Goal: Contribute content: Contribute content

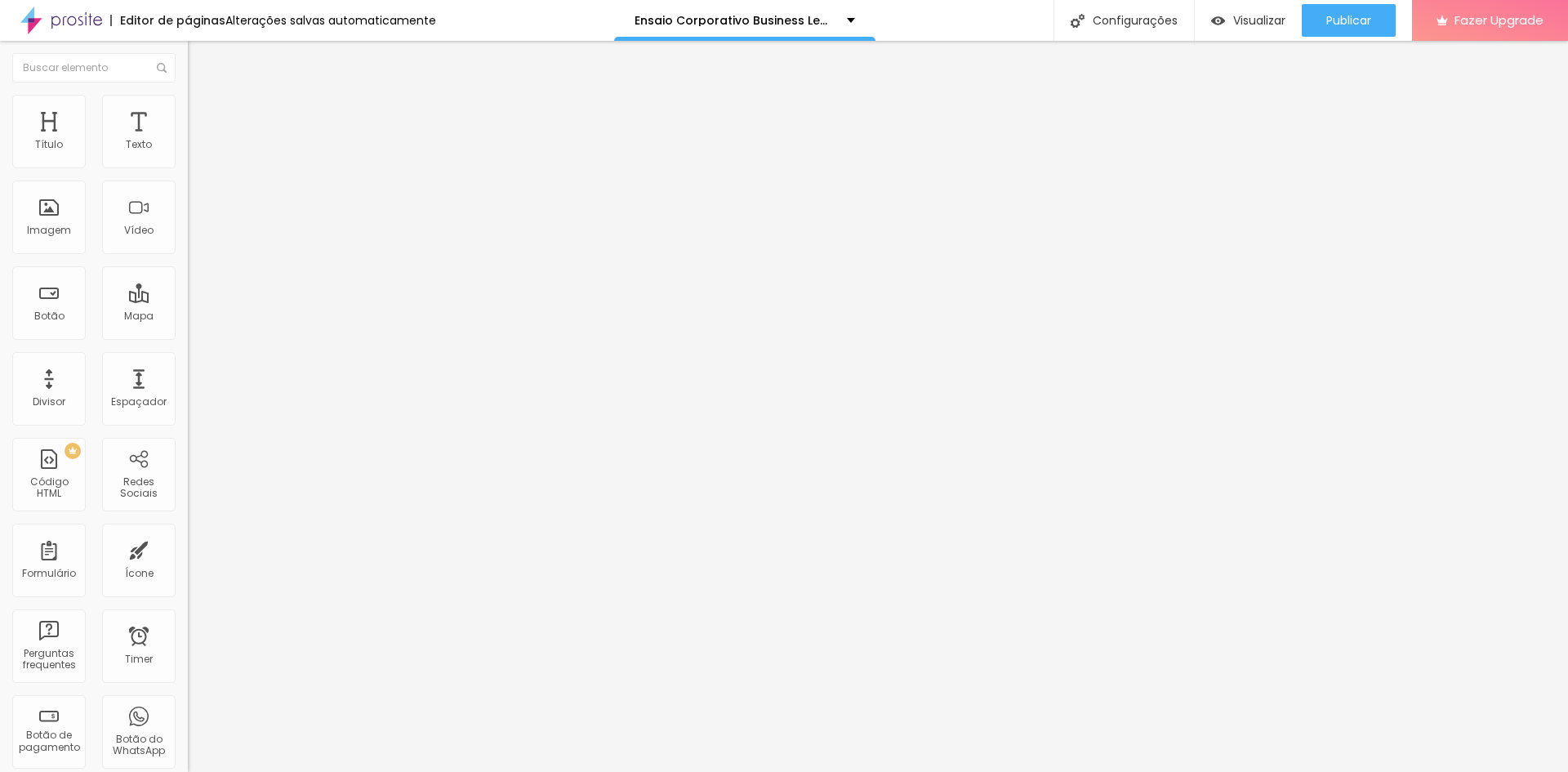
click at [188, 157] on button "button" at bounding box center [200, 148] width 23 height 17
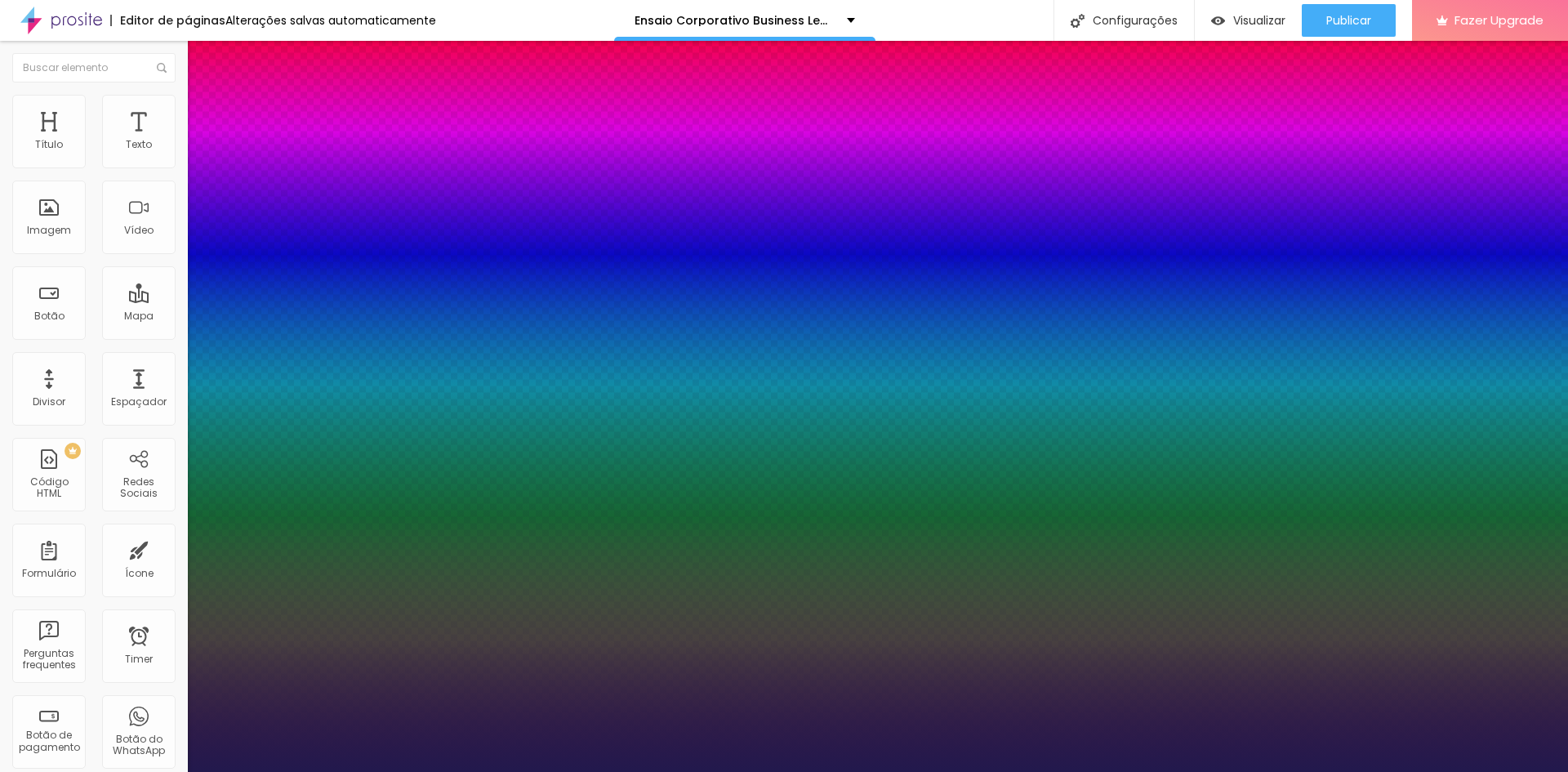
type input "1"
drag, startPoint x: 354, startPoint y: 276, endPoint x: 375, endPoint y: 281, distance: 21.6
type input "8"
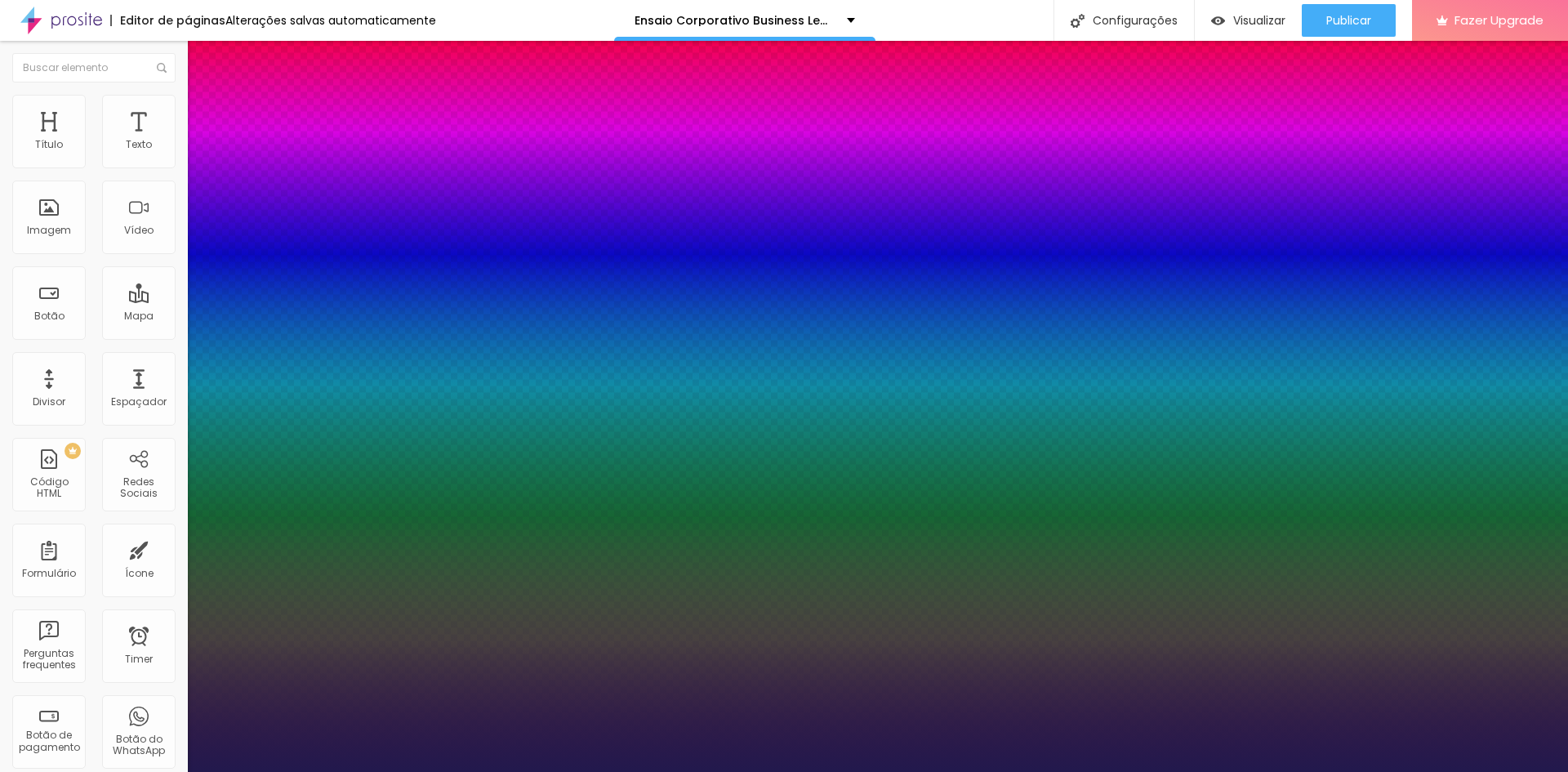
type input "2"
type input "1"
type input "20"
type input "1"
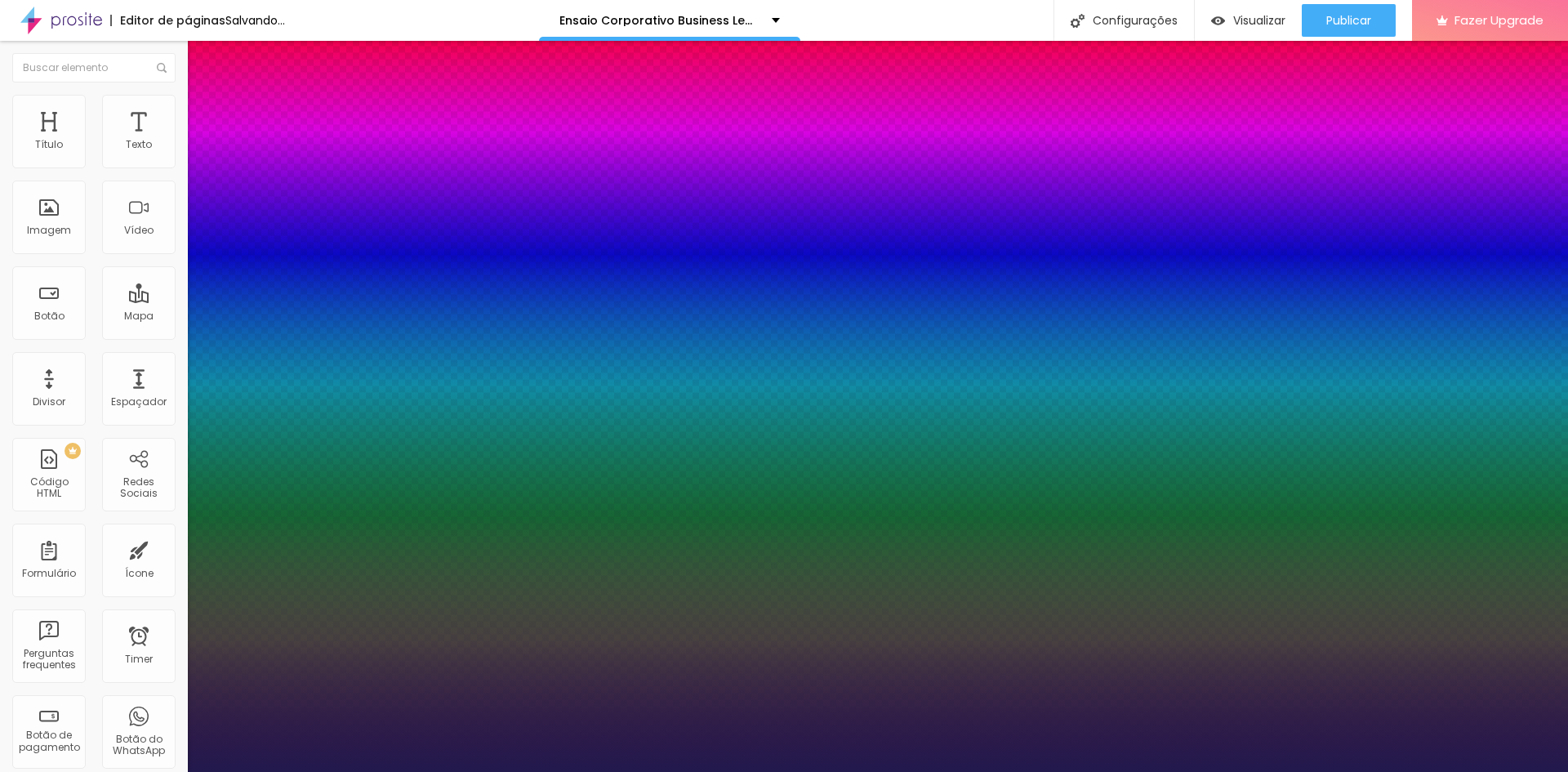
type input "20"
type input "1"
click at [296, 771] on div at bounding box center [784, 772] width 1568 height 0
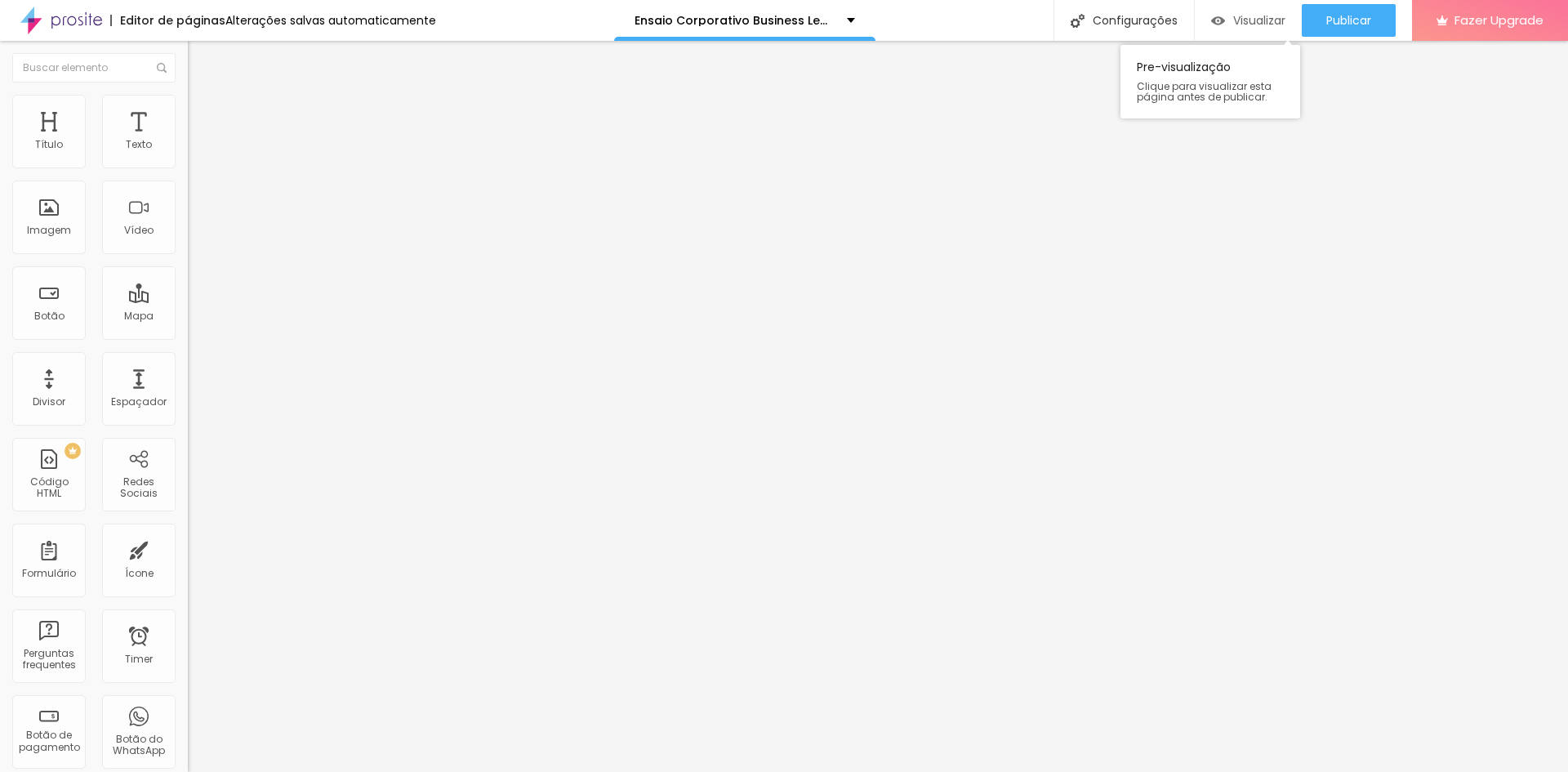
click at [1256, 9] on div "Visualizar" at bounding box center [1248, 20] width 75 height 33
click at [188, 141] on span "Trocar imagem" at bounding box center [233, 133] width 89 height 14
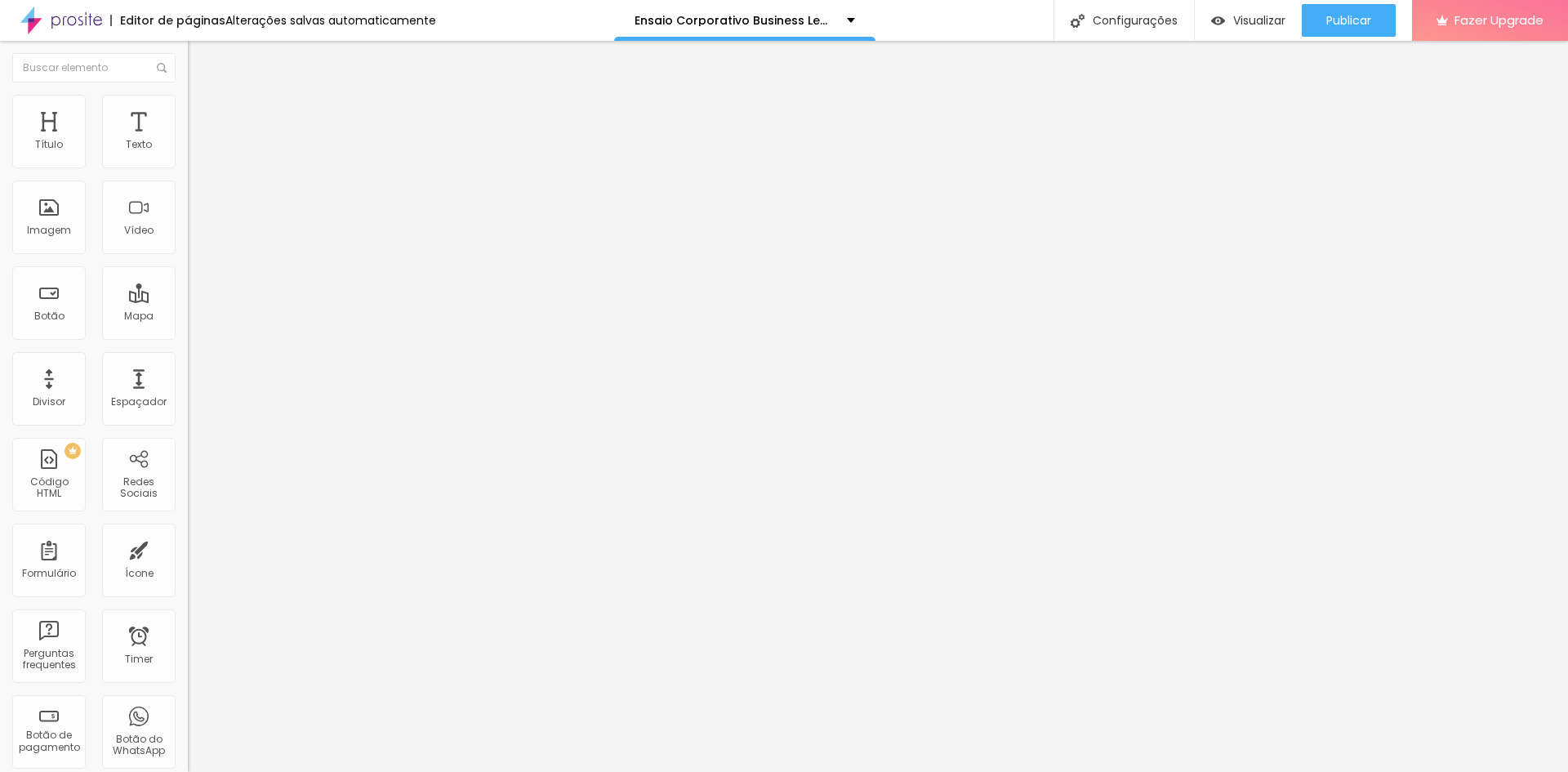
click at [188, 141] on span "Trocar imagem" at bounding box center [233, 133] width 89 height 14
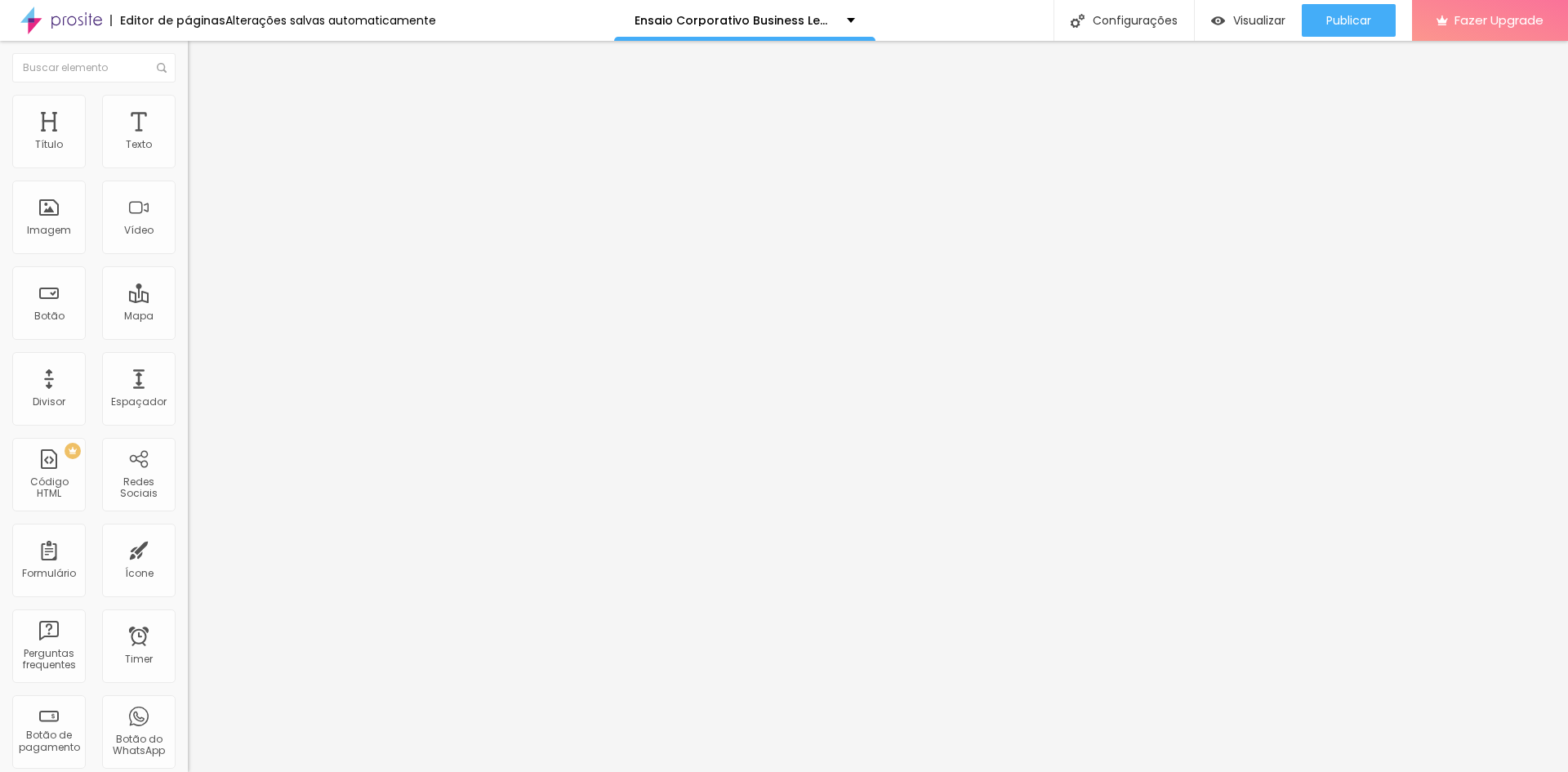
click at [188, 141] on span "Trocar imagem" at bounding box center [233, 133] width 89 height 14
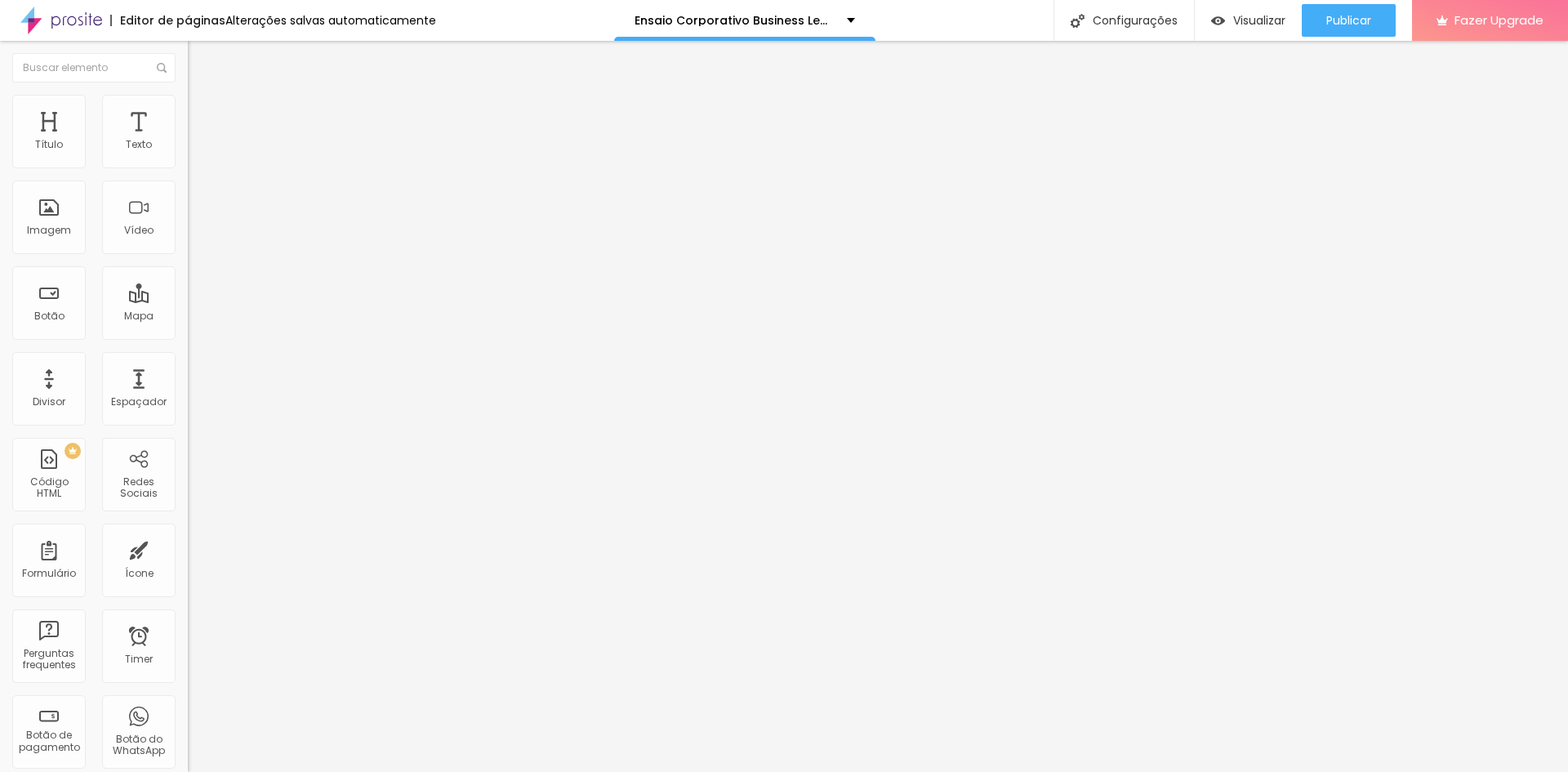
click at [188, 141] on span "Trocar imagem" at bounding box center [233, 133] width 89 height 14
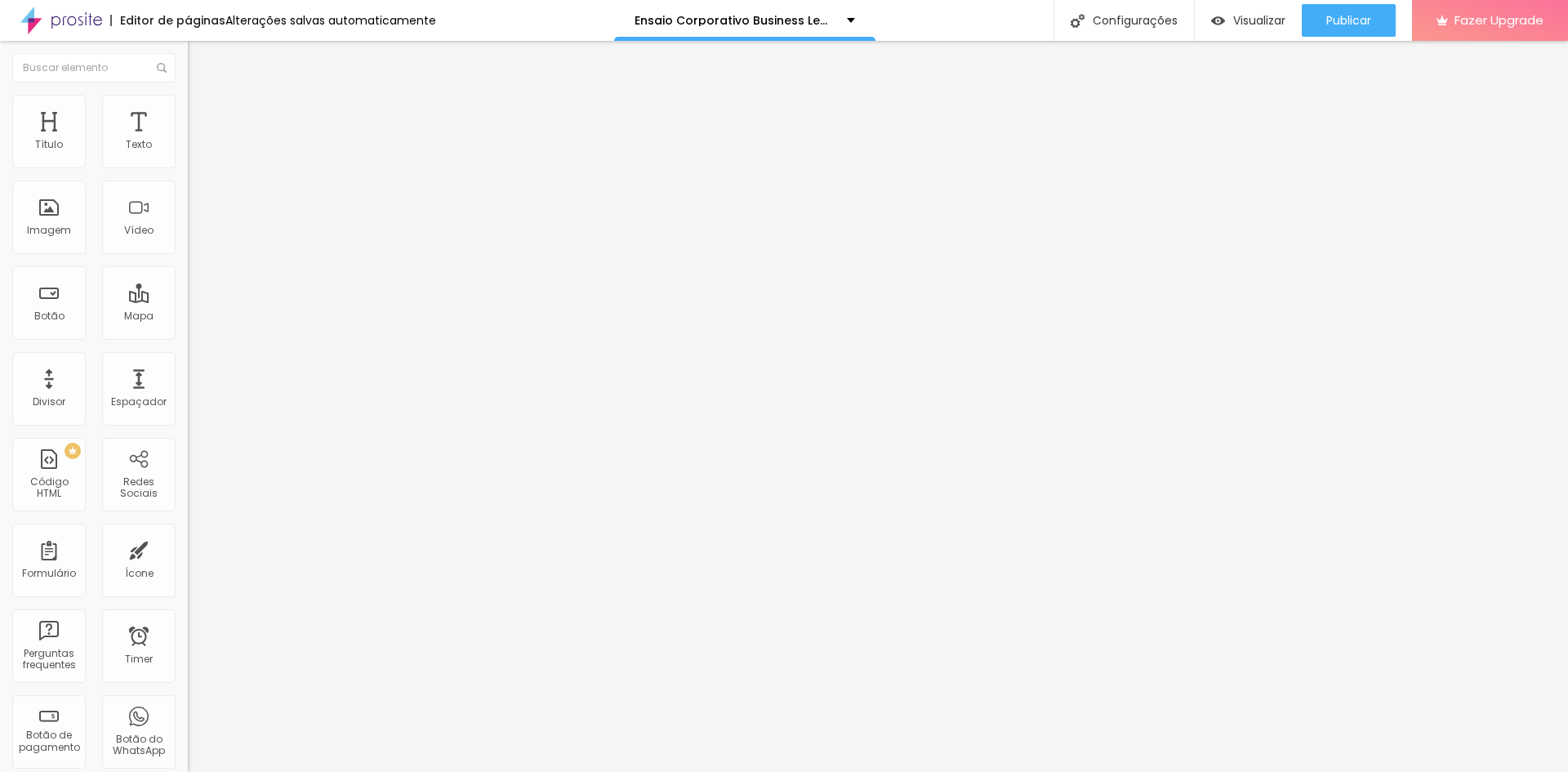
click at [188, 141] on span "Trocar imagem" at bounding box center [233, 133] width 89 height 14
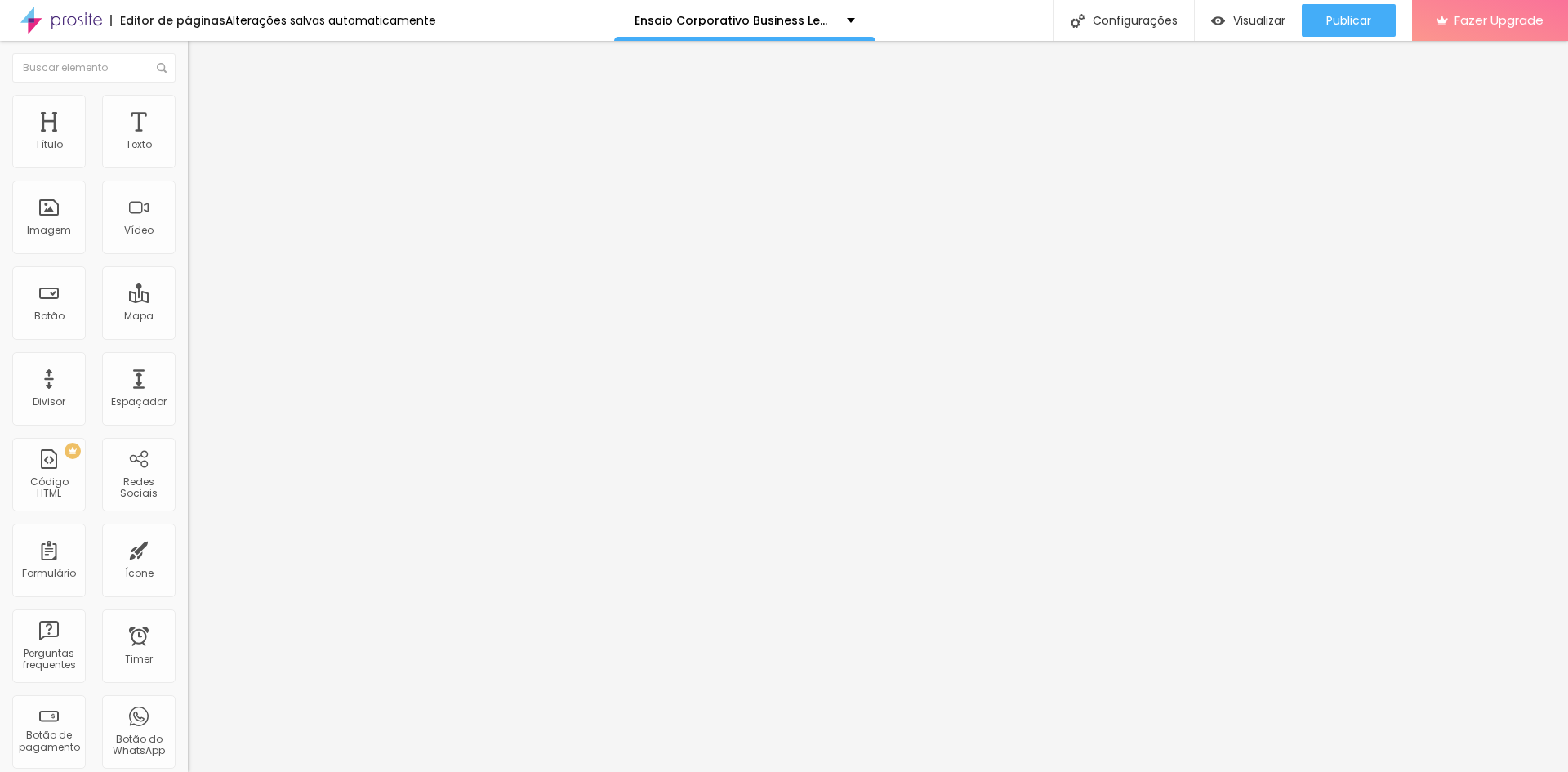
click at [188, 141] on span "Trocar imagem" at bounding box center [233, 133] width 89 height 14
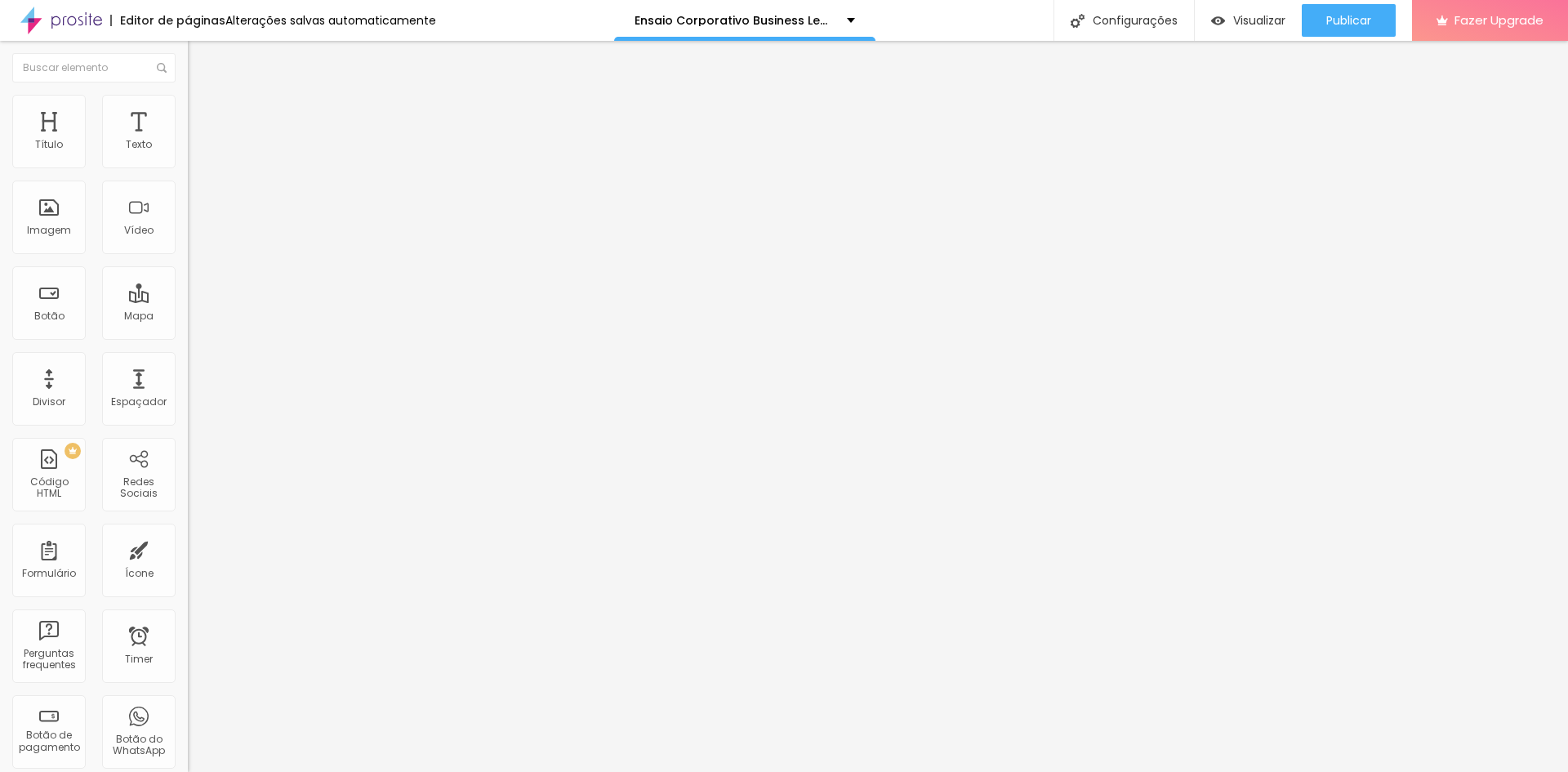
click at [188, 141] on span "Trocar imagem" at bounding box center [233, 133] width 89 height 14
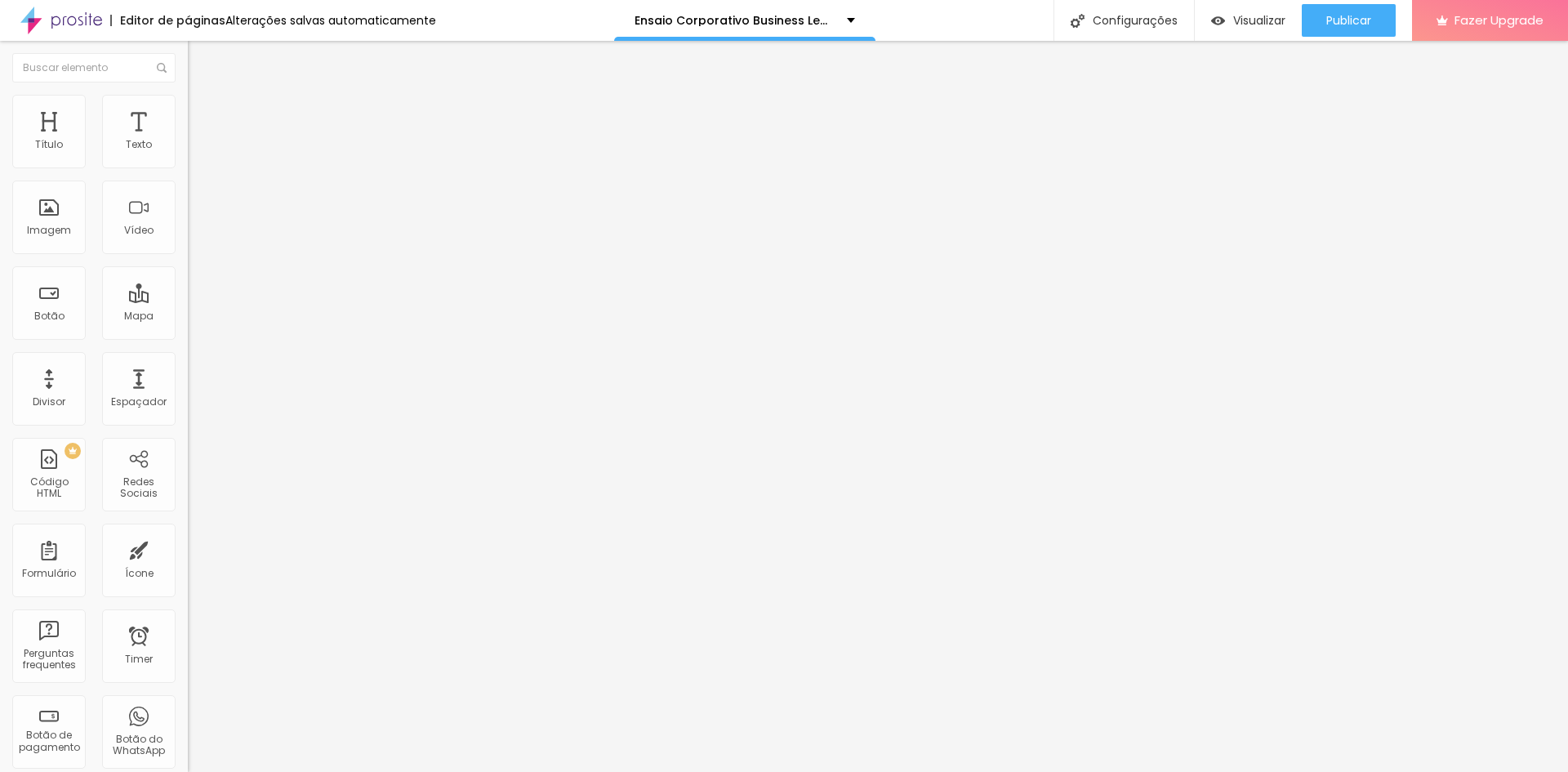
click at [188, 141] on span "Trocar imagem" at bounding box center [233, 133] width 89 height 14
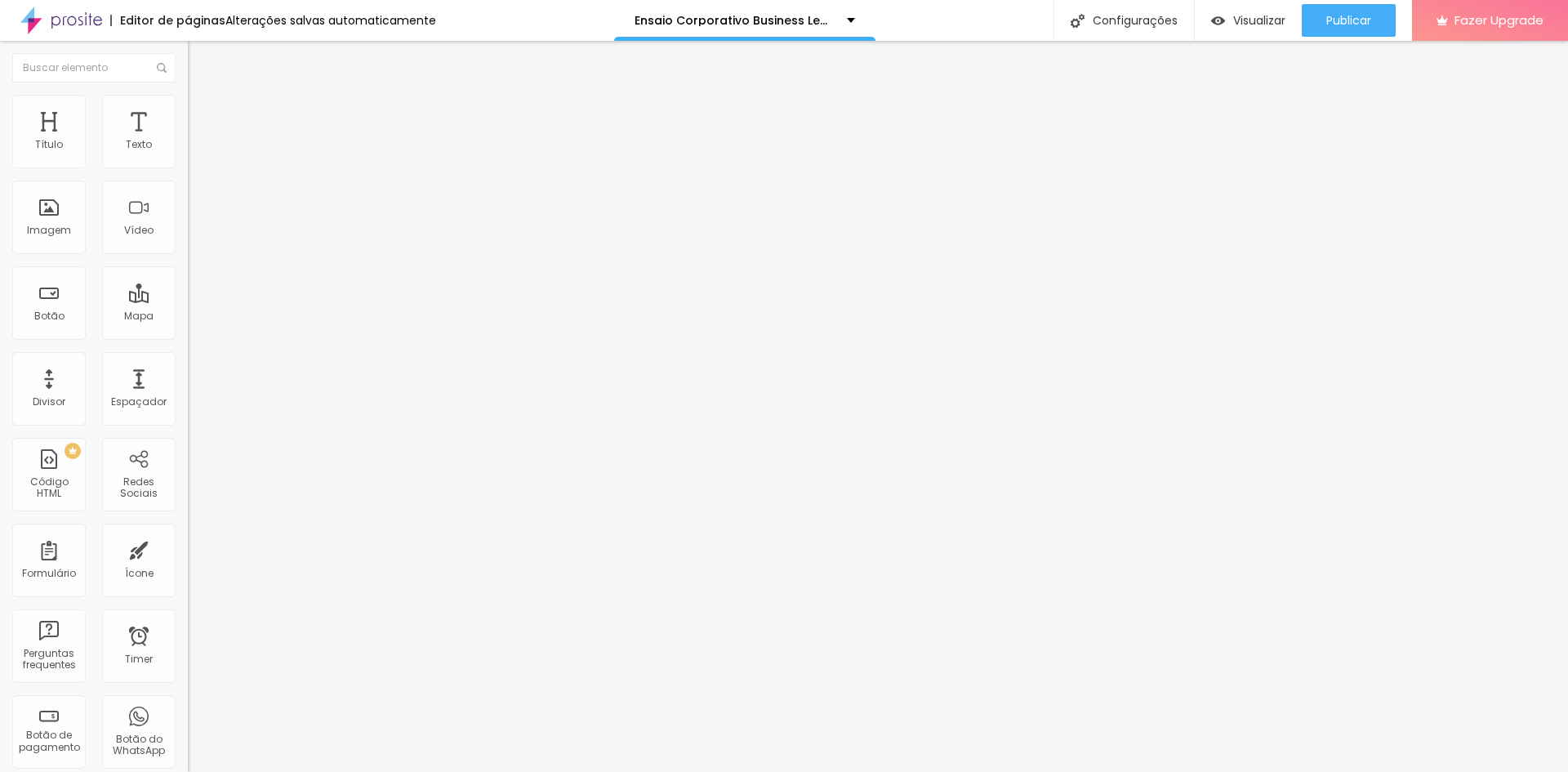
click at [1326, 23] on span "Publicar" at bounding box center [1349, 19] width 45 height 13
click at [188, 157] on button "button" at bounding box center [200, 148] width 23 height 17
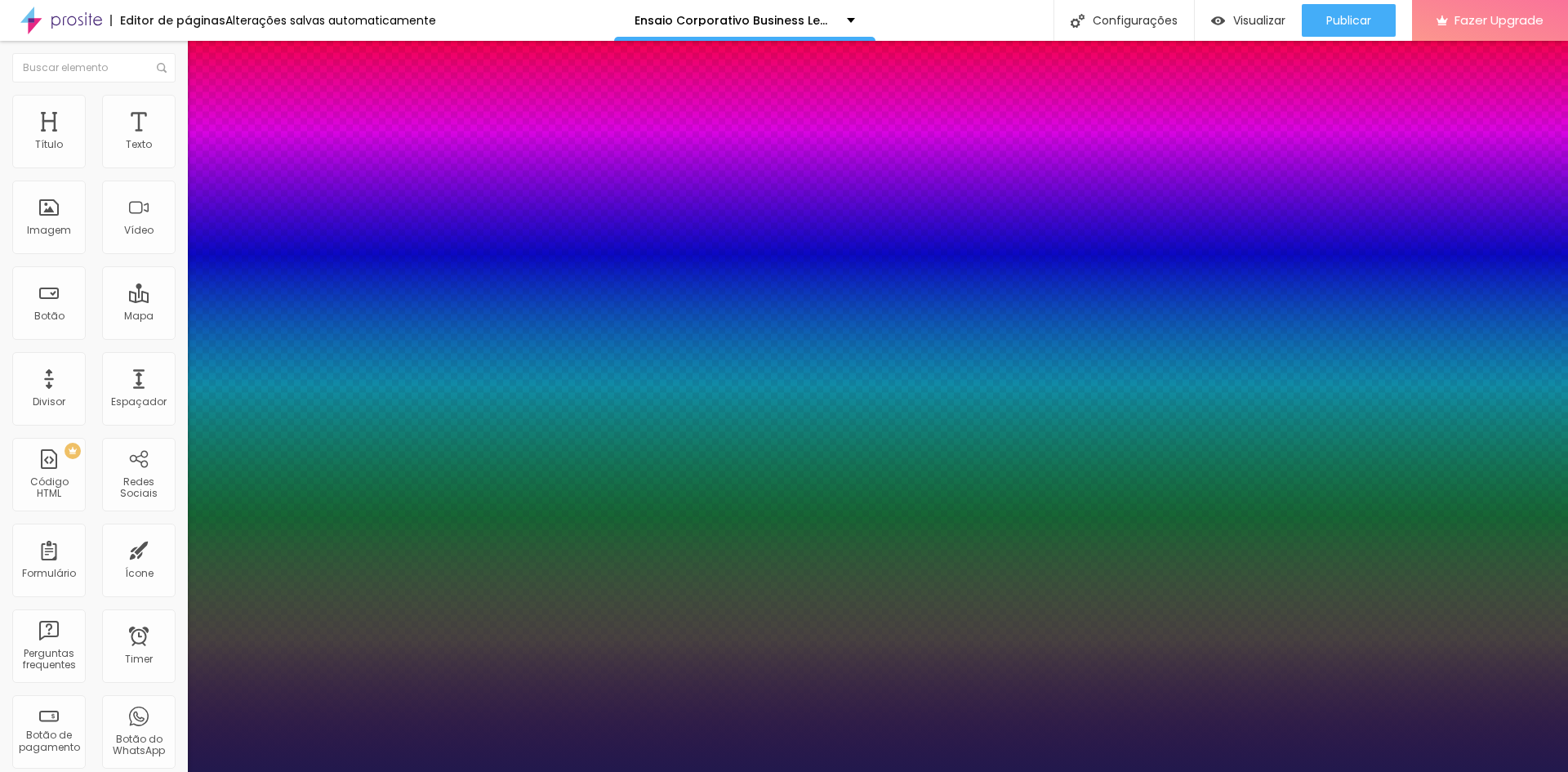
type input "1"
click at [880, 771] on div at bounding box center [784, 772] width 1568 height 0
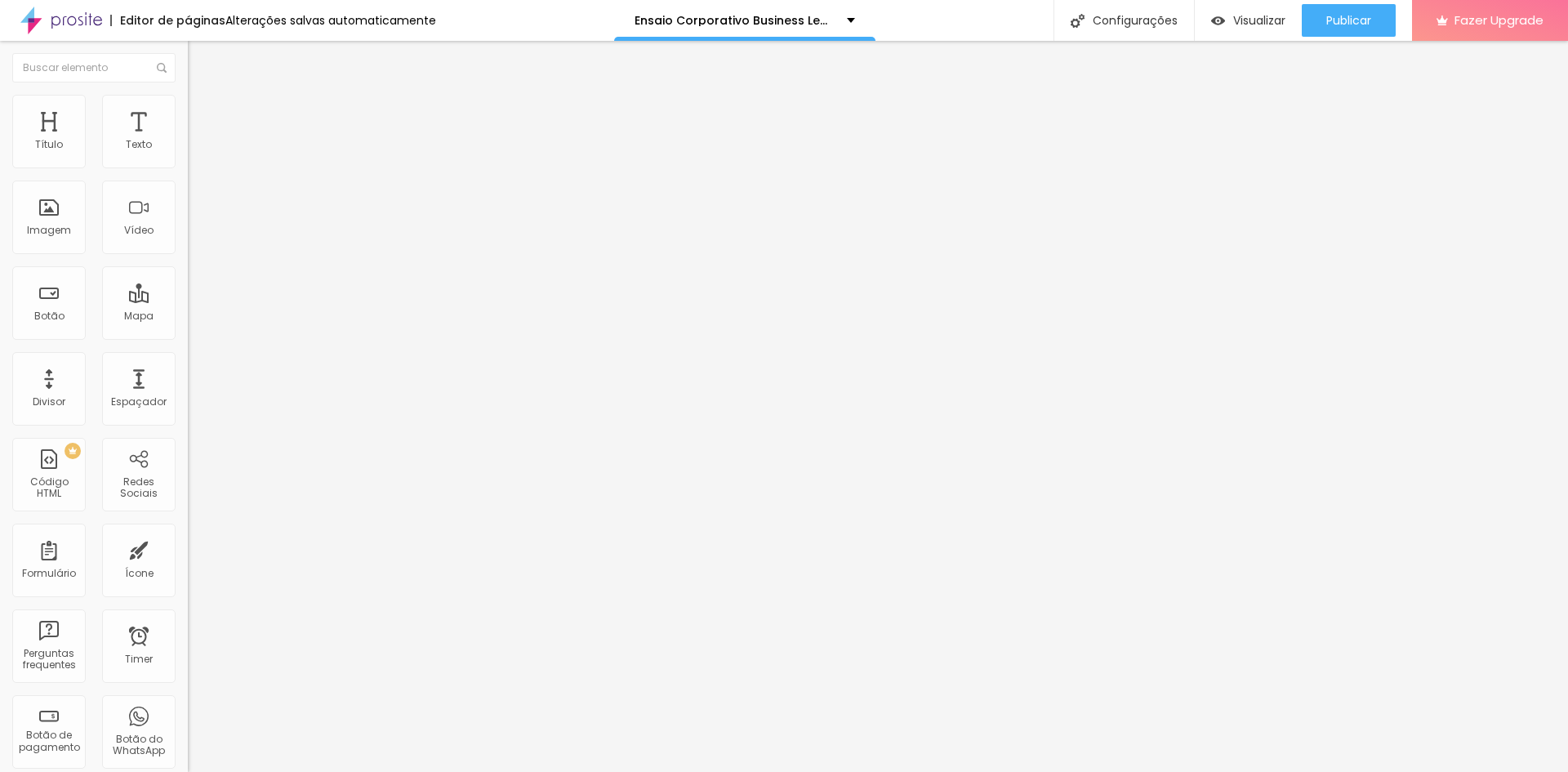
click at [194, 152] on icon "button" at bounding box center [199, 146] width 10 height 10
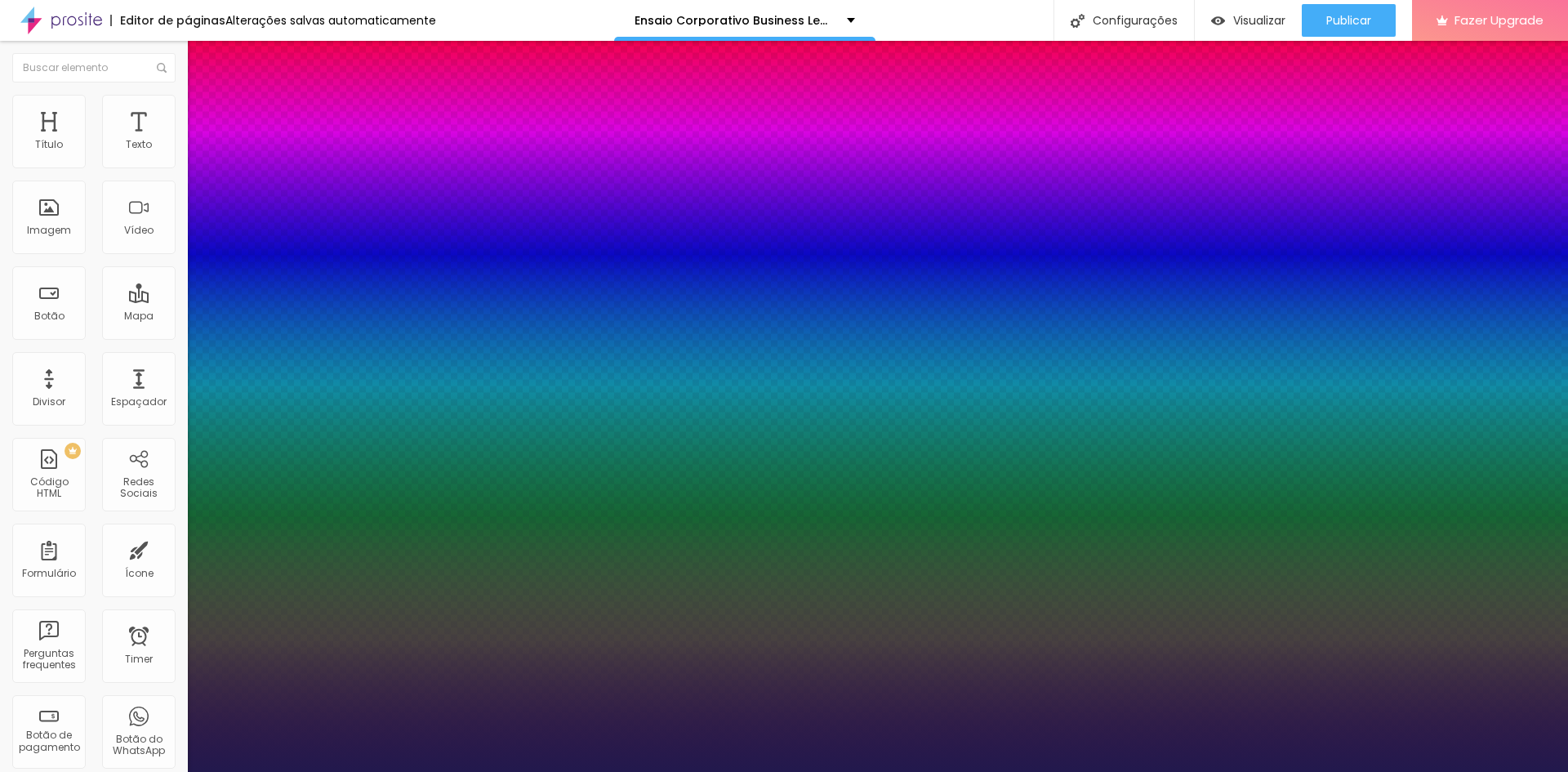
type input "1"
click at [345, 771] on div at bounding box center [784, 772] width 1568 height 0
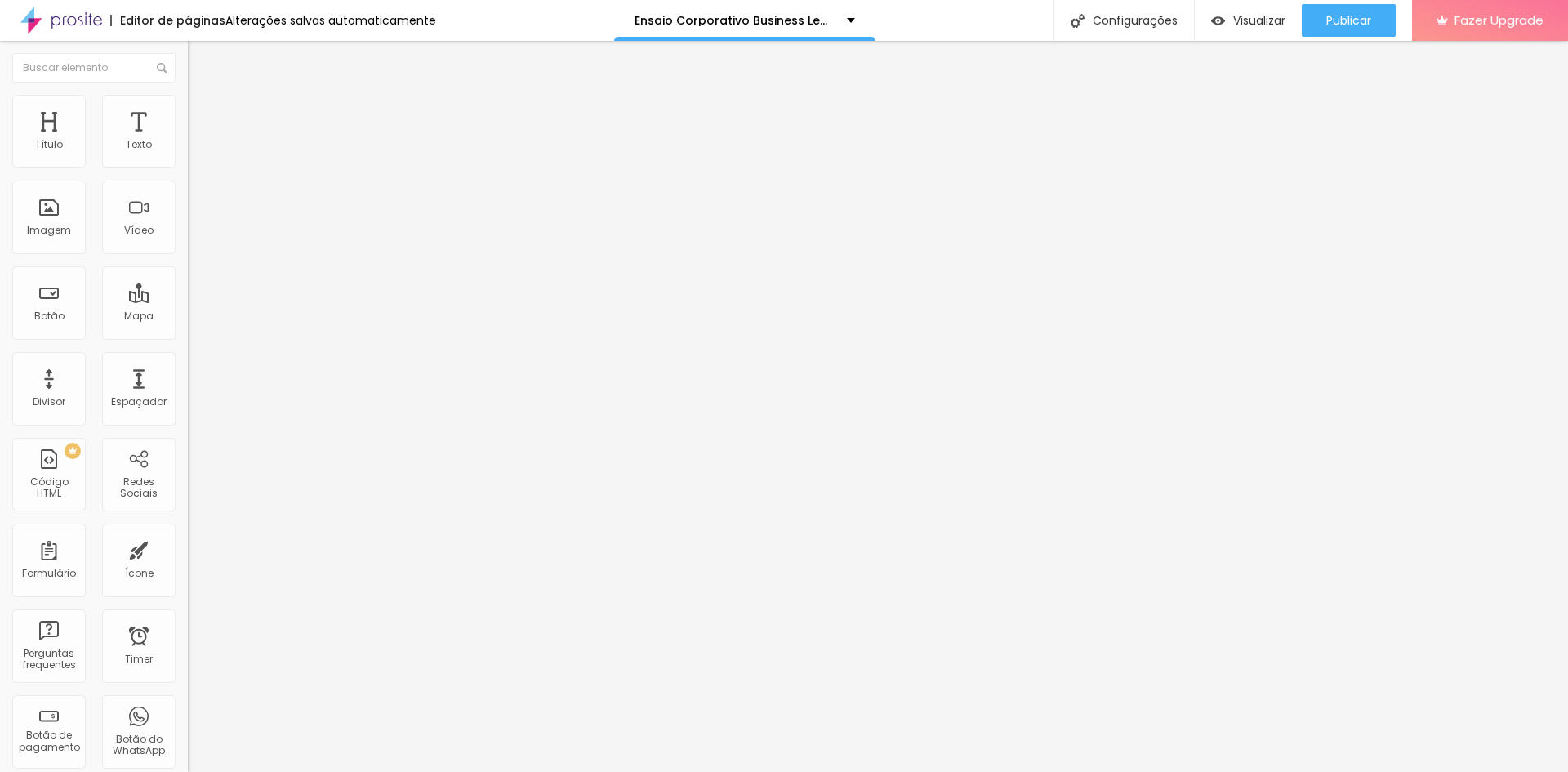
click at [188, 141] on span "Trocar imagem" at bounding box center [233, 133] width 89 height 14
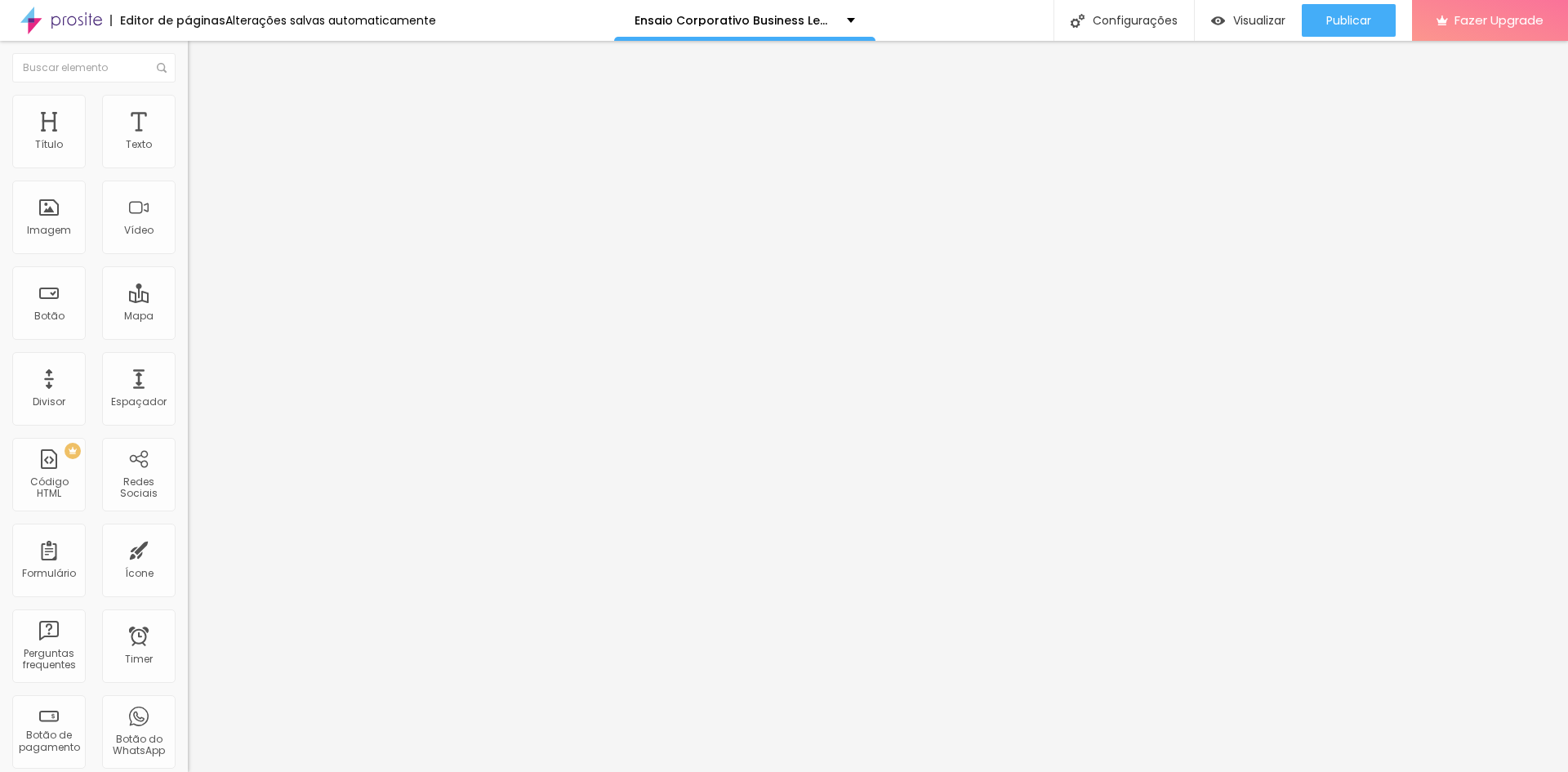
click at [188, 141] on span "Trocar imagem" at bounding box center [233, 133] width 89 height 14
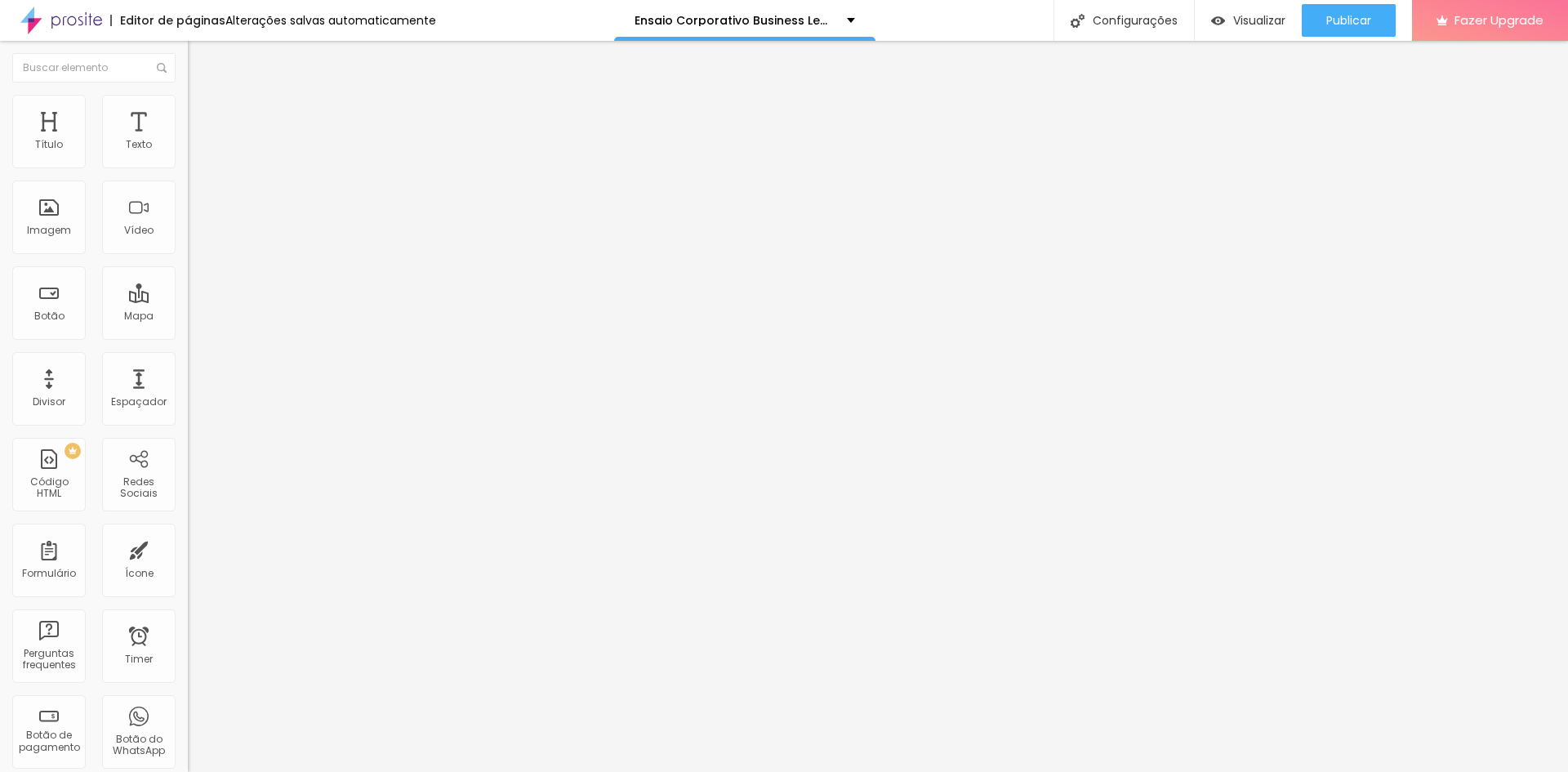
click at [1317, 17] on button "Publicar" at bounding box center [1349, 20] width 94 height 33
click at [188, 101] on img at bounding box center [195, 102] width 15 height 15
click at [188, 95] on li "Conteúdo" at bounding box center [282, 86] width 188 height 16
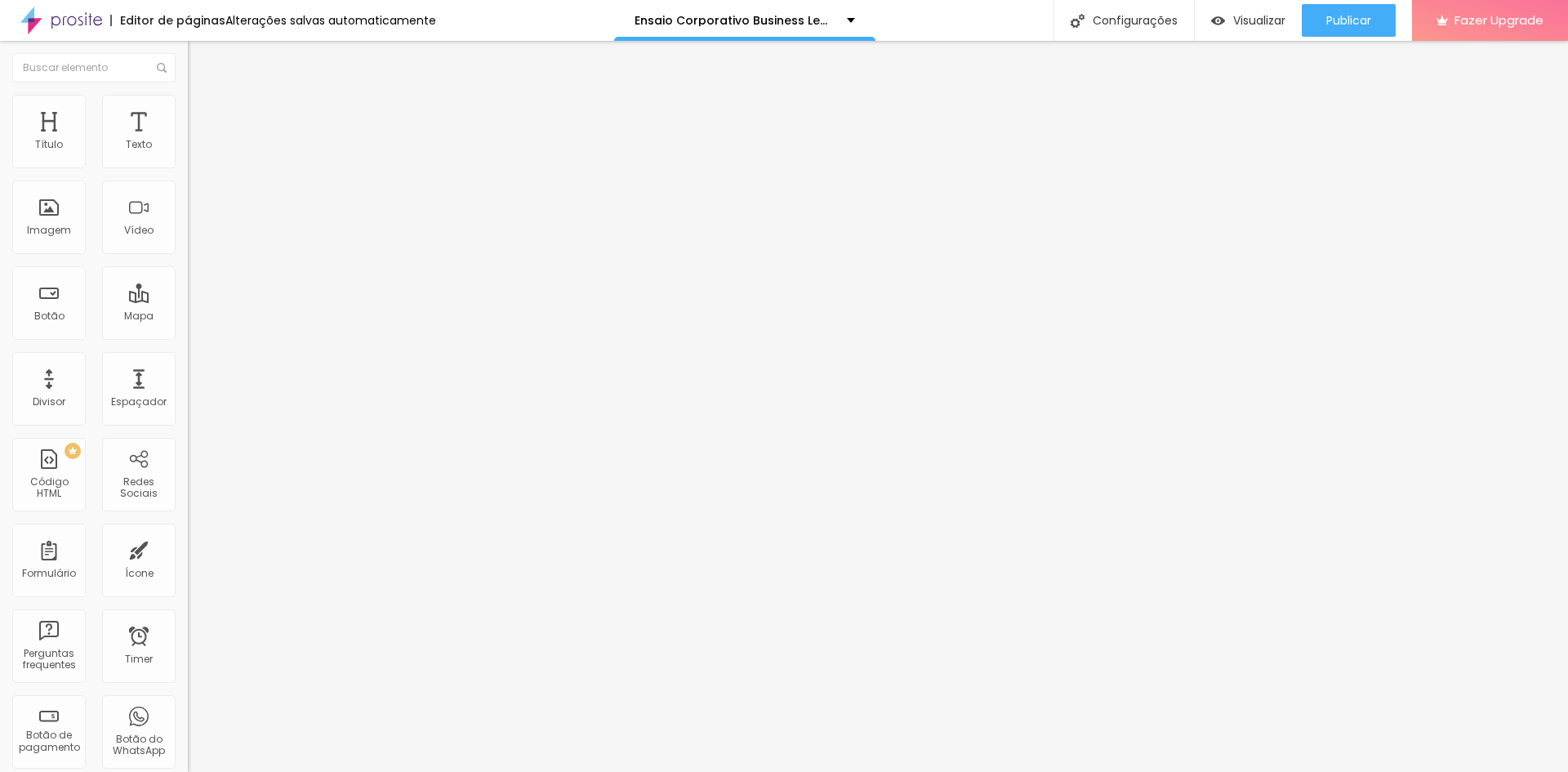
click at [188, 255] on span "Original" at bounding box center [208, 248] width 39 height 14
click at [188, 285] on span "Quadrado" at bounding box center [214, 277] width 53 height 14
click at [188, 275] on span "Padrão" at bounding box center [207, 268] width 37 height 14
click at [188, 279] on div "Padrão 4:3" at bounding box center [282, 272] width 188 height 16
click at [188, 266] on span "Cinema" at bounding box center [209, 258] width 41 height 14
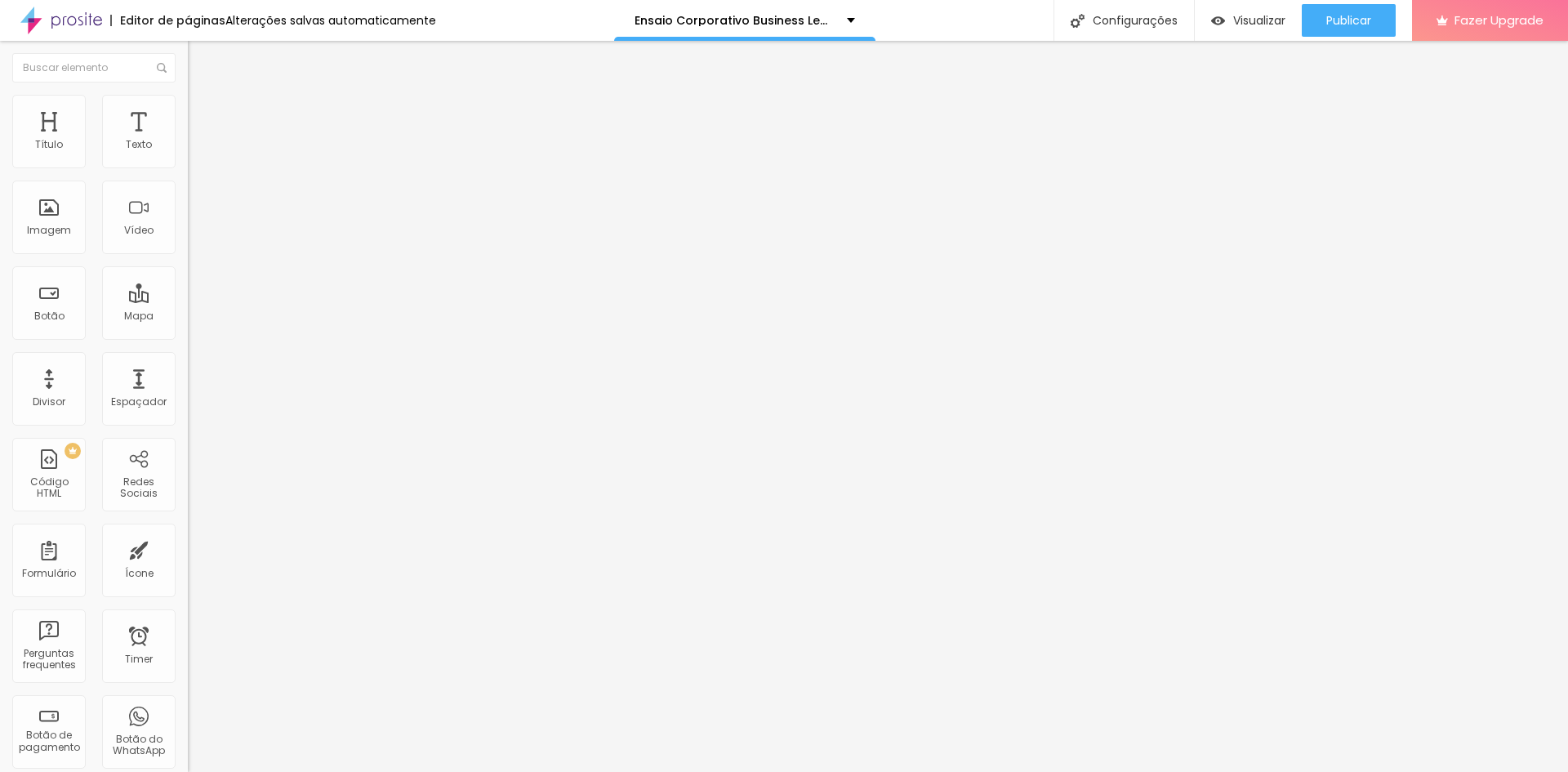
click at [188, 301] on span "Original" at bounding box center [208, 293] width 39 height 14
click at [188, 111] on li "Avançado" at bounding box center [282, 118] width 188 height 16
type input "10"
type input "36"
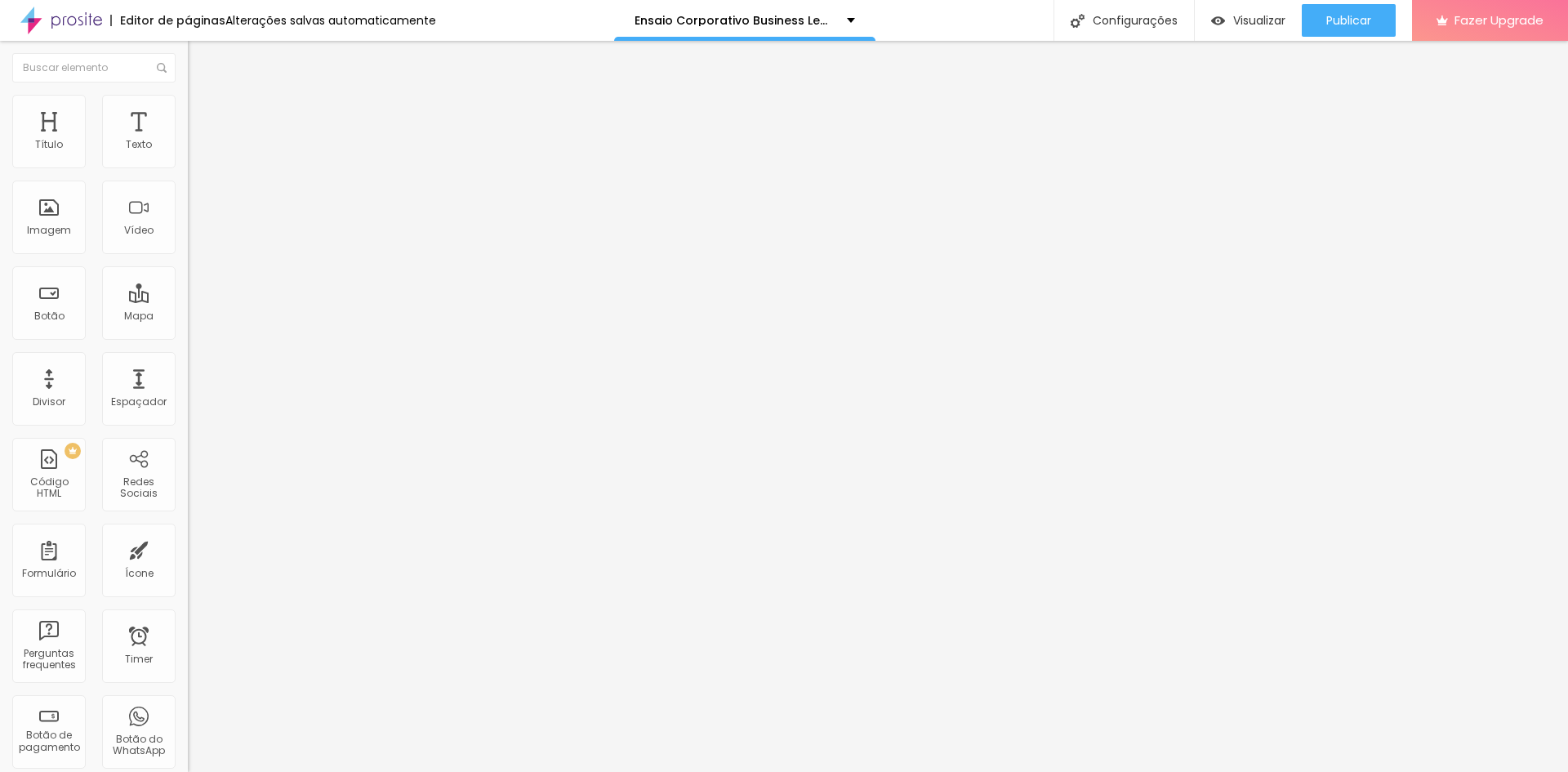
type input "41"
type input "43"
type input "45"
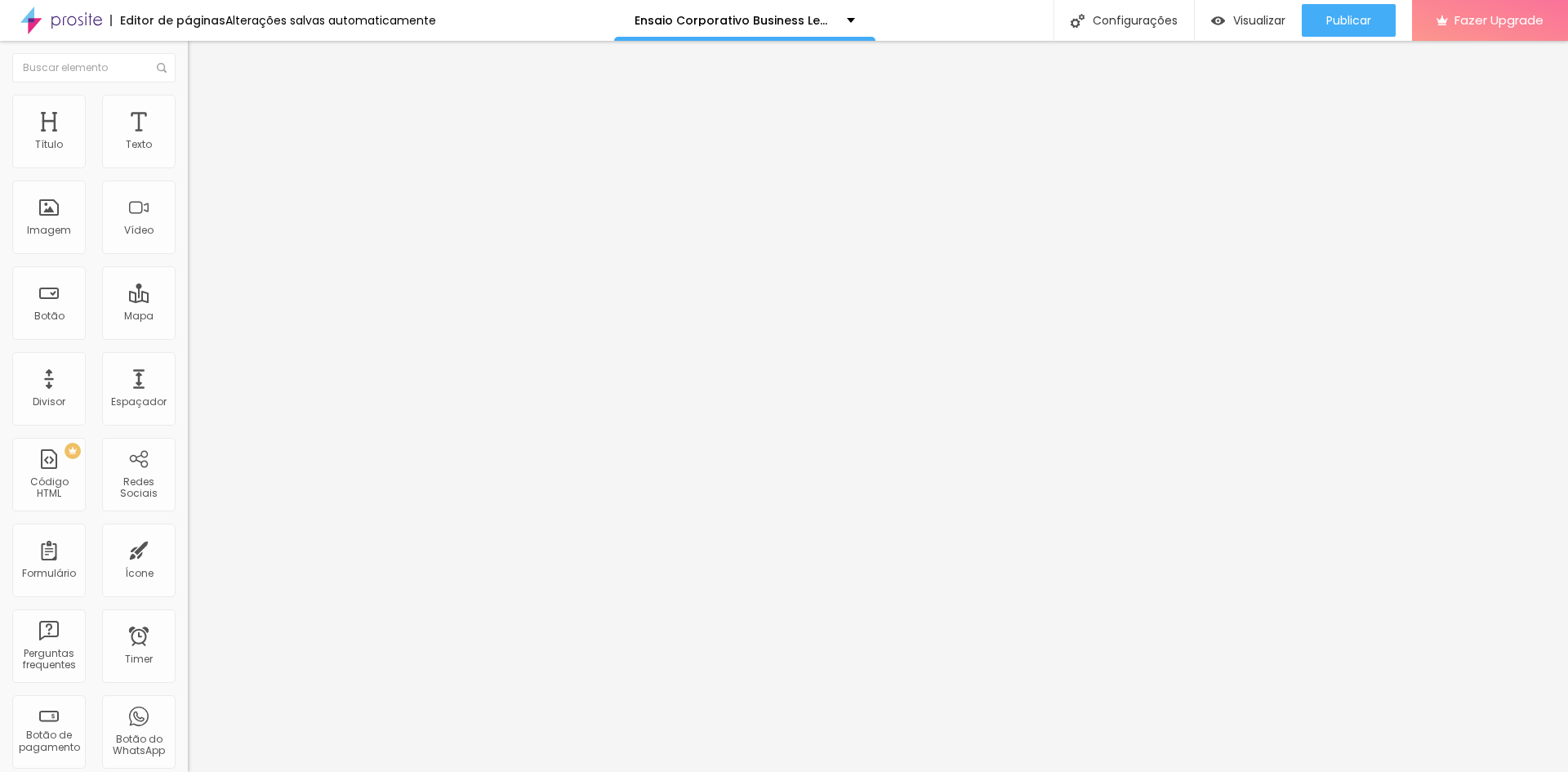
type input "45"
type input "48"
type input "49"
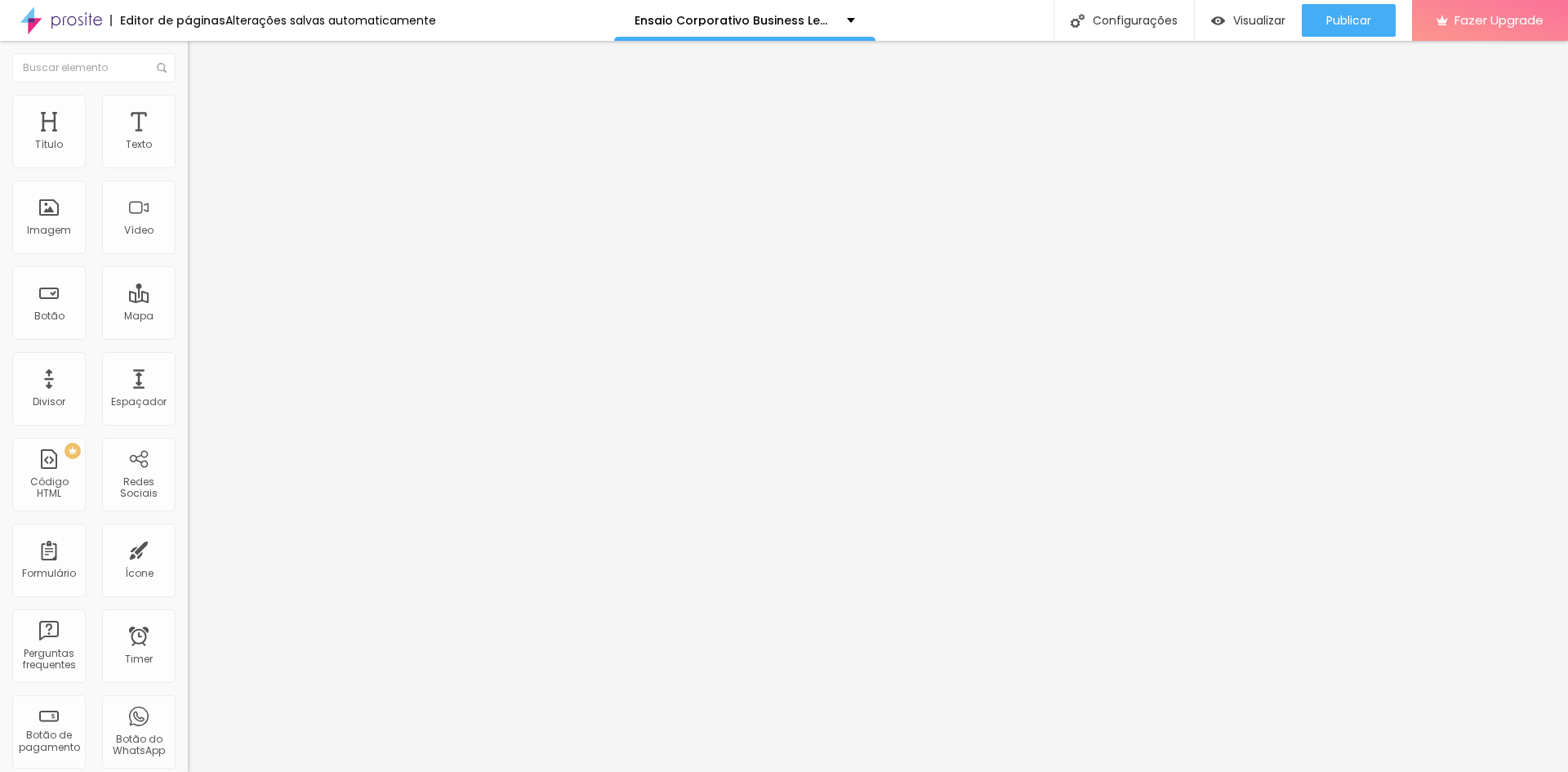
type input "50"
drag, startPoint x: 46, startPoint y: 162, endPoint x: 88, endPoint y: 168, distance: 42.4
click at [188, 317] on input "range" at bounding box center [241, 323] width 106 height 13
drag, startPoint x: 144, startPoint y: 161, endPoint x: 166, endPoint y: 161, distance: 22.0
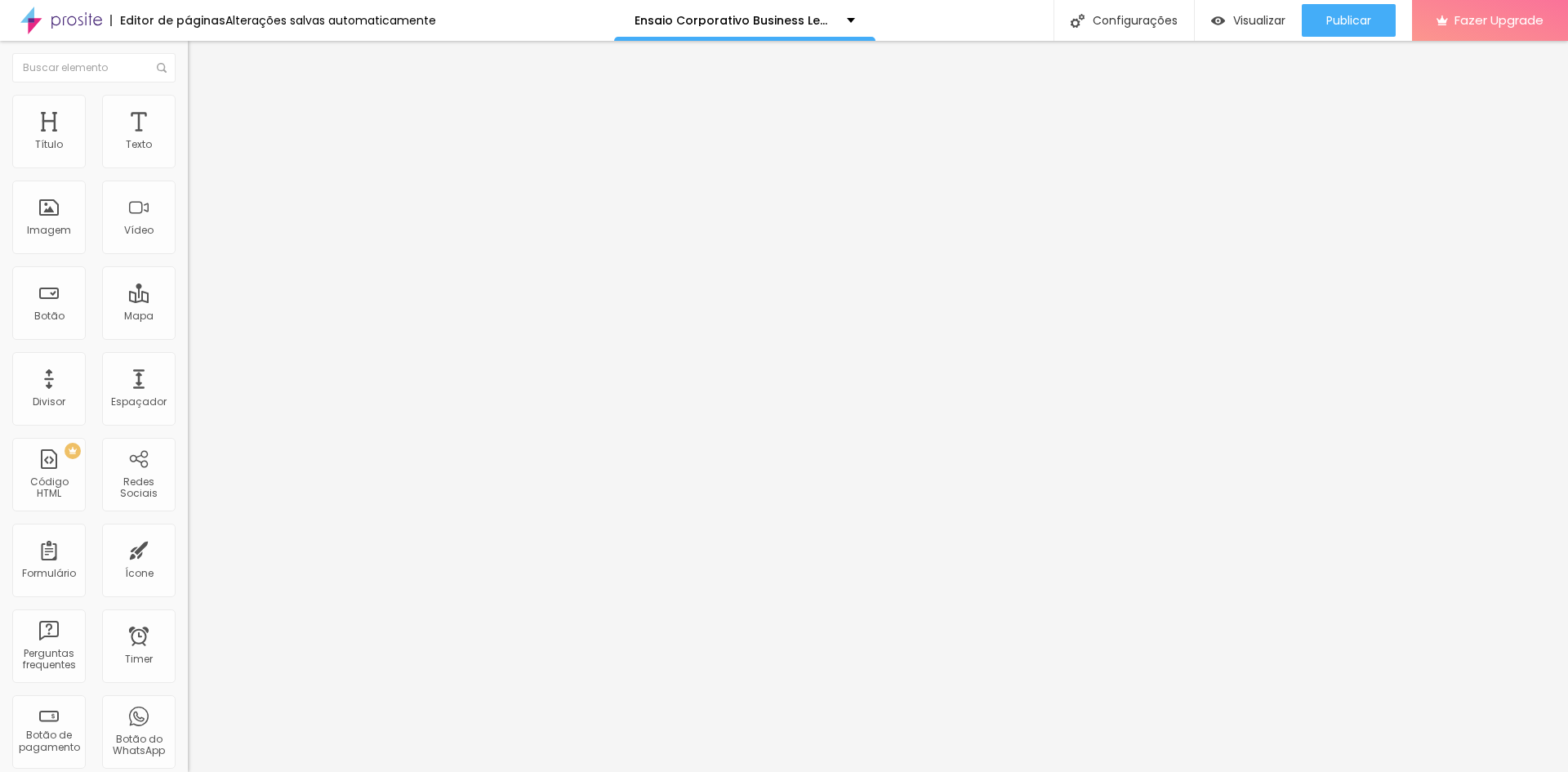
click at [188, 161] on div "50 Espaço de cima" at bounding box center [282, 242] width 188 height 231
click at [188, 332] on input "50" at bounding box center [223, 340] width 70 height 17
type input "1"
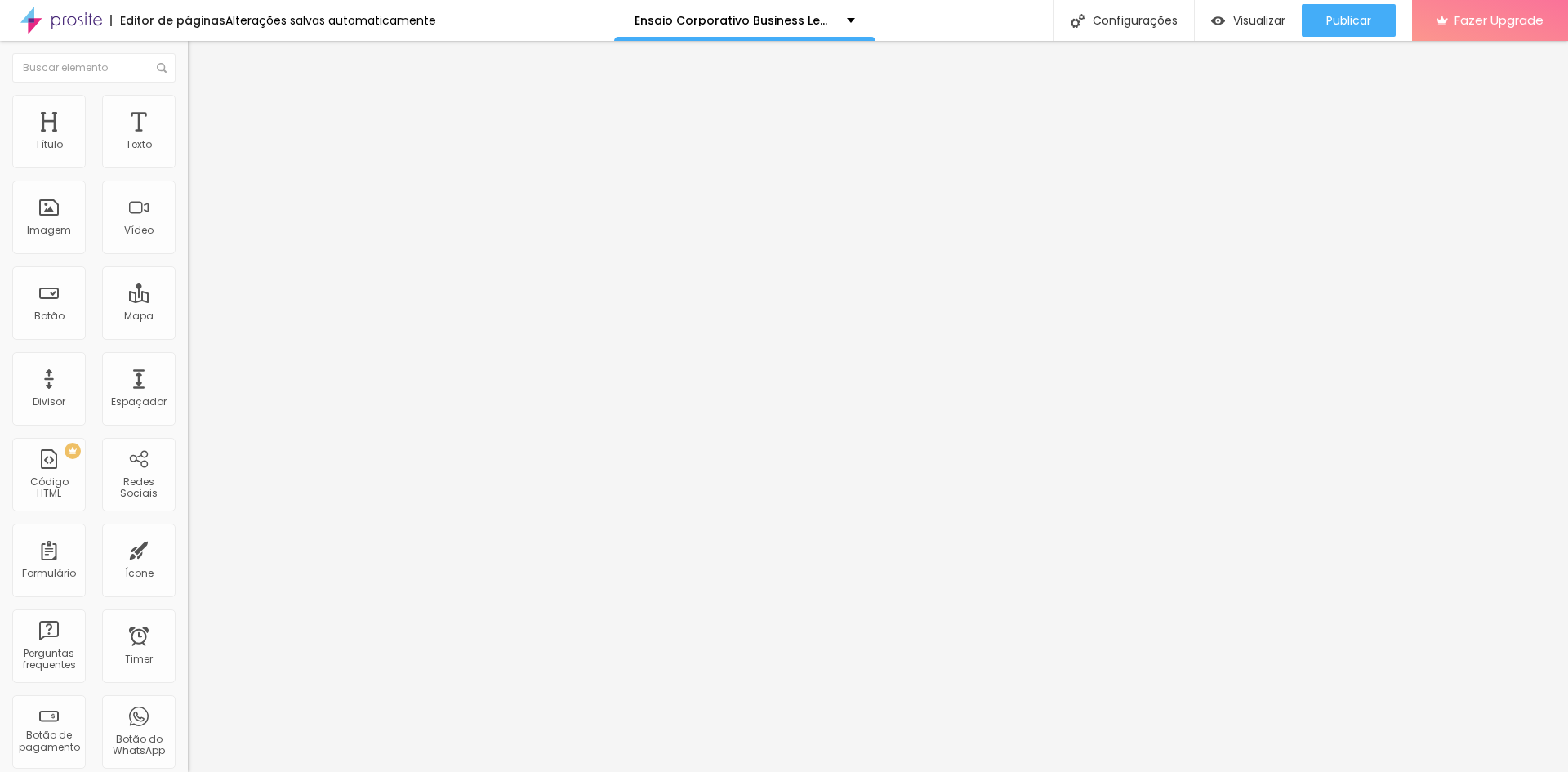
type input "10"
click at [203, 96] on span "Conteúdo" at bounding box center [228, 89] width 50 height 14
click at [188, 141] on span "Trocar imagem" at bounding box center [233, 133] width 89 height 14
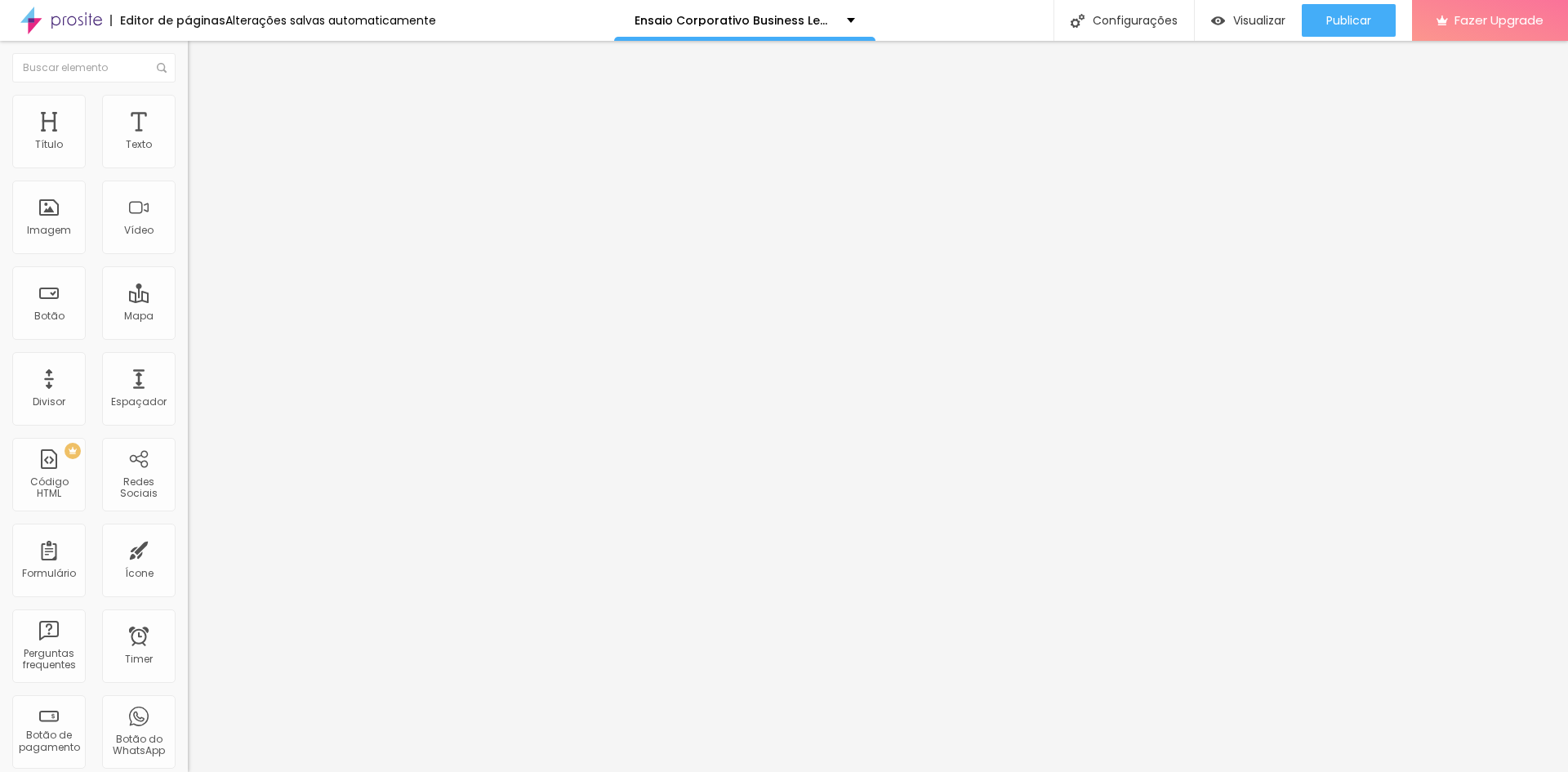
scroll to position [691, 0]
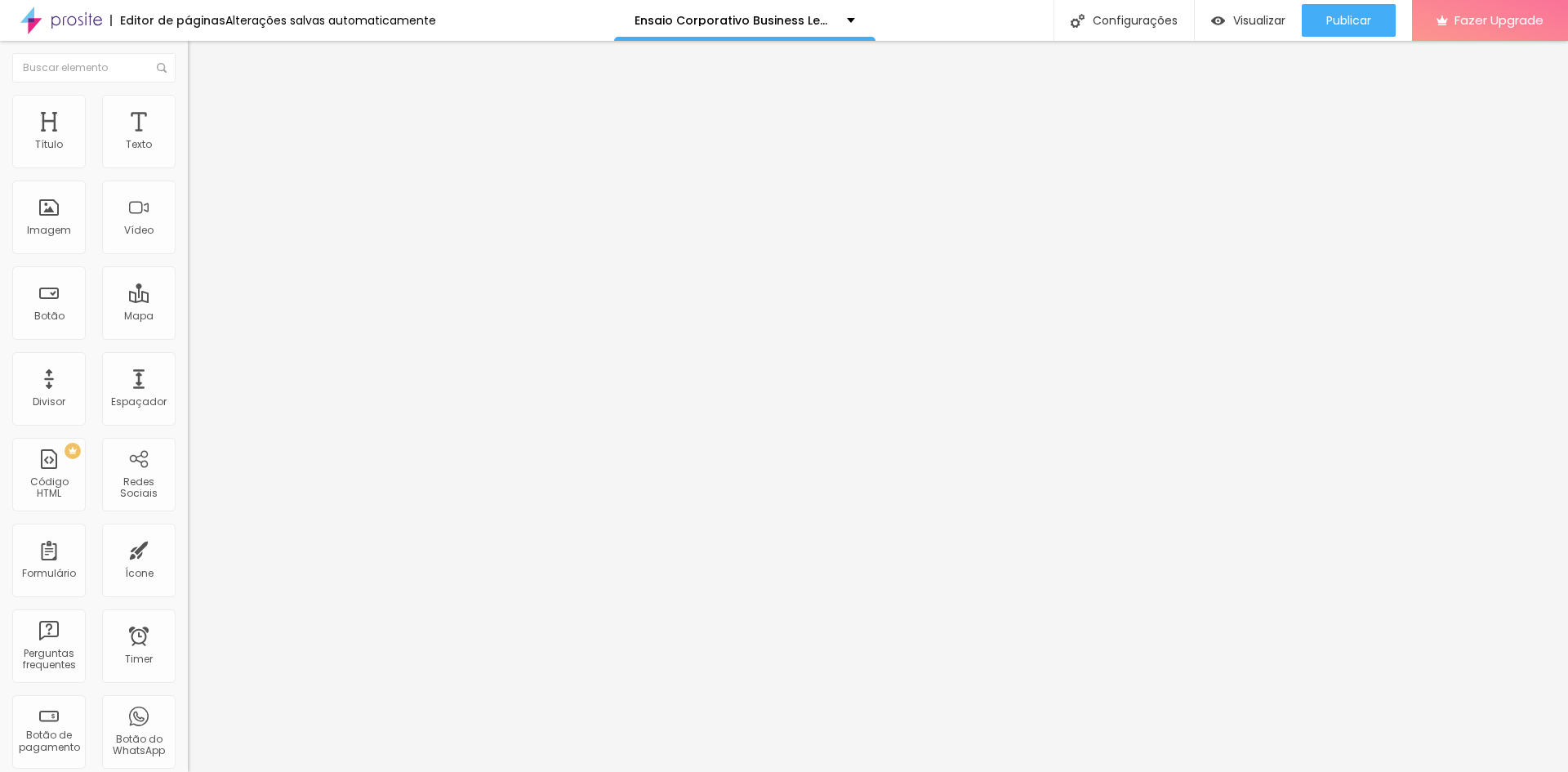
scroll to position [0, 0]
click at [1350, 15] on span "Publicar" at bounding box center [1349, 19] width 45 height 13
click at [1329, 17] on span "Publicar" at bounding box center [1349, 19] width 45 height 13
click at [1241, 23] on span "Visualizar" at bounding box center [1245, 19] width 52 height 13
click at [1340, 14] on span "Publicar" at bounding box center [1349, 19] width 45 height 13
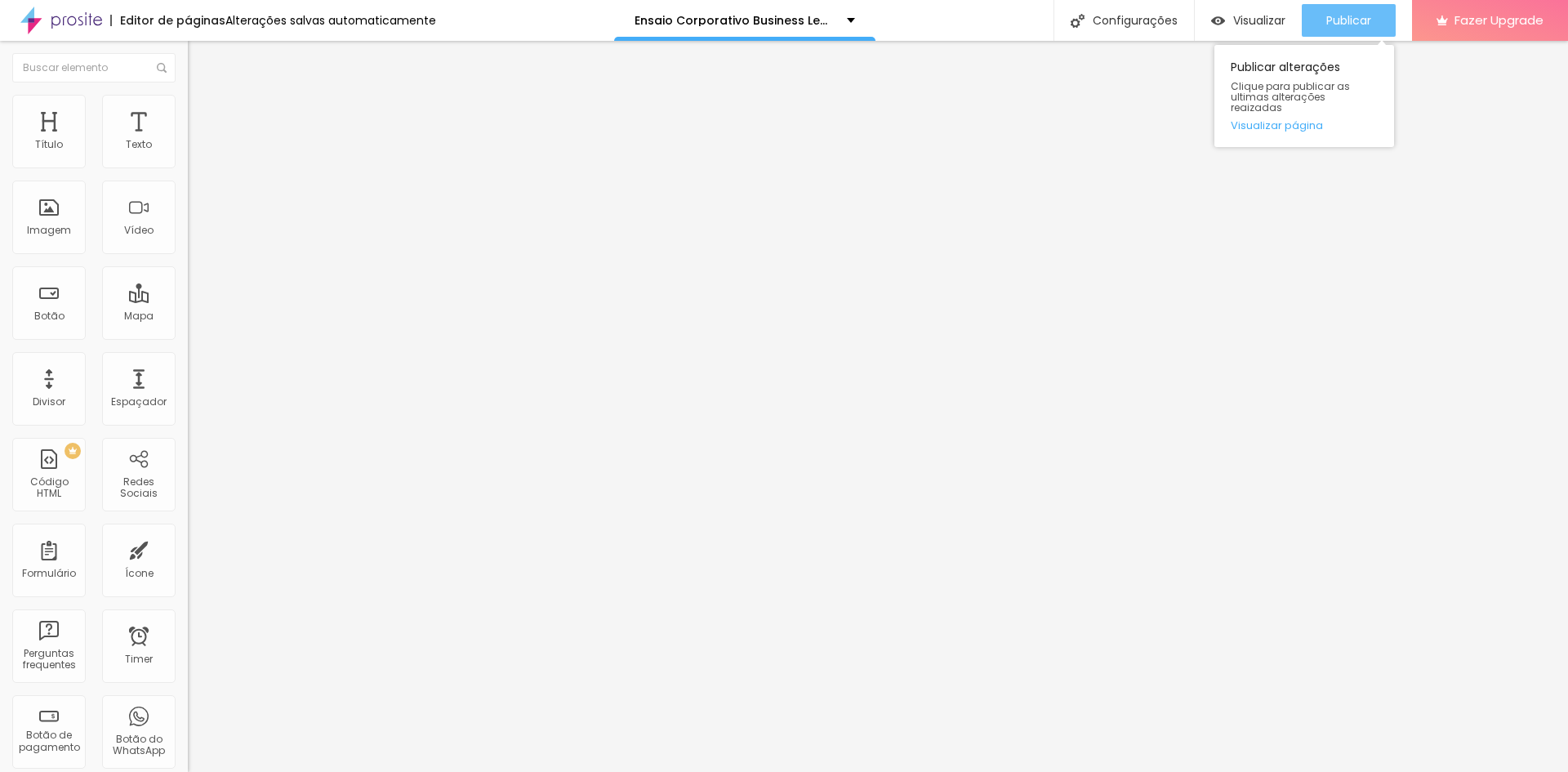
click at [1343, 18] on span "Publicar" at bounding box center [1349, 19] width 45 height 13
click at [194, 152] on icon "button" at bounding box center [199, 146] width 10 height 10
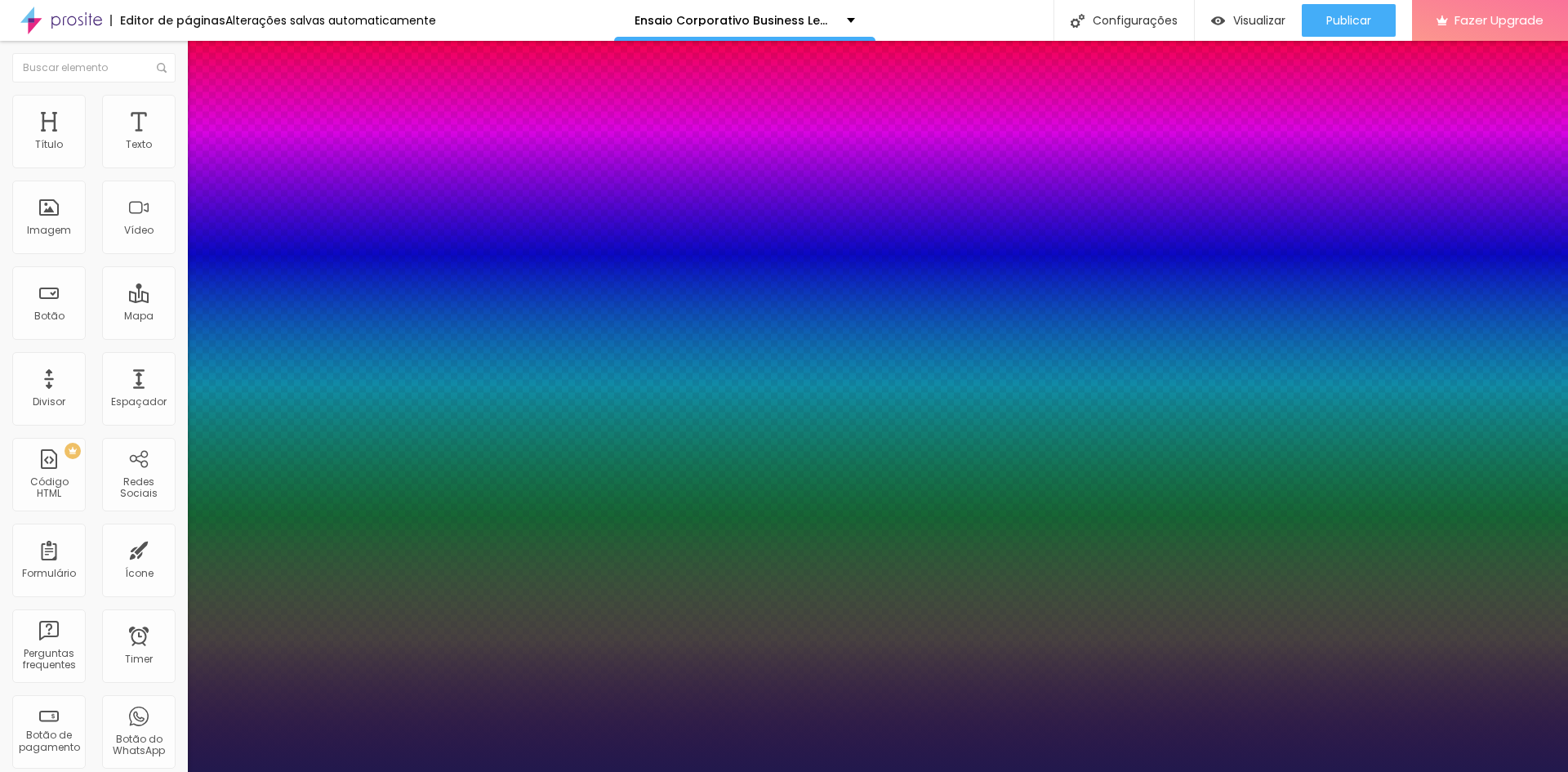
type input "1"
click at [831, 771] on div at bounding box center [784, 772] width 1568 height 0
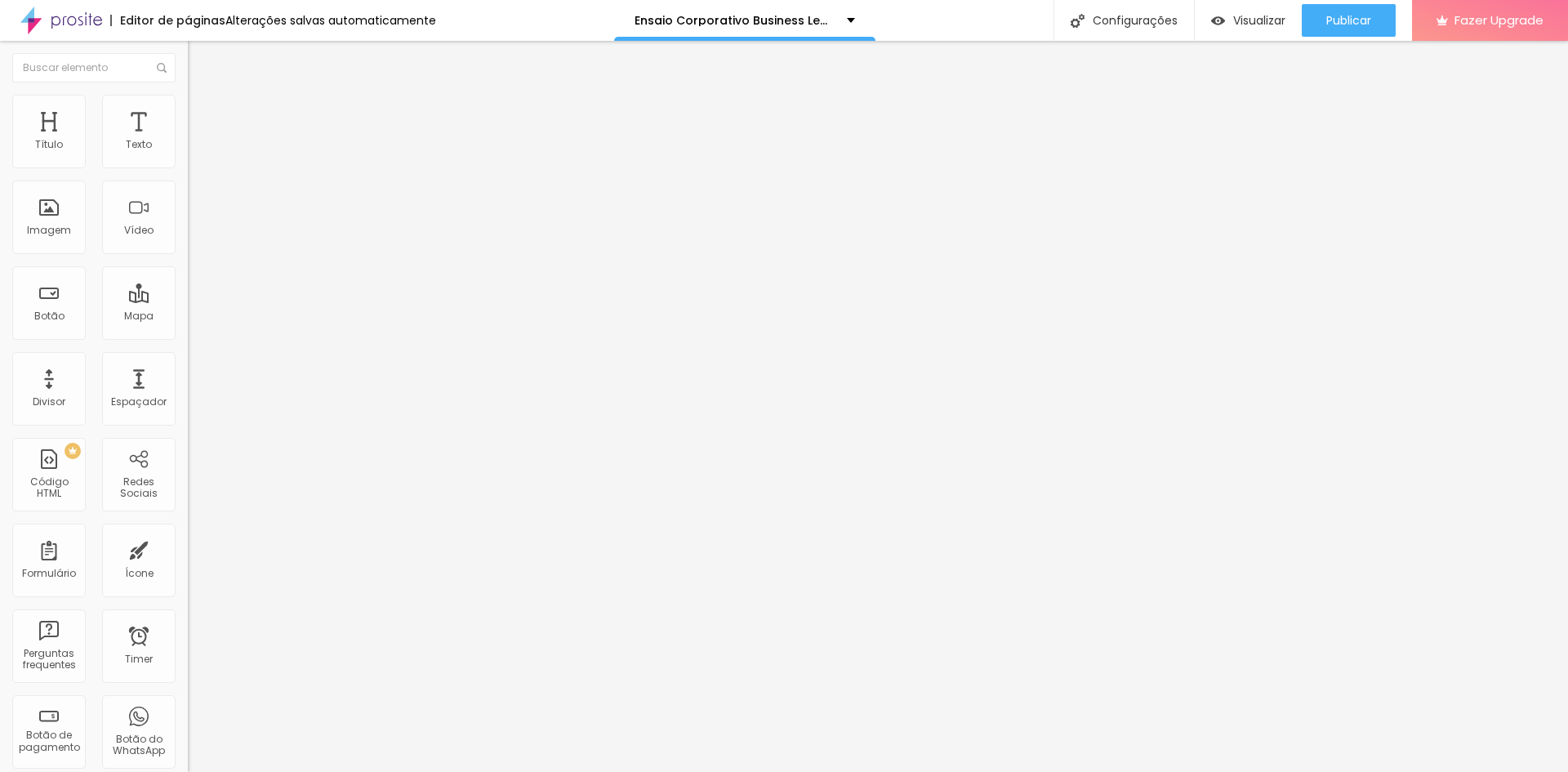
click at [203, 113] on span "Estilo" at bounding box center [215, 106] width 25 height 14
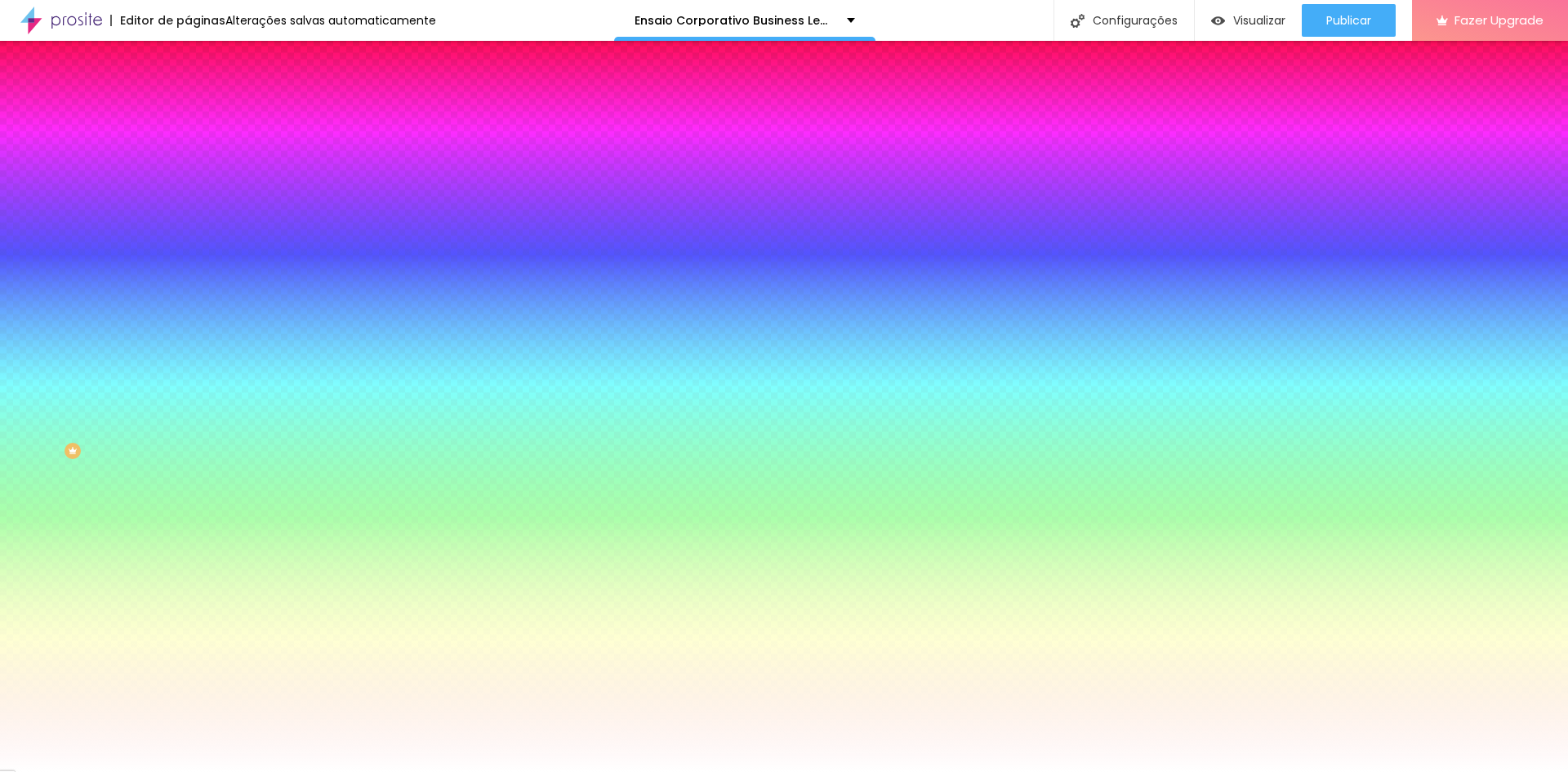
click at [203, 115] on span "Avançado" at bounding box center [230, 122] width 54 height 14
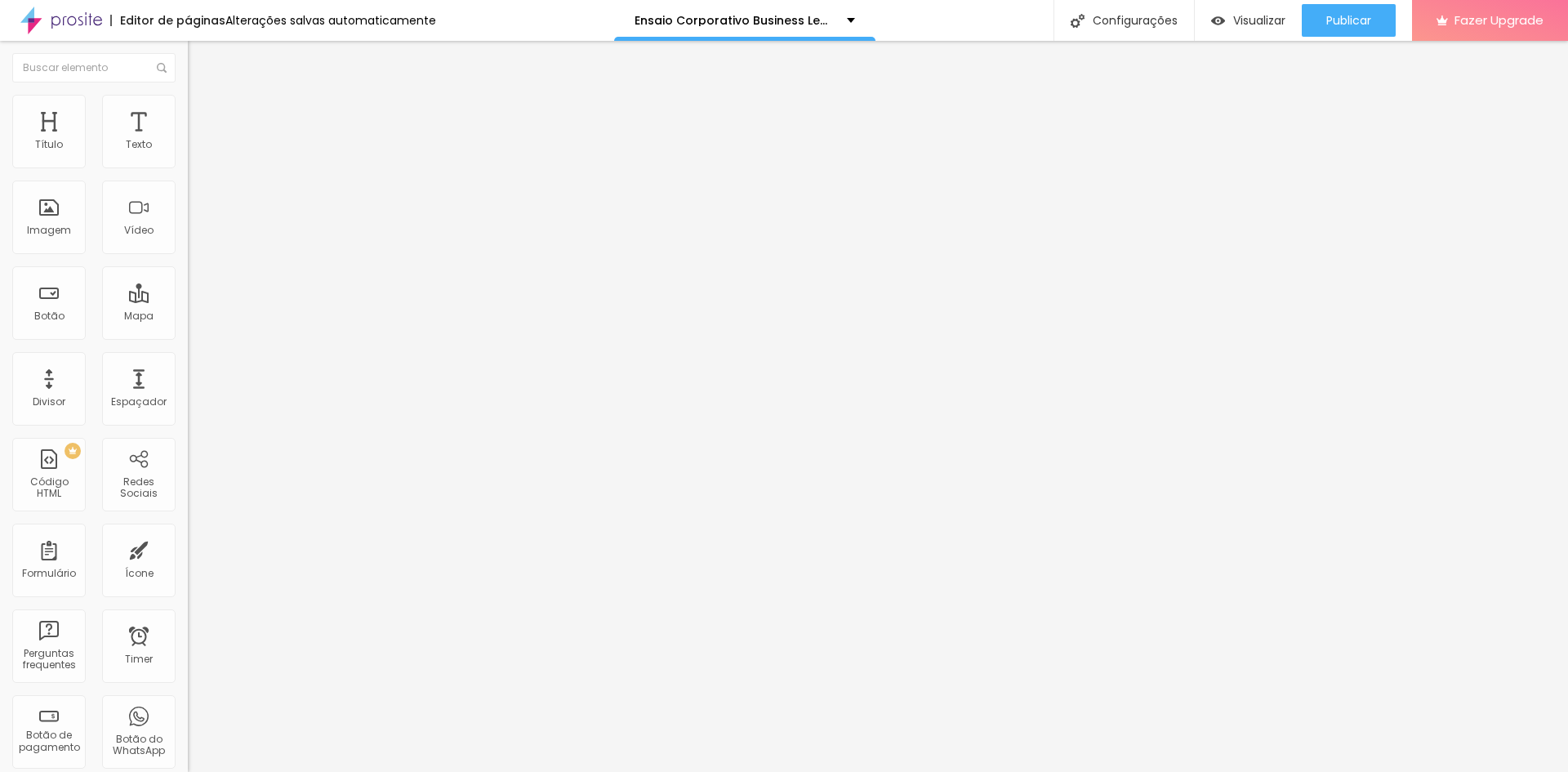
type input "15"
type input "10"
type input "5"
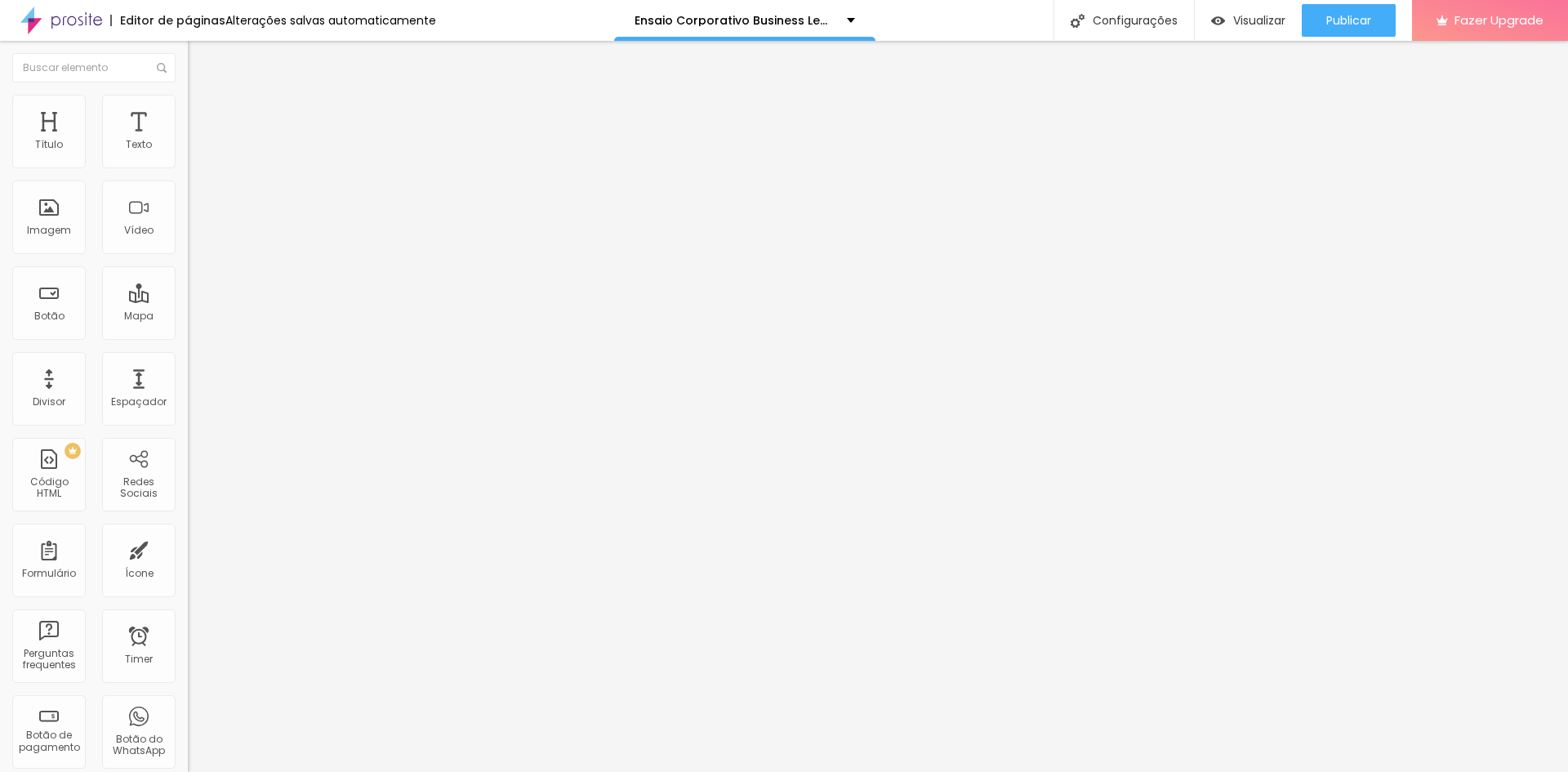
type input "5"
type input "0"
drag, startPoint x: 60, startPoint y: 161, endPoint x: 0, endPoint y: 151, distance: 60.8
type input "0"
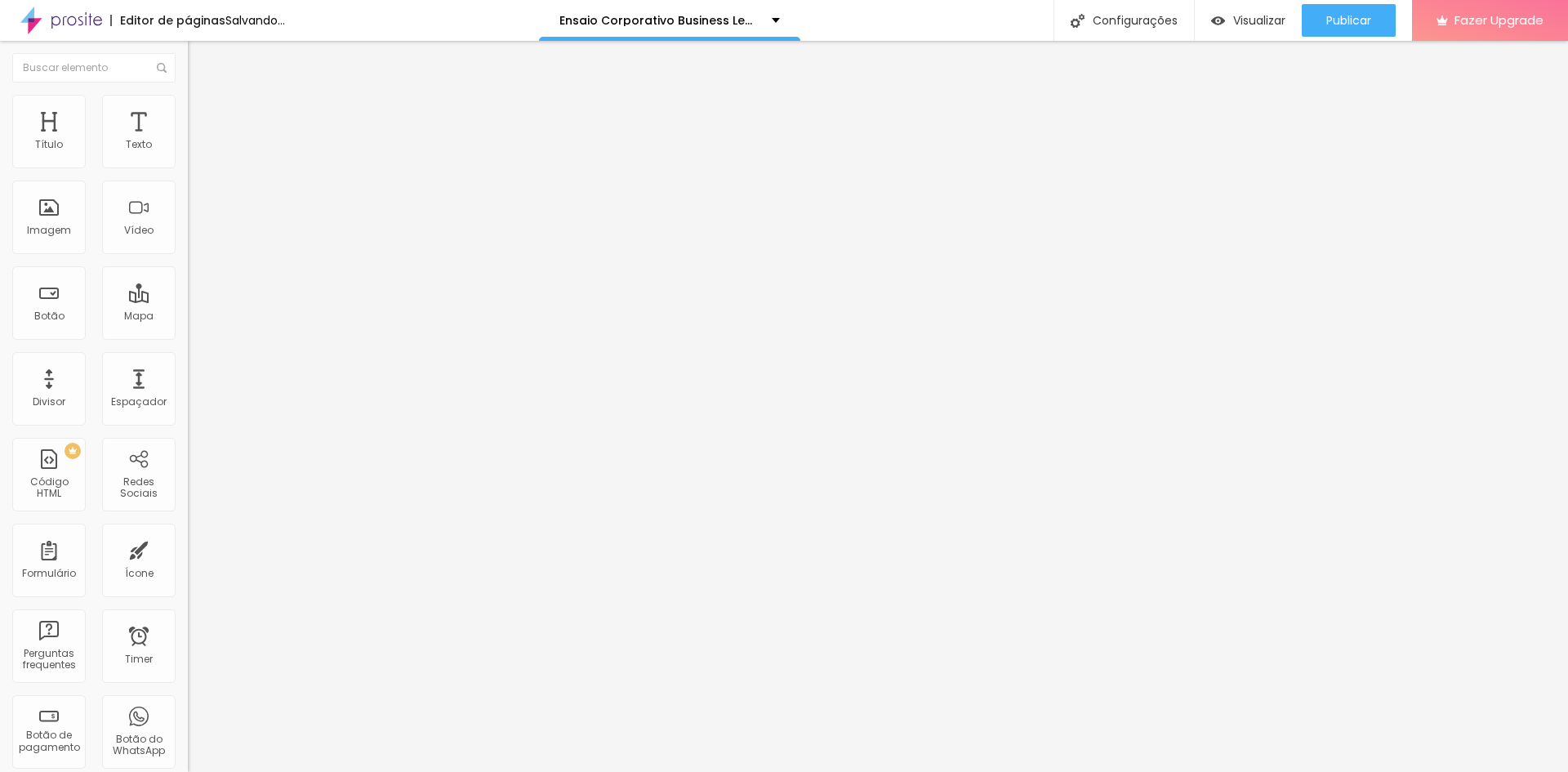
click at [188, 317] on input "range" at bounding box center [241, 323] width 106 height 13
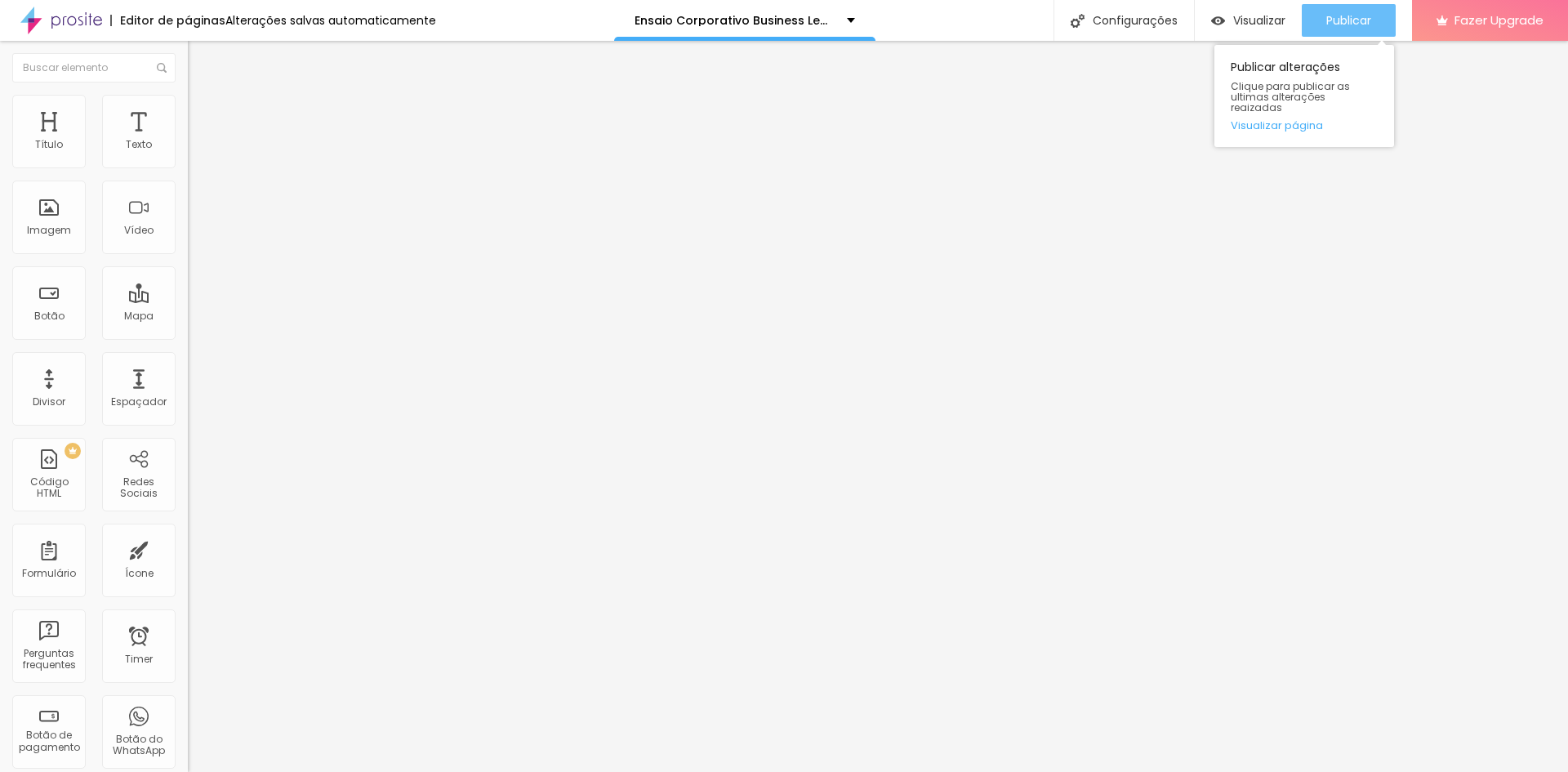
click at [1344, 21] on span "Publicar" at bounding box center [1349, 19] width 45 height 13
click at [1359, 17] on span "Publicar" at bounding box center [1349, 19] width 45 height 13
click at [188, 141] on span "Trocar imagem" at bounding box center [233, 133] width 89 height 14
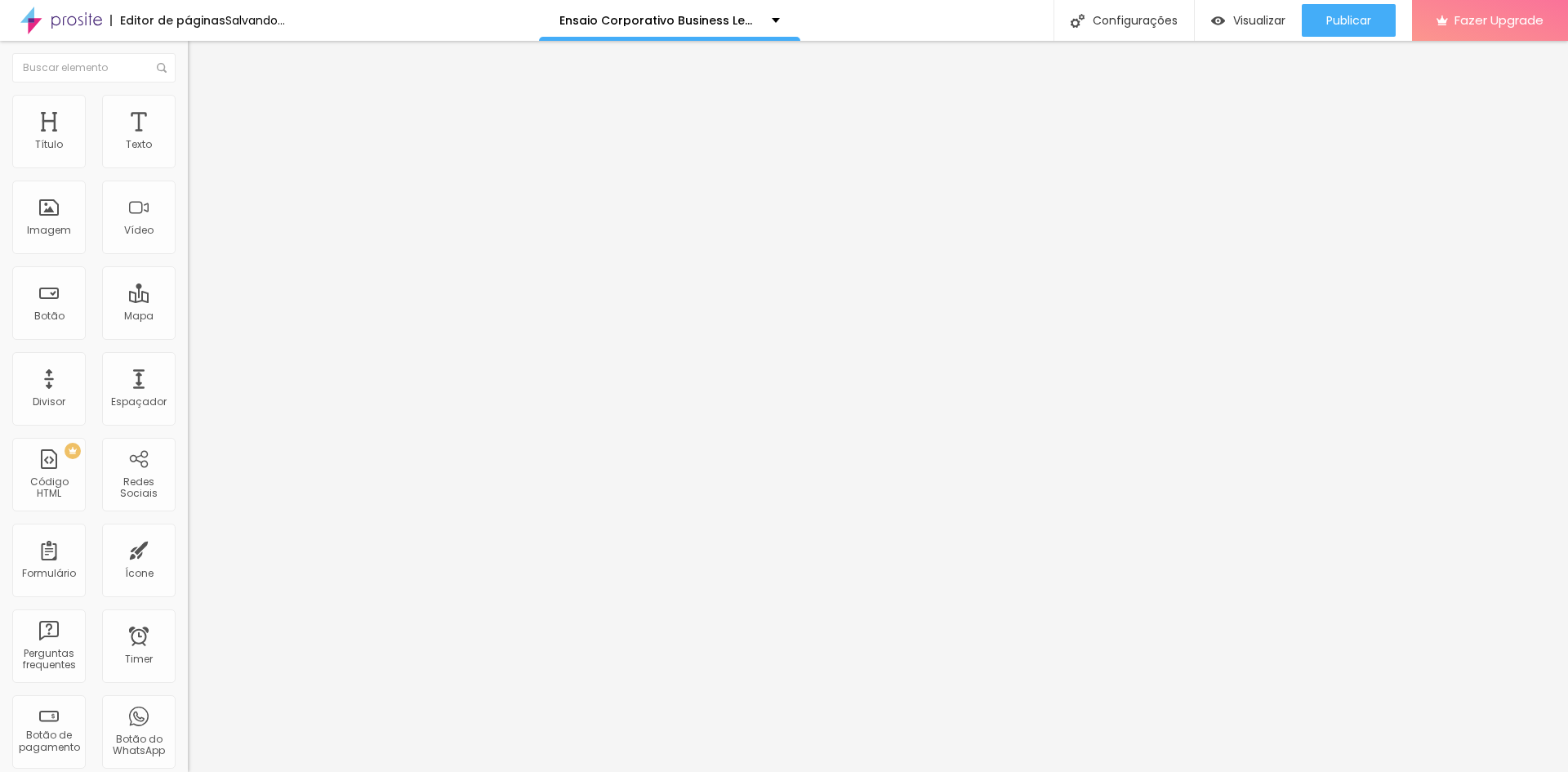
click at [188, 141] on span "Trocar imagem" at bounding box center [233, 133] width 89 height 14
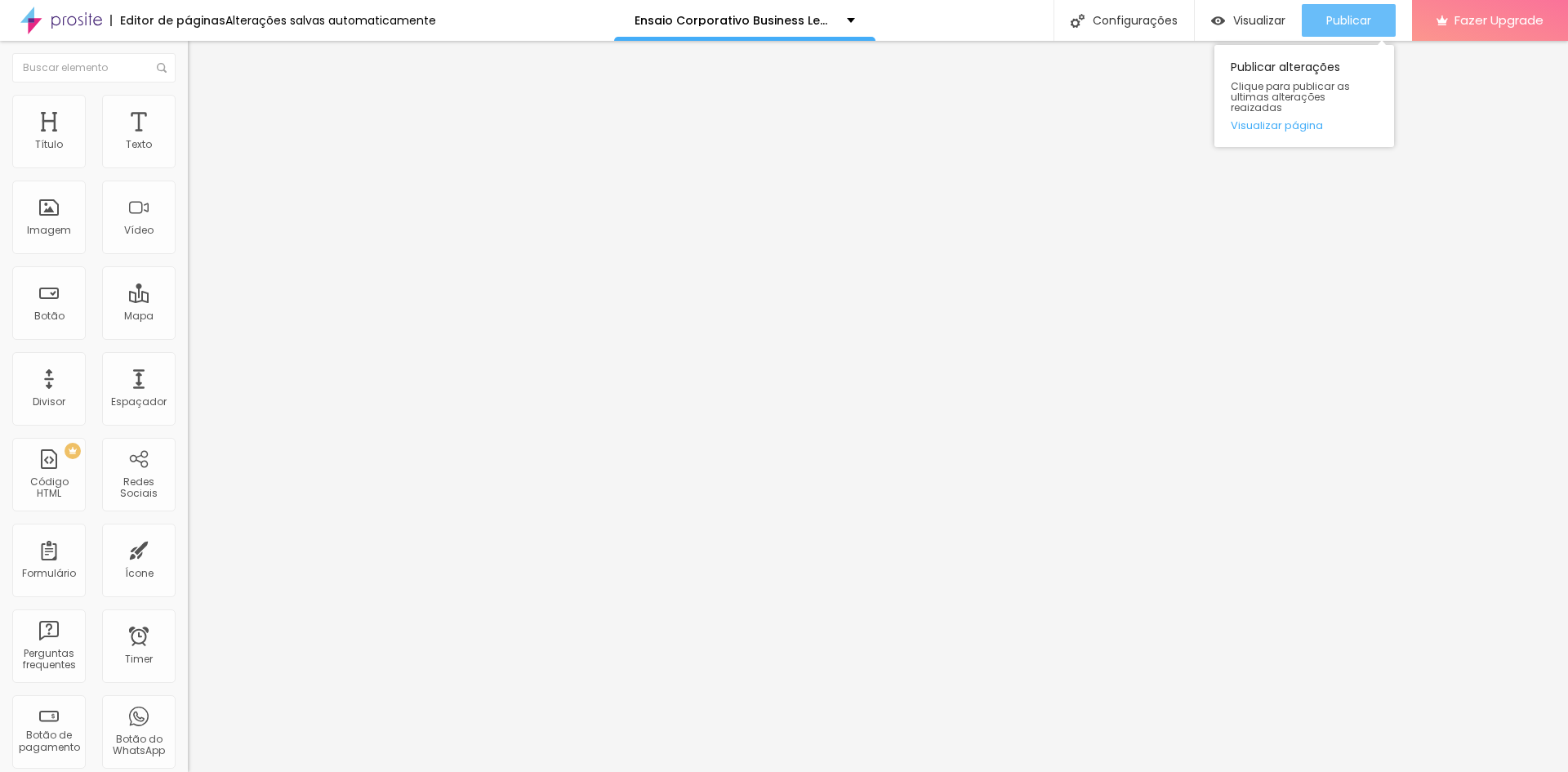
click at [1344, 17] on span "Publicar" at bounding box center [1349, 19] width 45 height 13
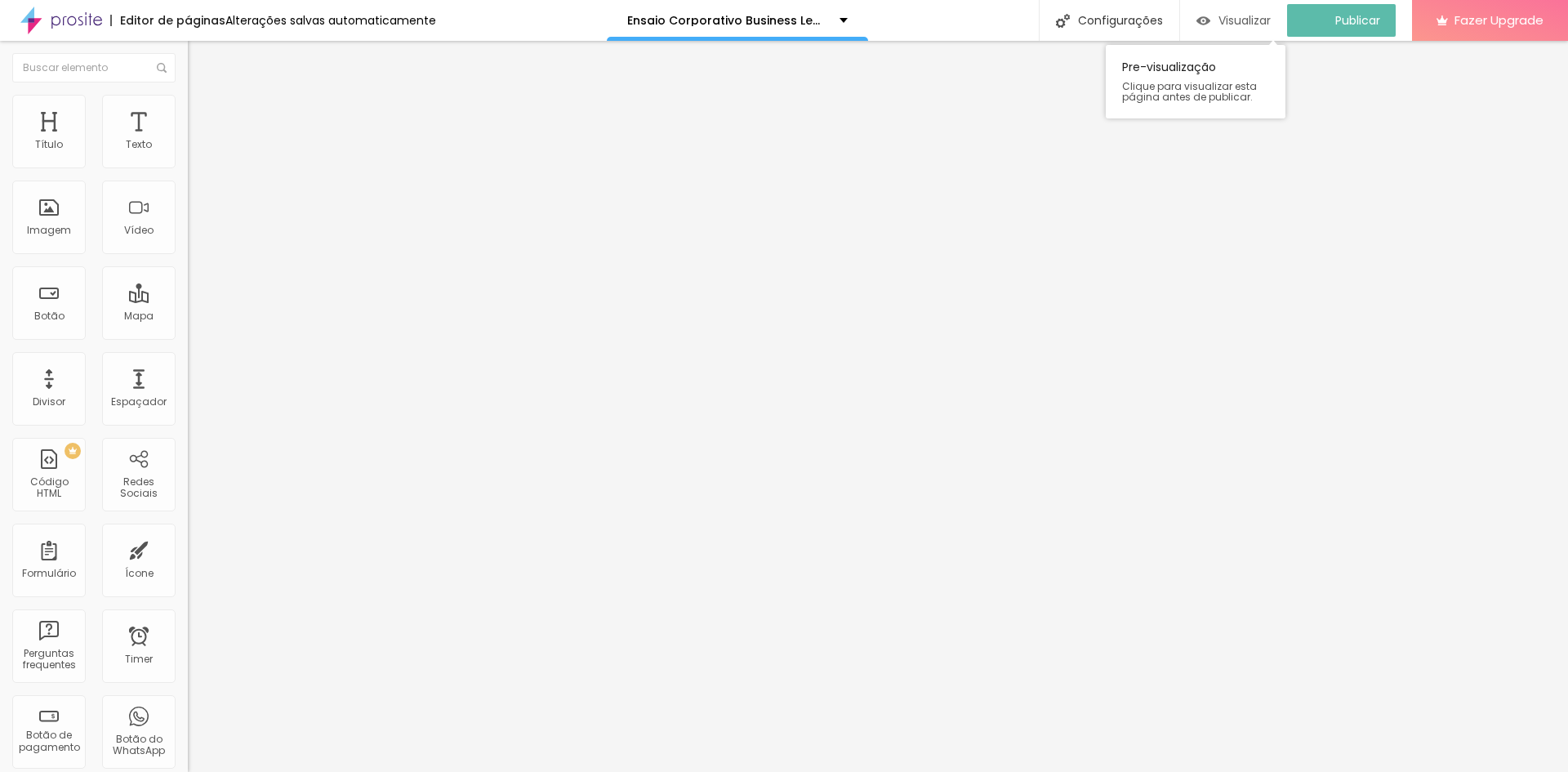
click at [1271, 18] on span "Visualizar" at bounding box center [1245, 19] width 52 height 13
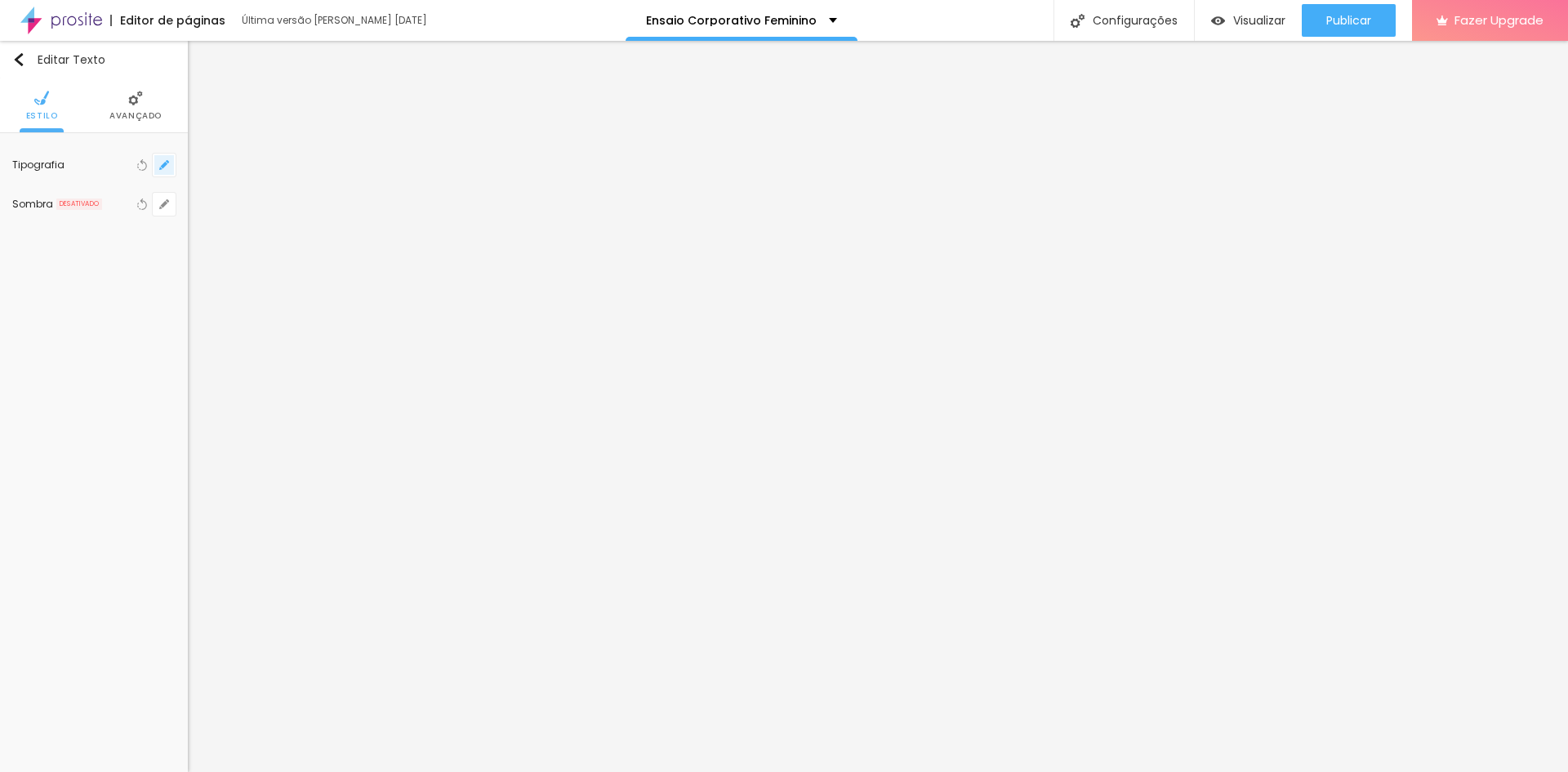
click at [170, 162] on button "button" at bounding box center [164, 165] width 23 height 23
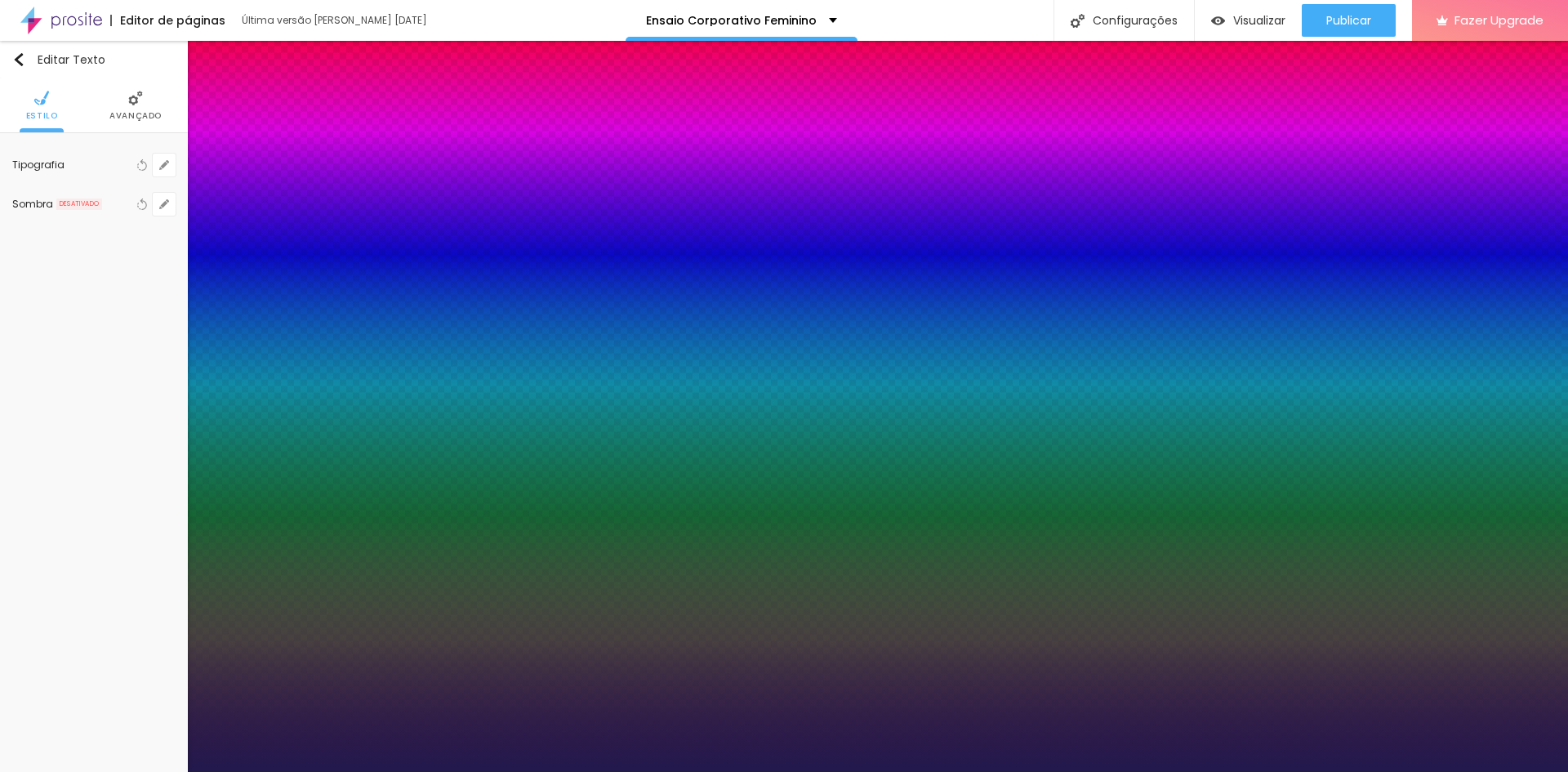
type input "1"
drag, startPoint x: 364, startPoint y: 281, endPoint x: 354, endPoint y: 281, distance: 10.0
type input "8"
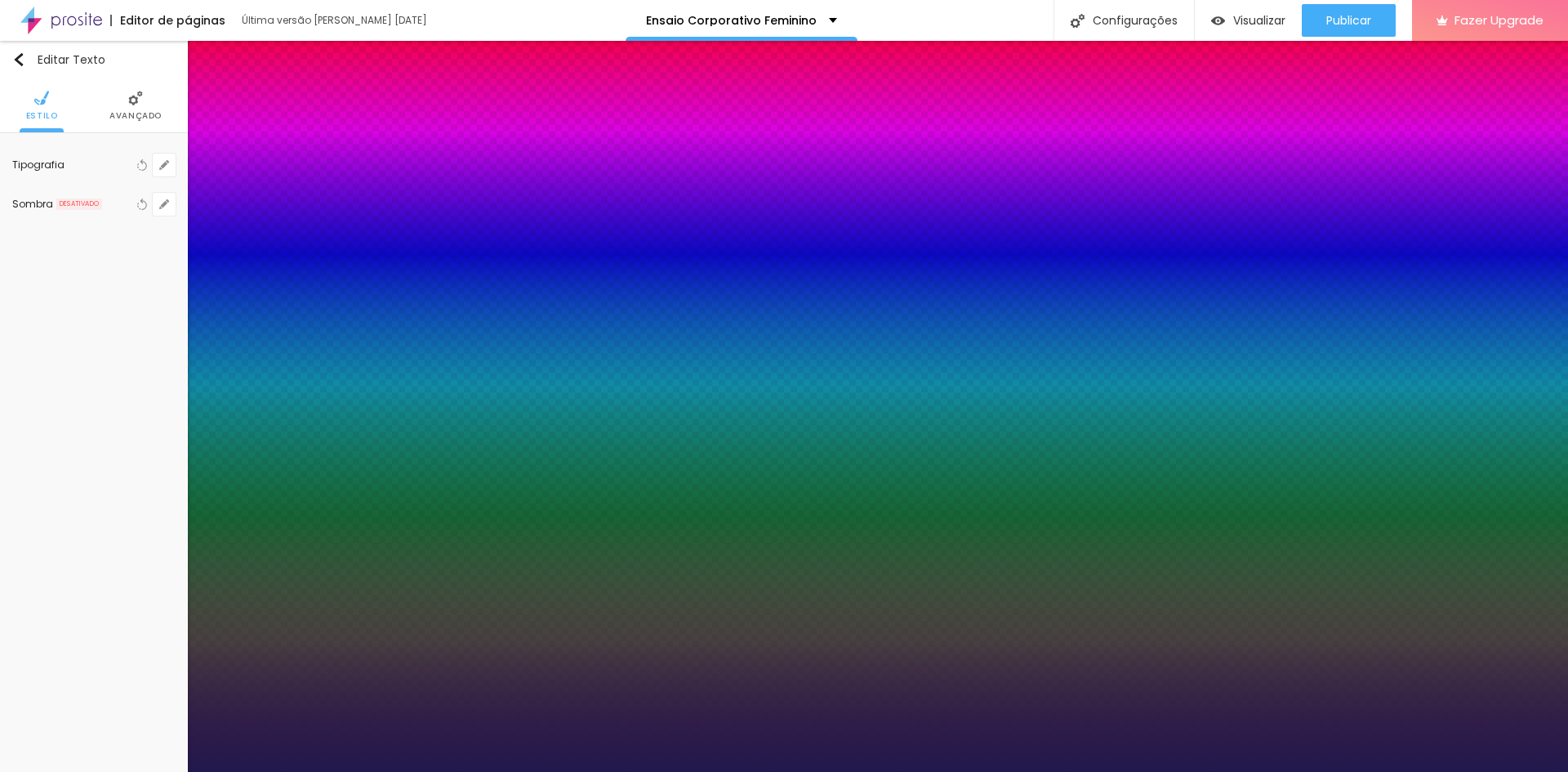
type input "1"
type input "16"
type input "1"
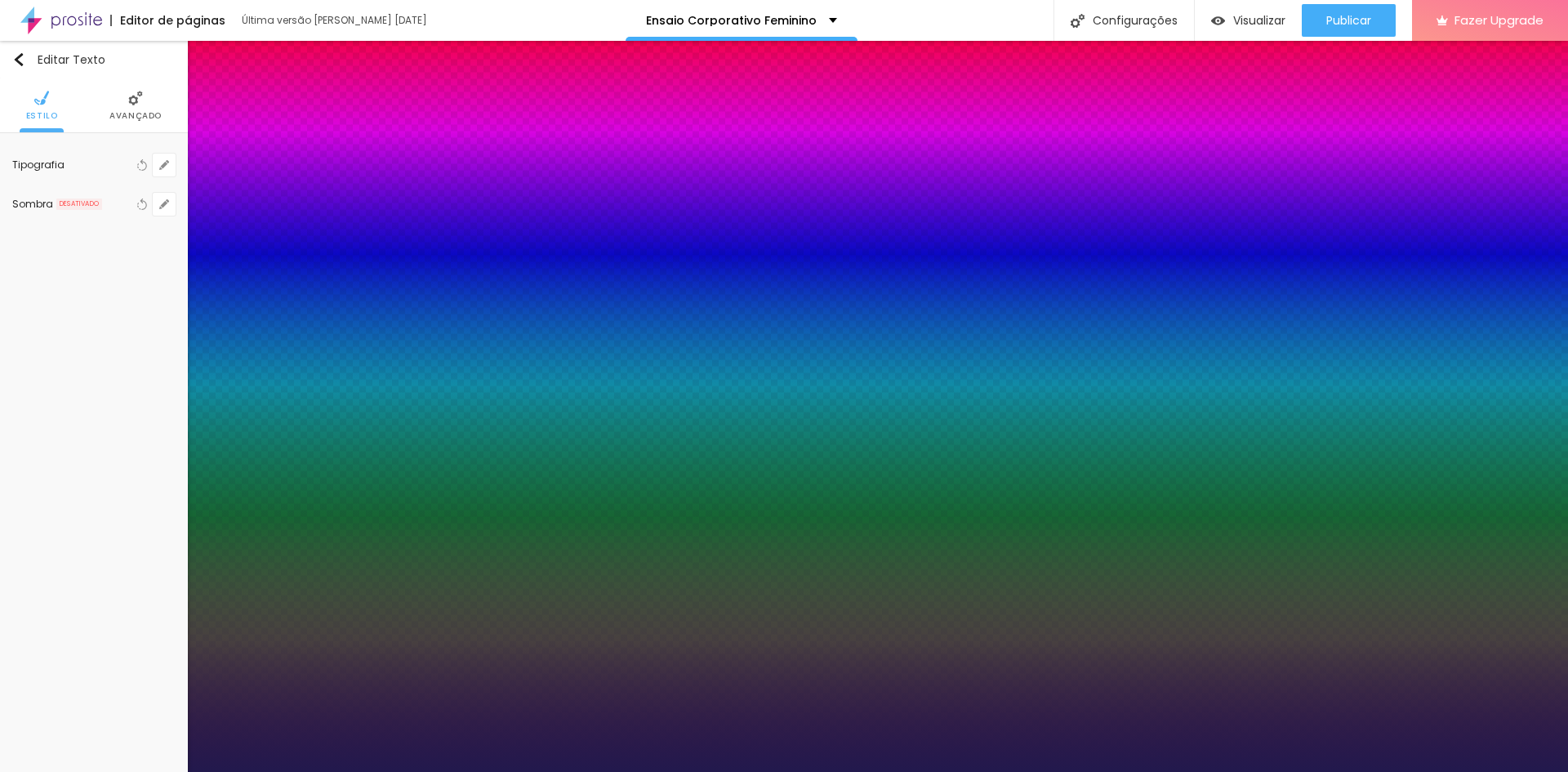
type input "16"
type input "1"
click at [310, 771] on div at bounding box center [784, 772] width 1568 height 0
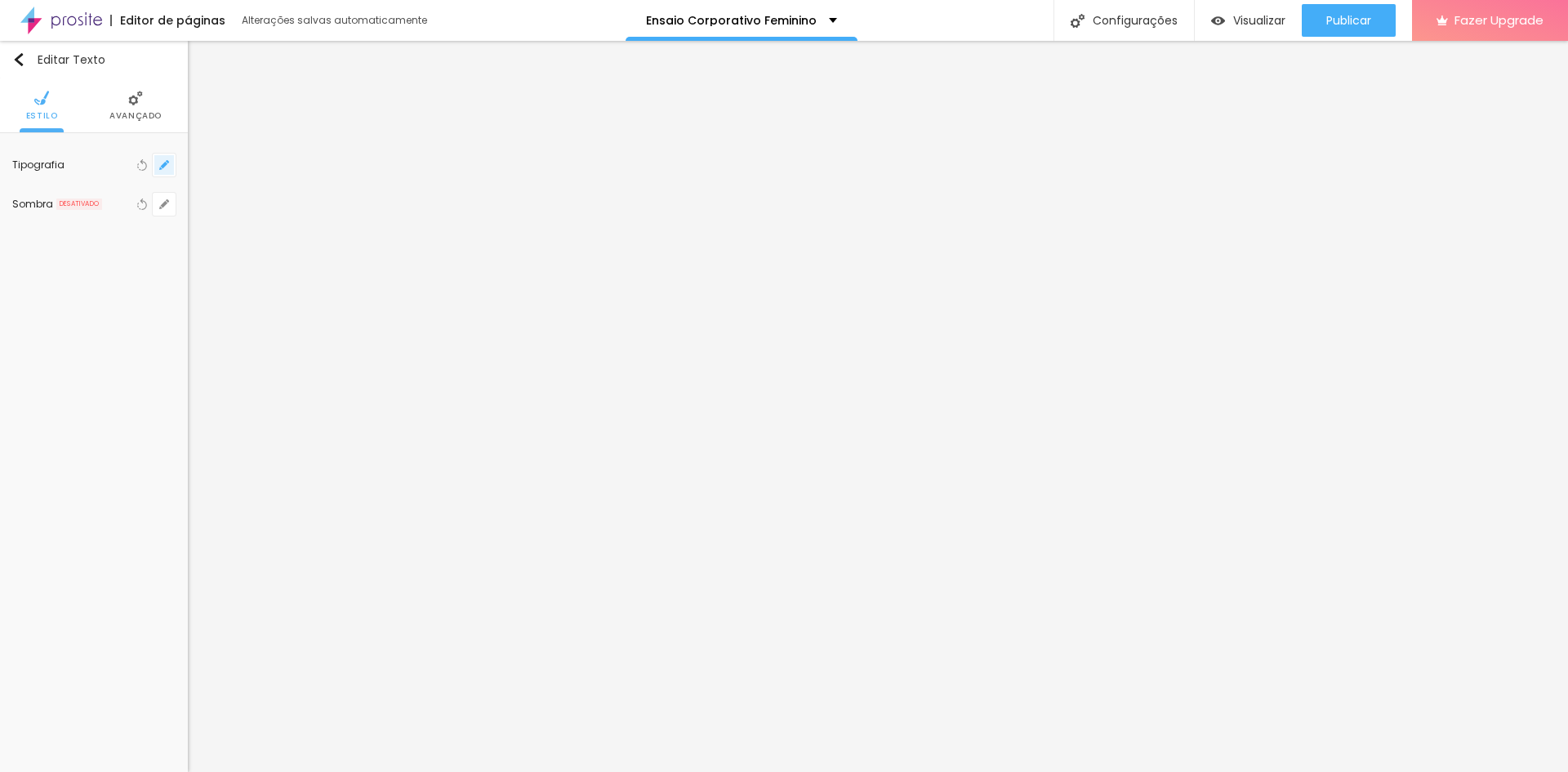
click at [171, 155] on button "button" at bounding box center [164, 165] width 23 height 23
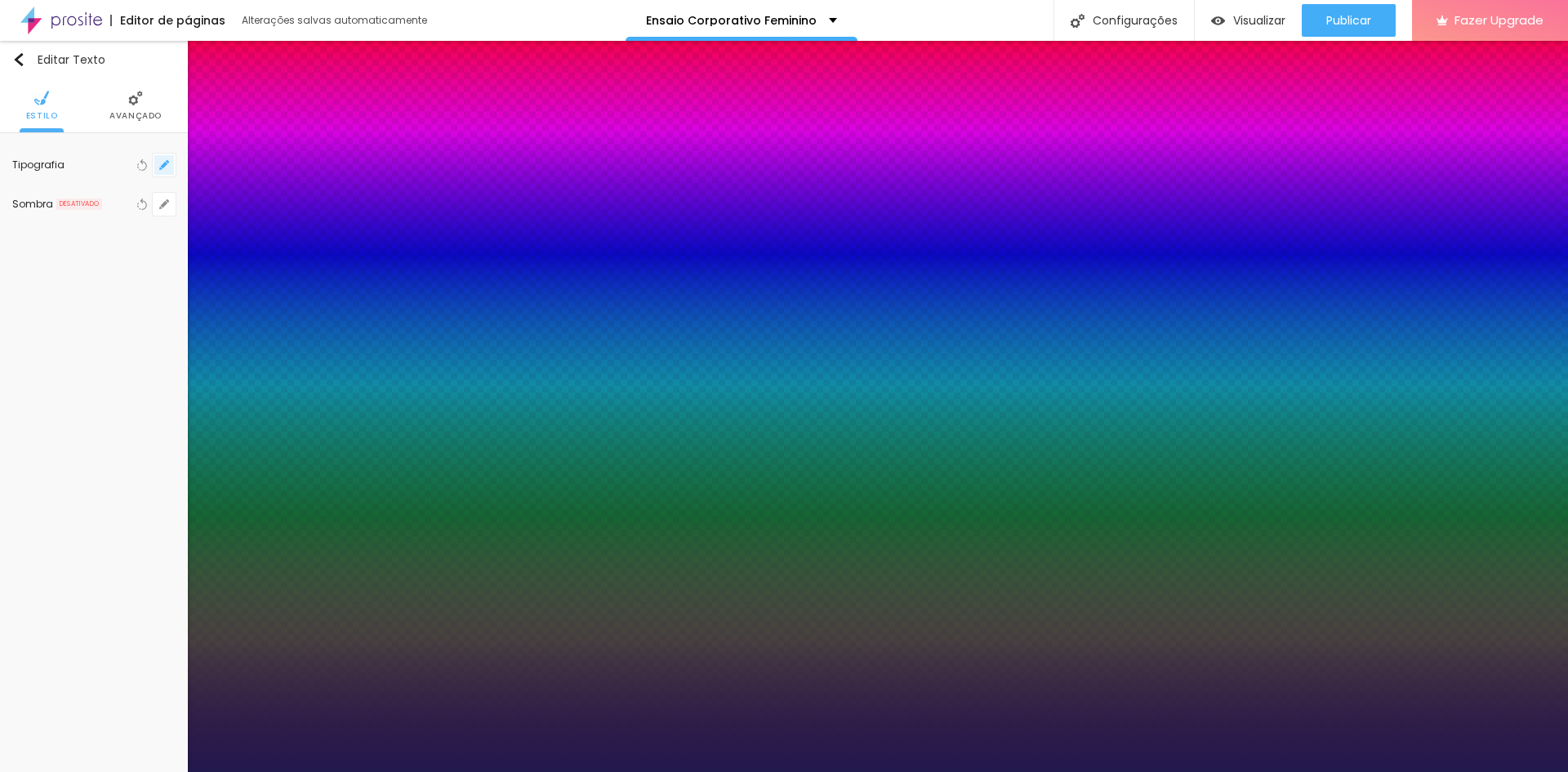
type input "1"
drag, startPoint x: 354, startPoint y: 277, endPoint x: 372, endPoint y: 281, distance: 18.4
type input "8"
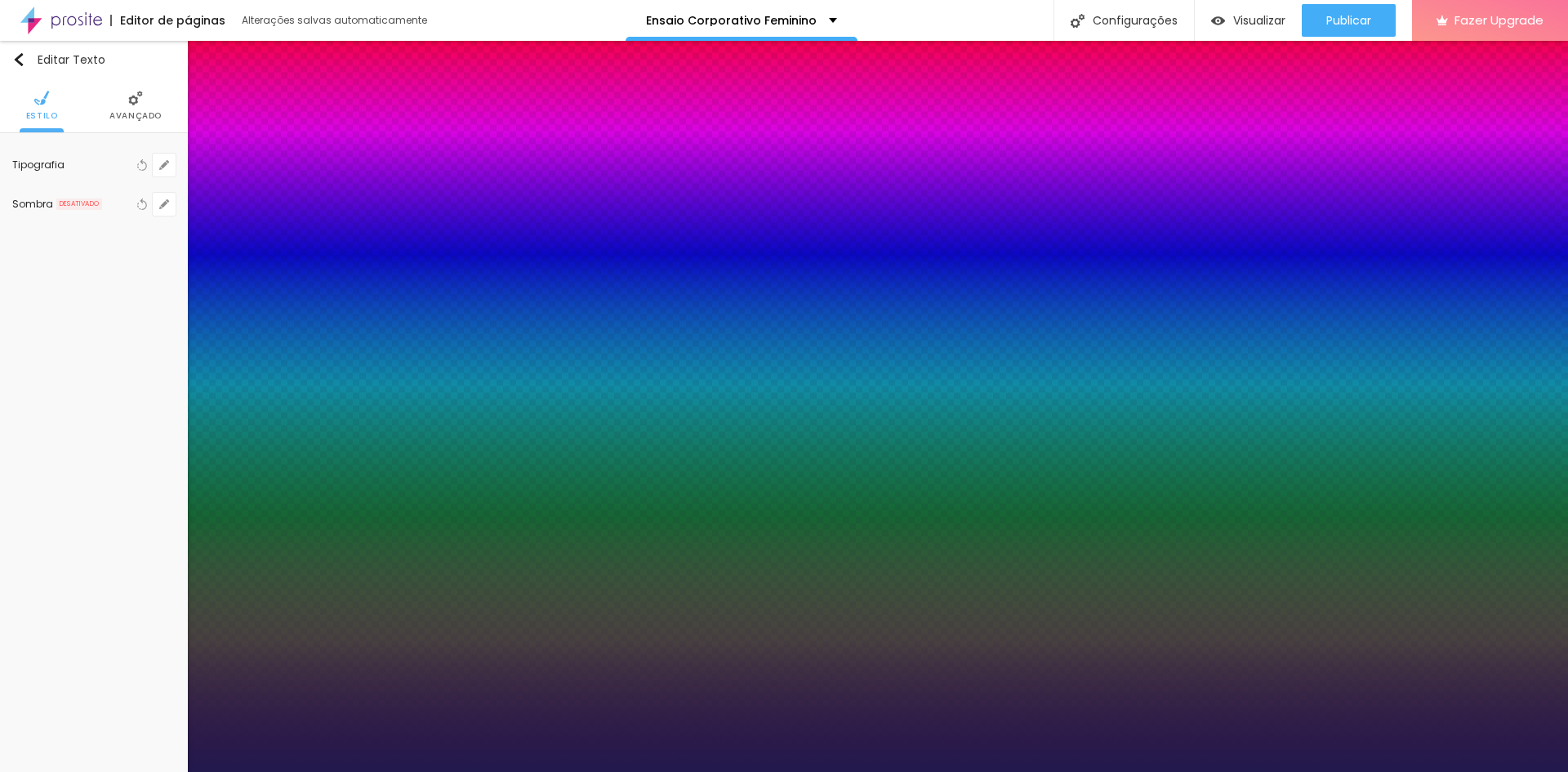
type input "1"
type input "8"
type input "1"
type input "16"
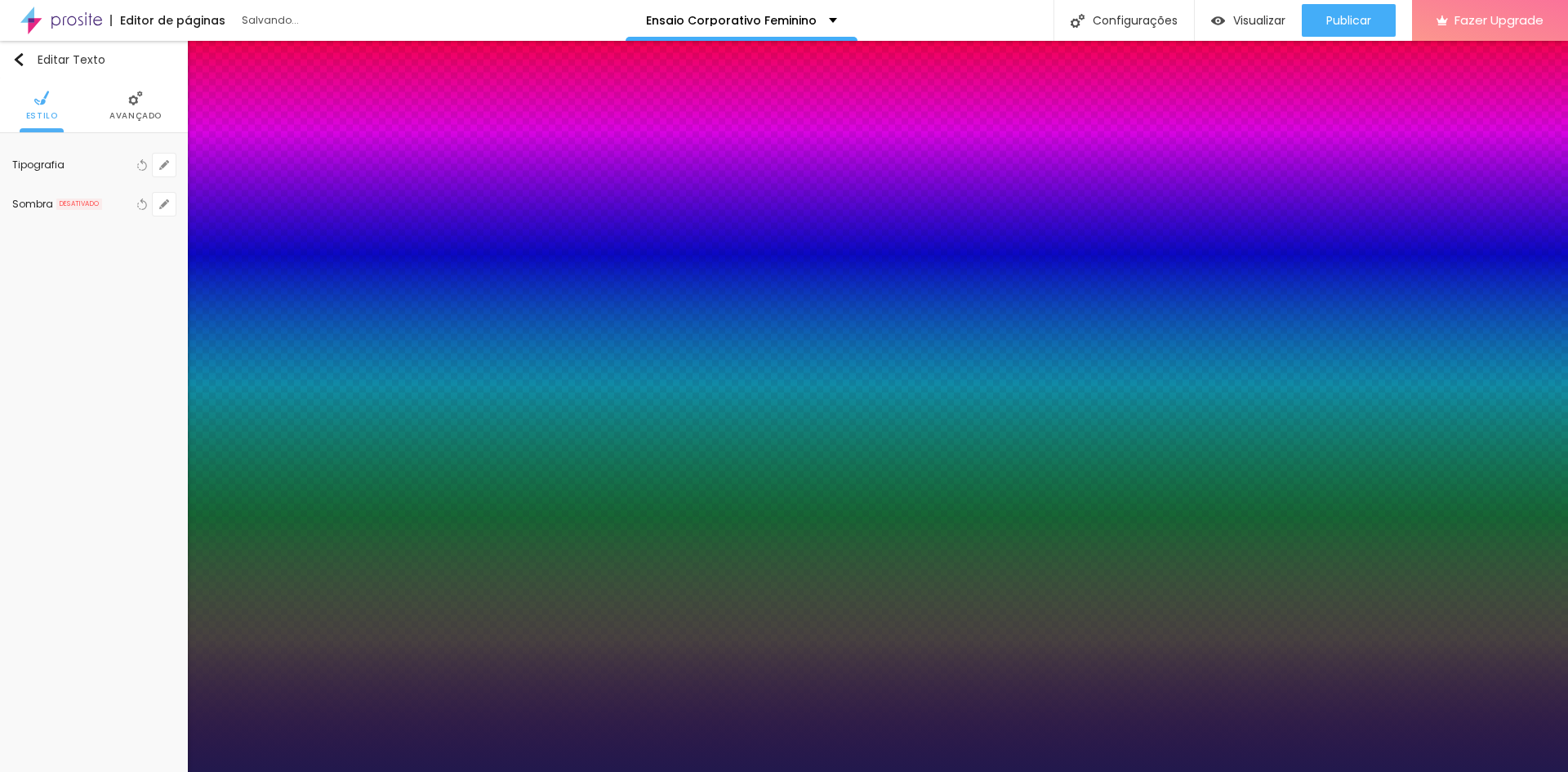
type input "16"
type input "1"
type input "16"
type input "1"
click at [340, 771] on div at bounding box center [784, 772] width 1568 height 0
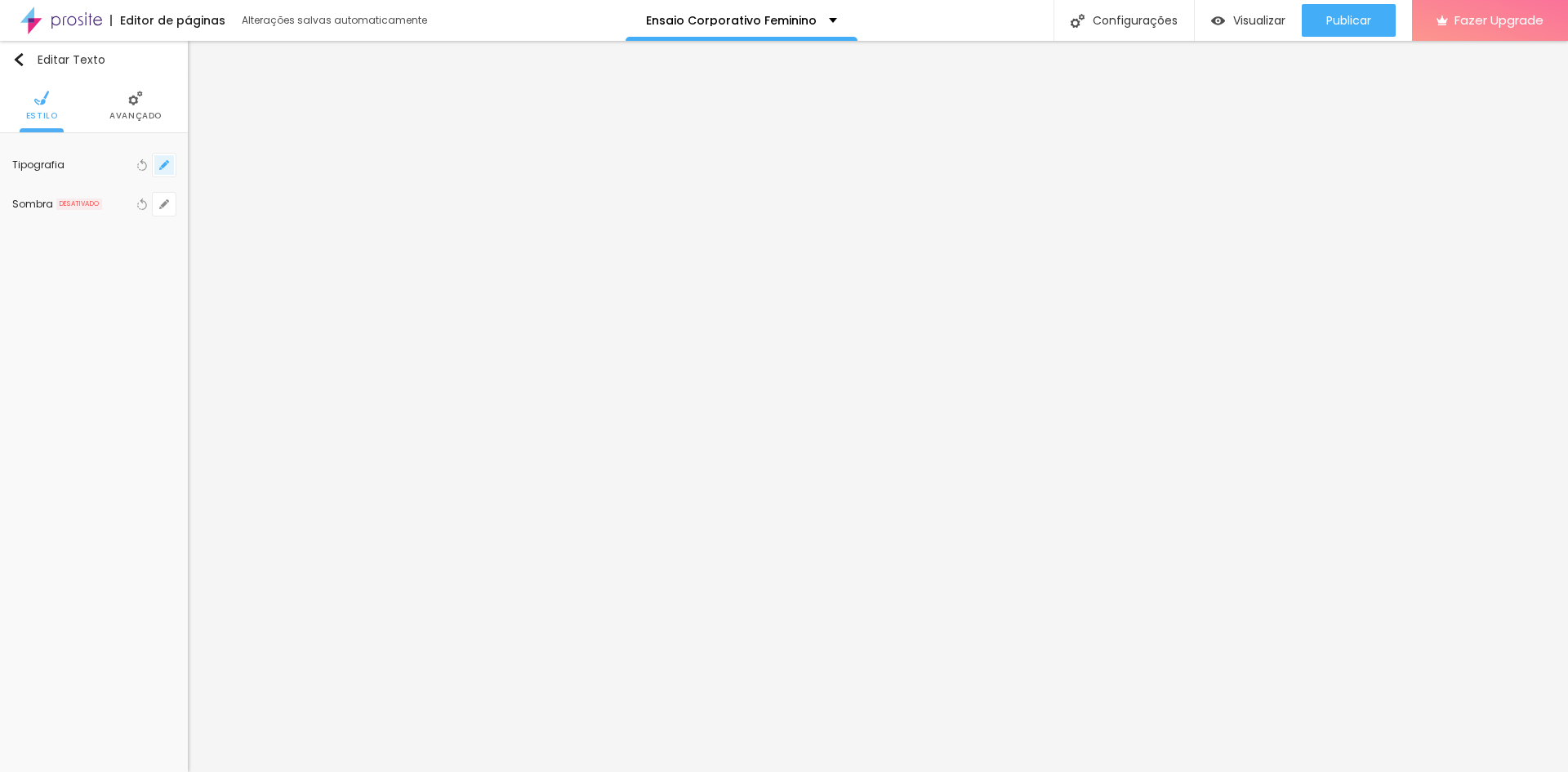
click at [163, 163] on icon "button" at bounding box center [164, 165] width 10 height 10
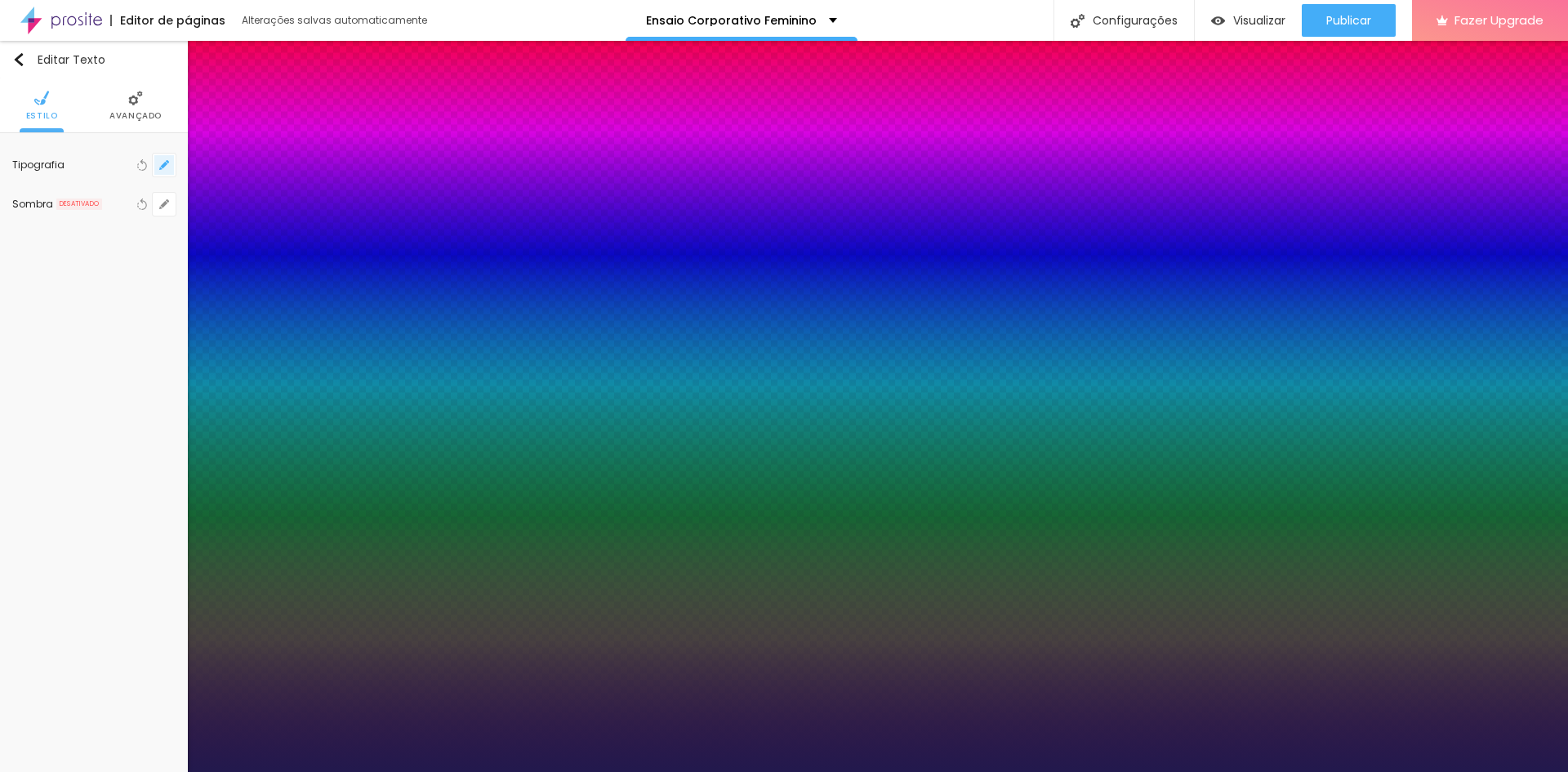
type input "1"
drag, startPoint x: 345, startPoint y: 273, endPoint x: 359, endPoint y: 278, distance: 14.9
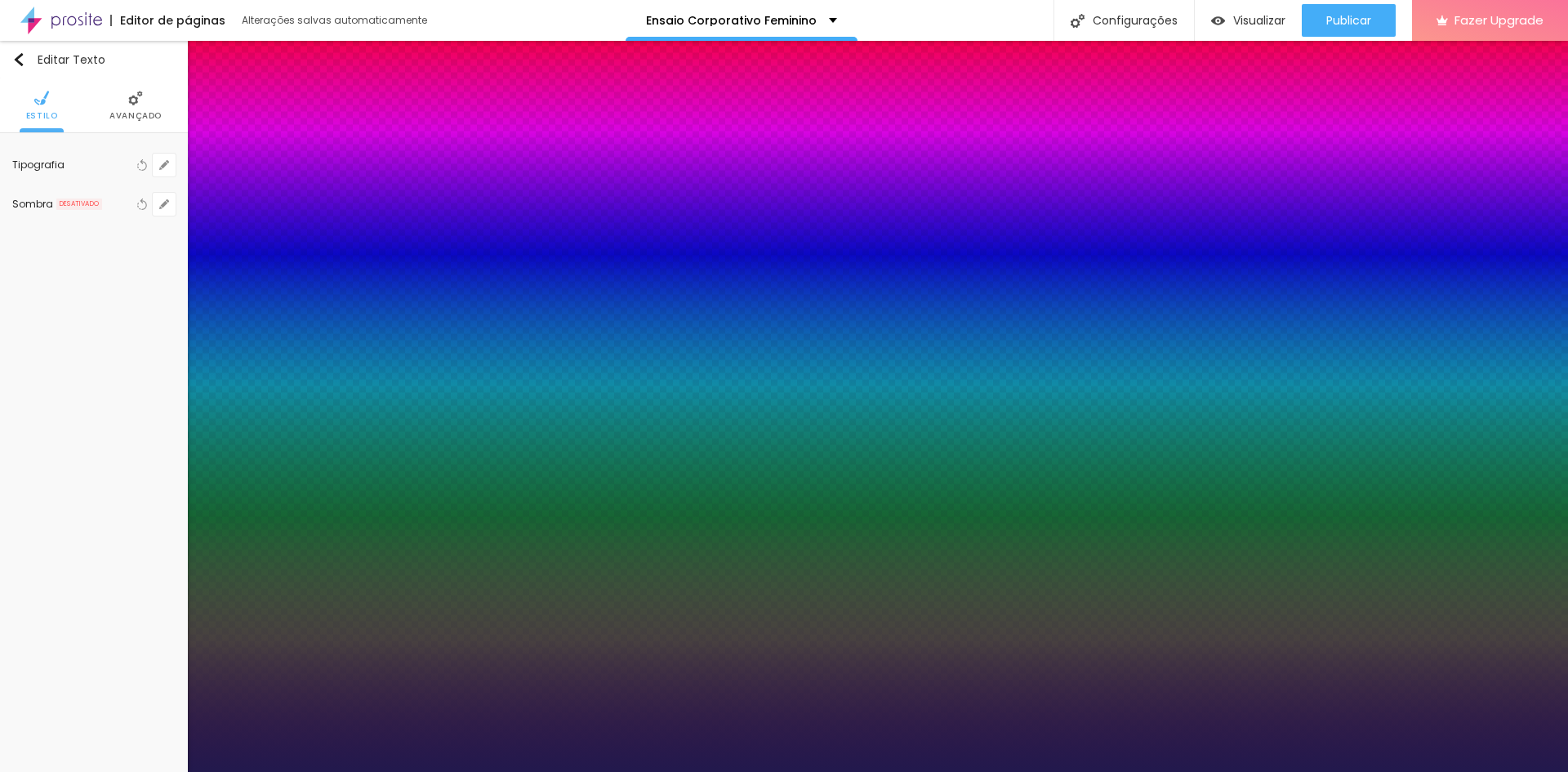
type input "8"
type input "1"
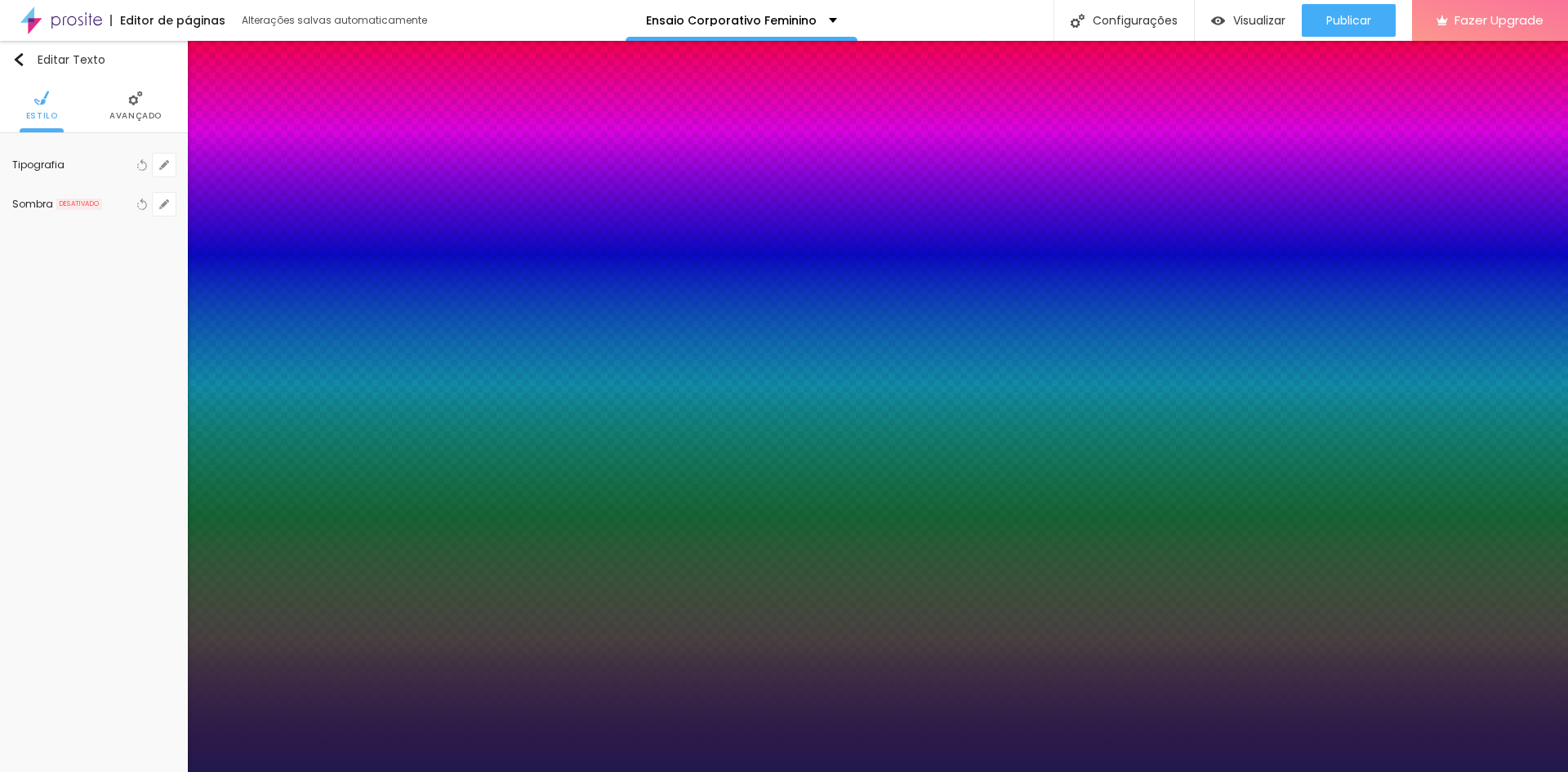
type input "16"
type input "1"
type input "16"
type input "1"
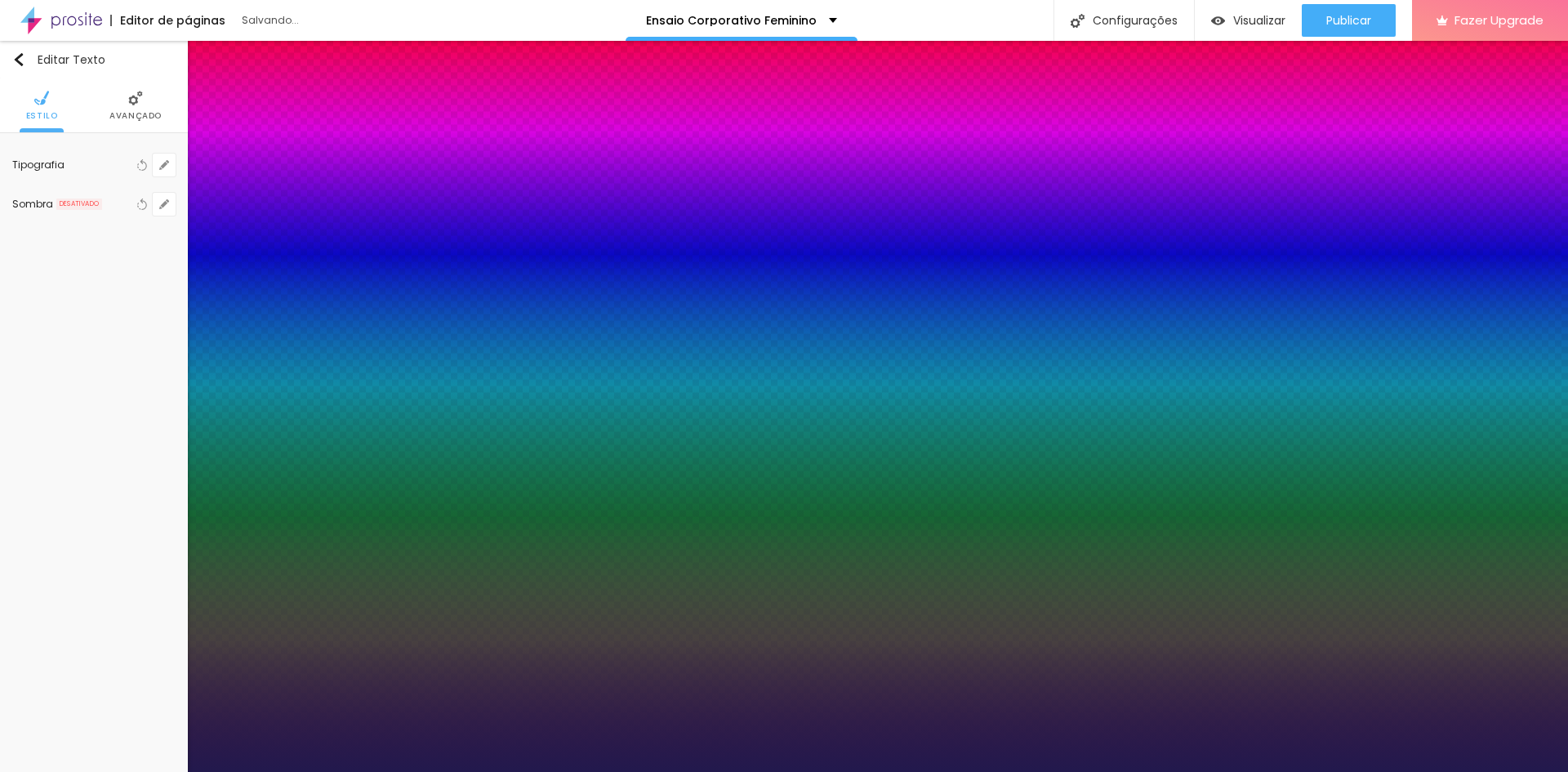
click at [292, 771] on div at bounding box center [784, 772] width 1568 height 0
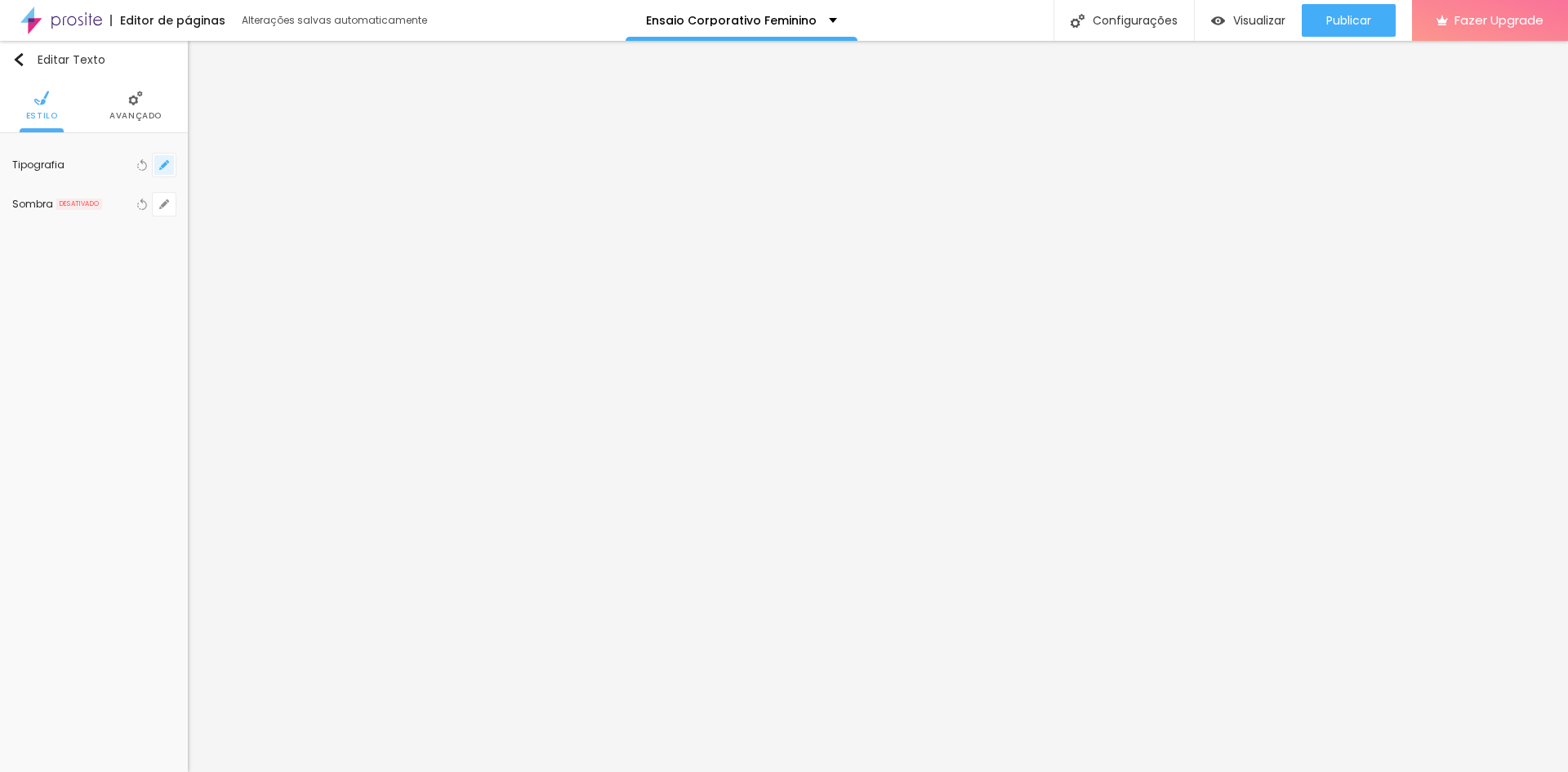
click at [161, 165] on icon "button" at bounding box center [164, 165] width 10 height 10
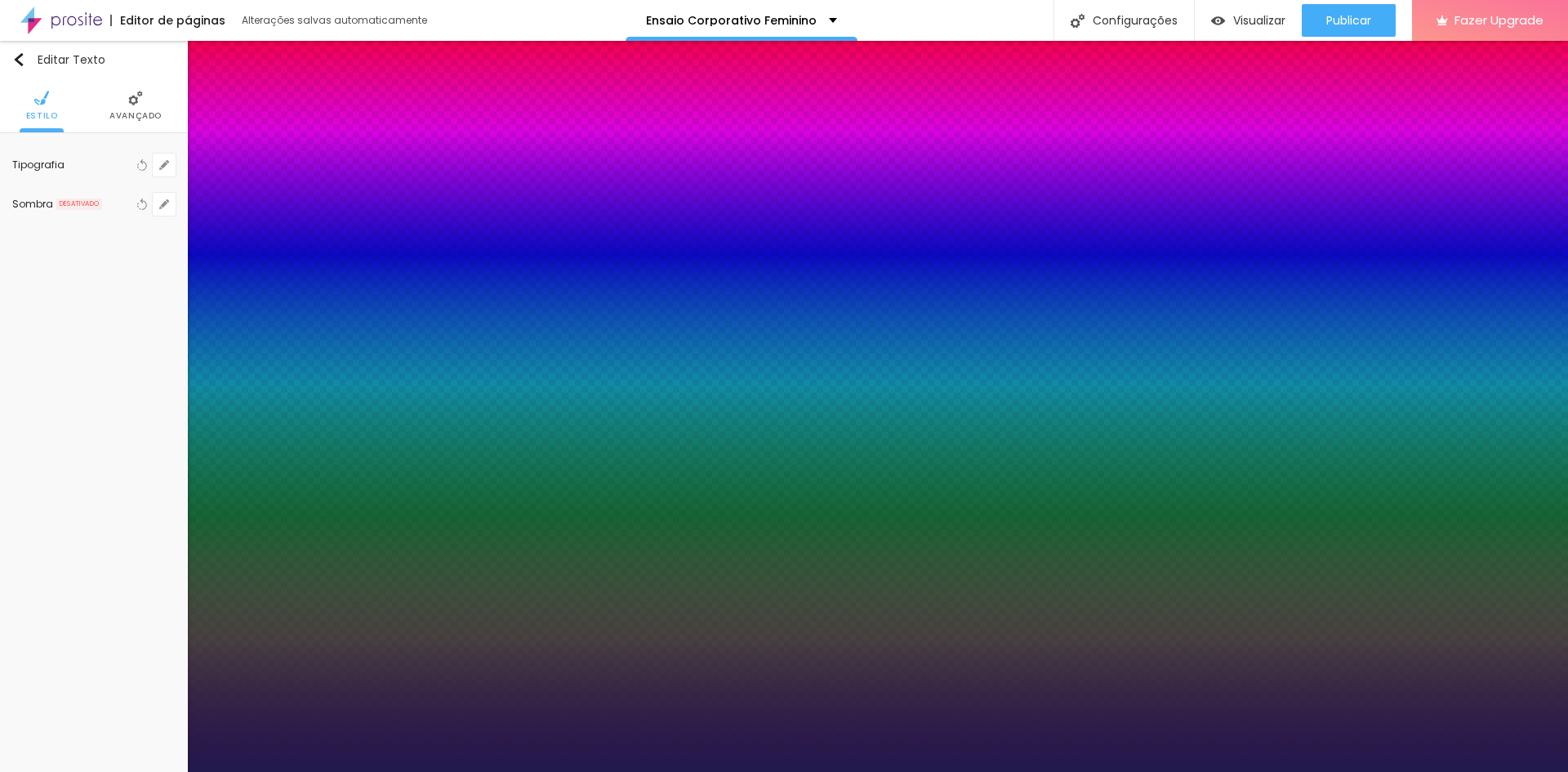
type input "1"
drag, startPoint x: 353, startPoint y: 276, endPoint x: 381, endPoint y: 279, distance: 28.2
type input "8"
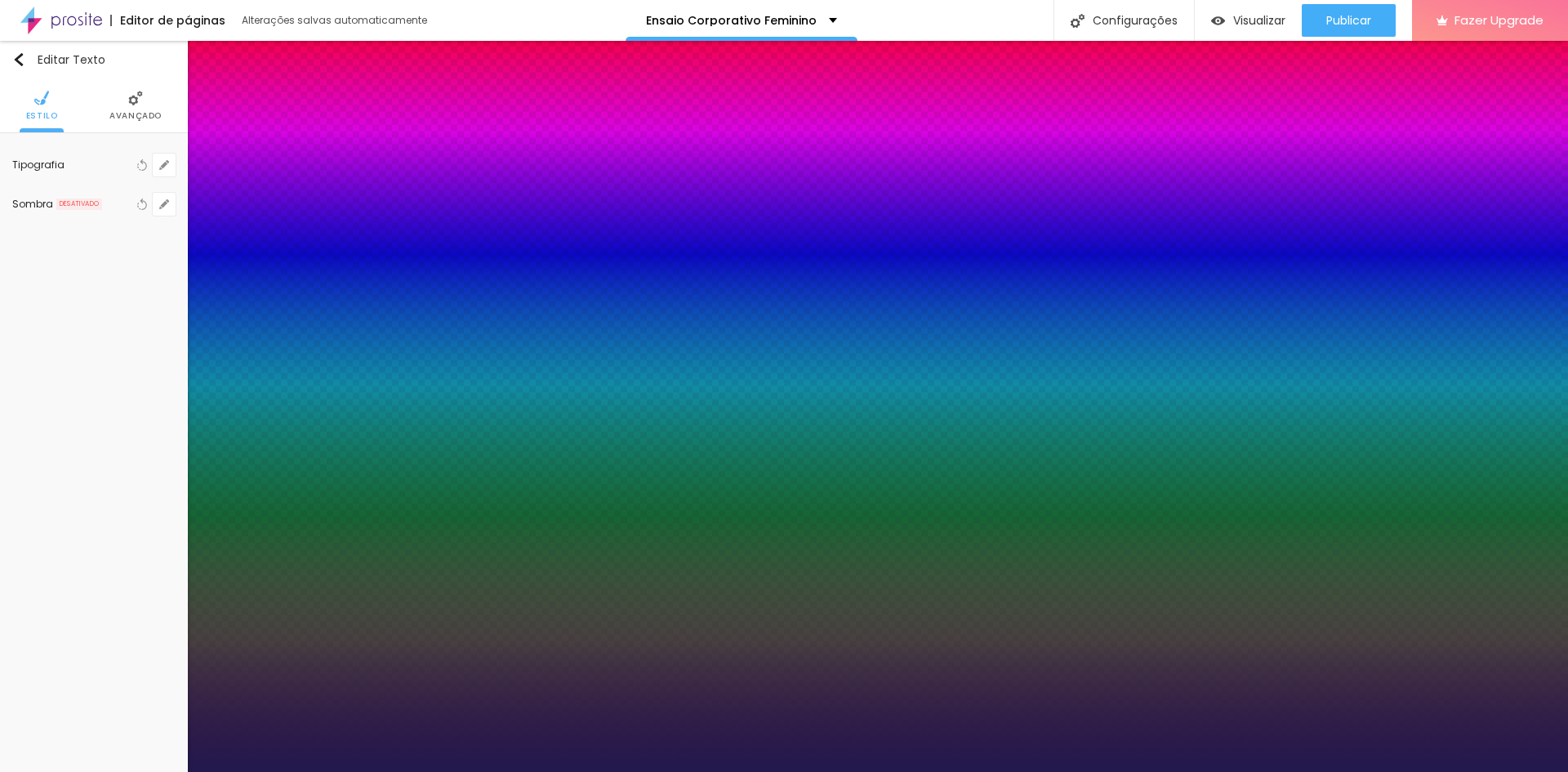
type input "2"
type input "1"
type input "20"
type input "1"
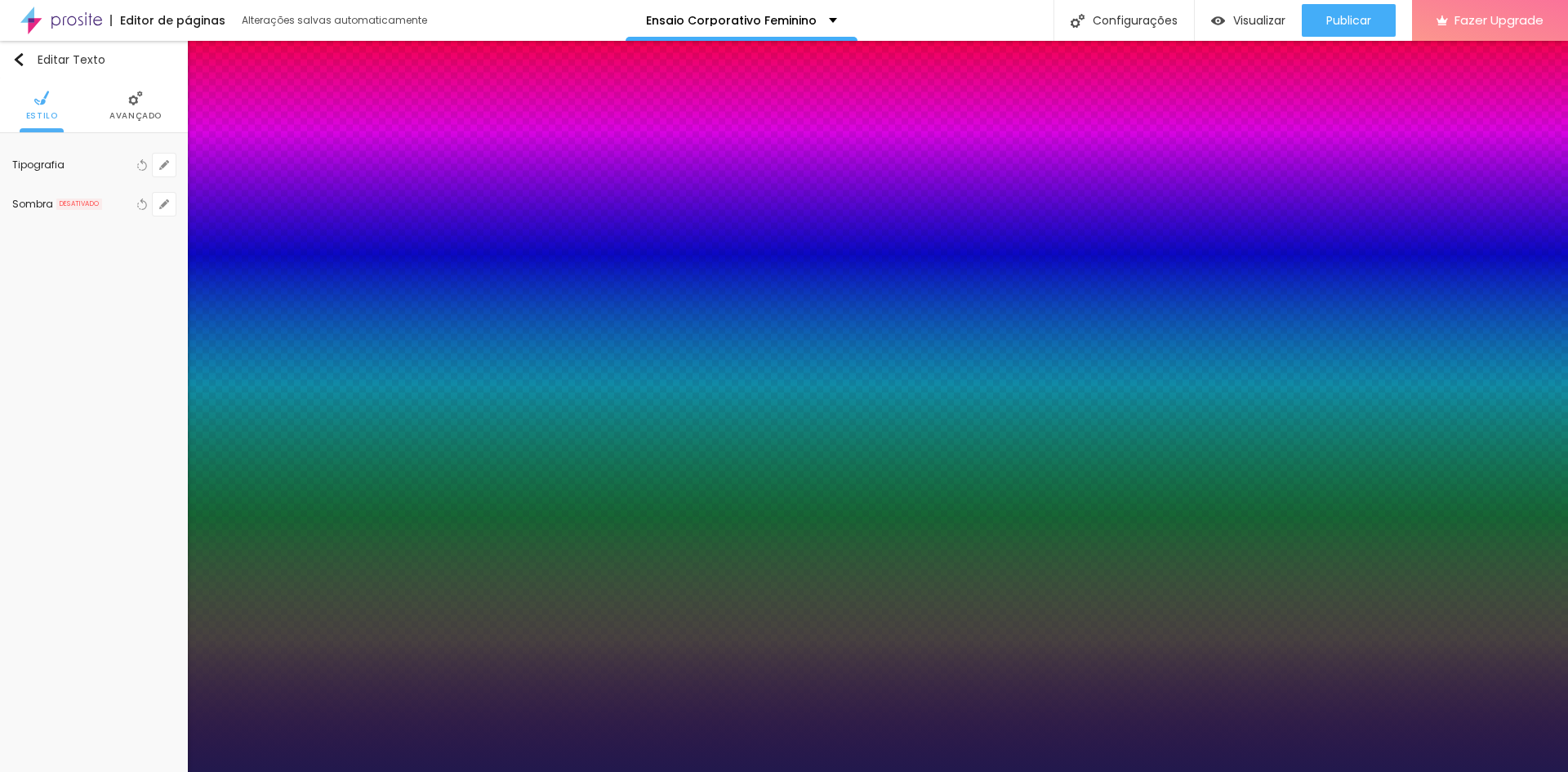
type input "20"
click at [280, 771] on div at bounding box center [784, 772] width 1568 height 0
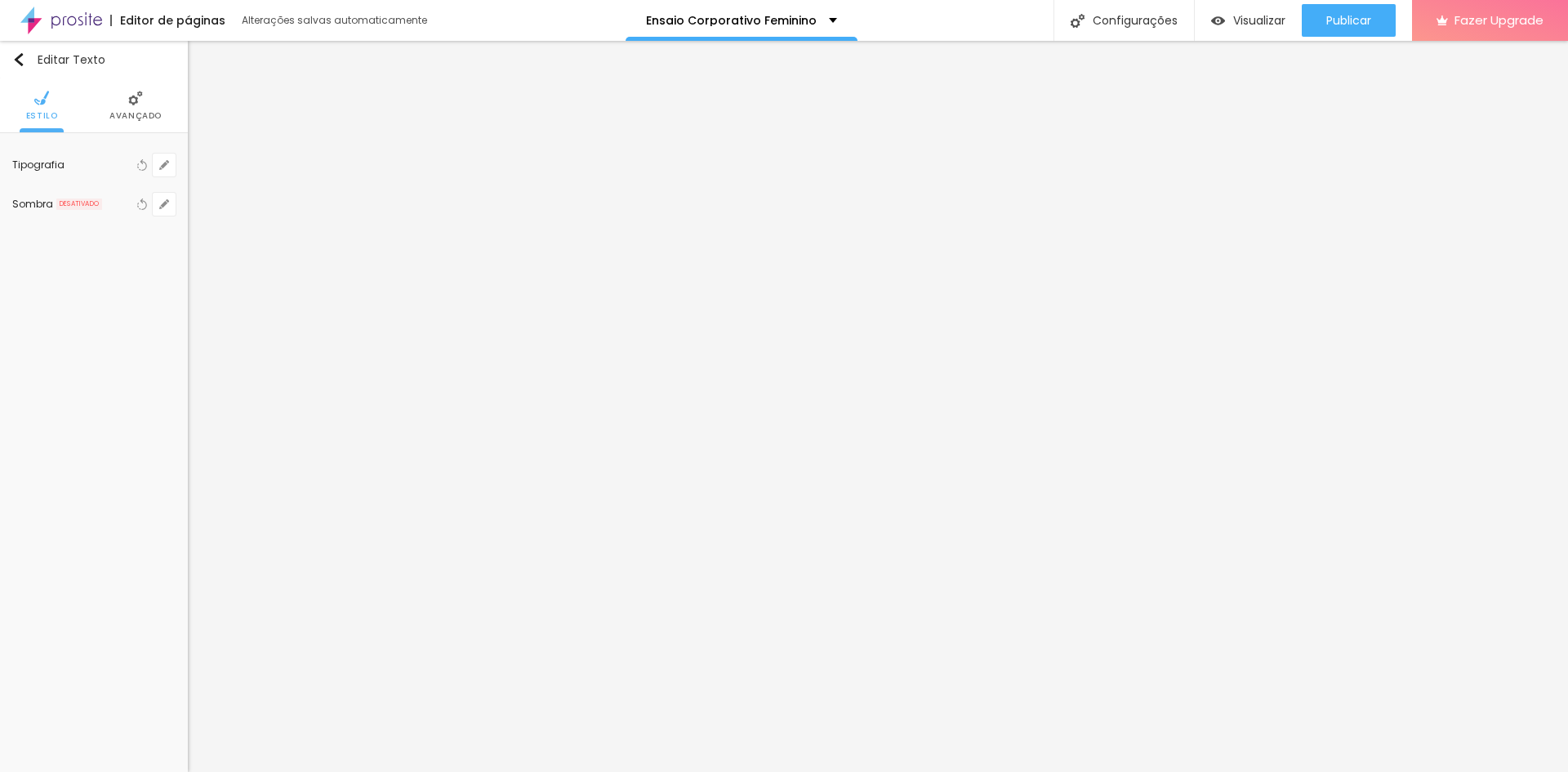
click at [184, 494] on div "Editar Texto Estilo Avançado Tipografia Voltar ao padrão Sombra DESATIVADO Volt…" at bounding box center [94, 405] width 188 height 730
click at [147, 109] on li "Avançado" at bounding box center [136, 106] width 52 height 54
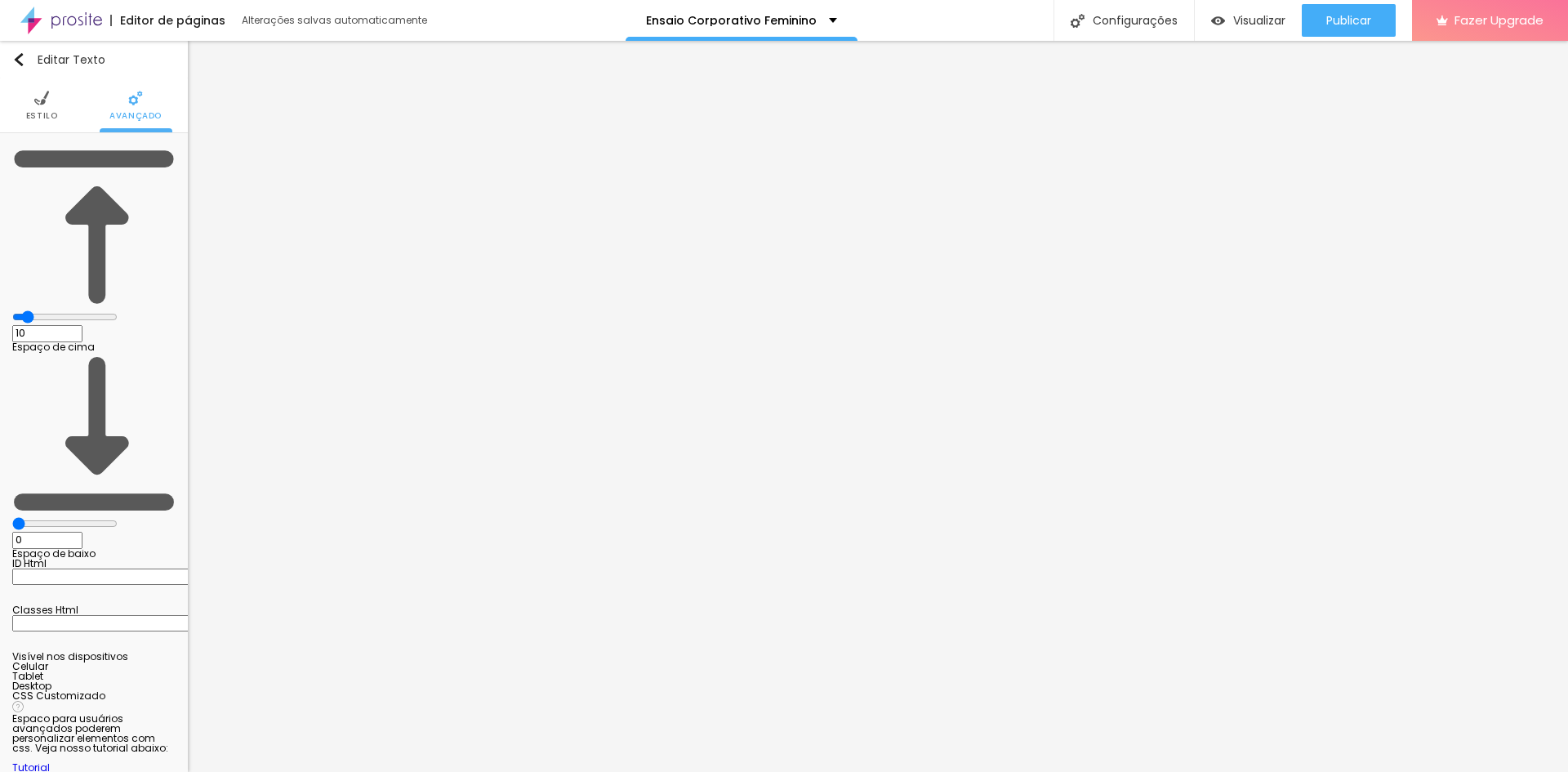
type input "8"
type input "0"
drag, startPoint x: 48, startPoint y: 158, endPoint x: 3, endPoint y: 160, distance: 45.0
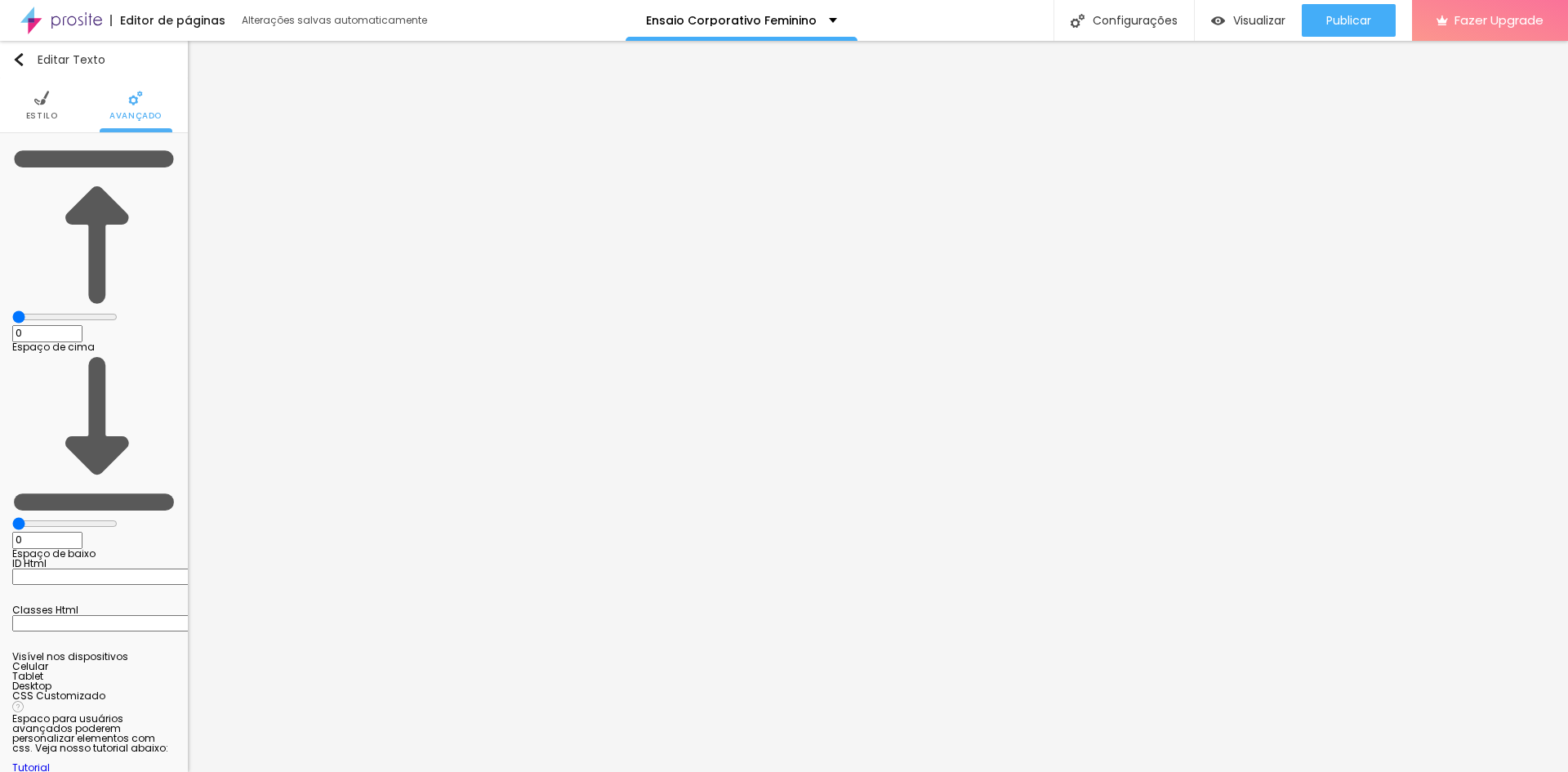
type input "0"
click at [13, 310] on input "range" at bounding box center [65, 316] width 106 height 13
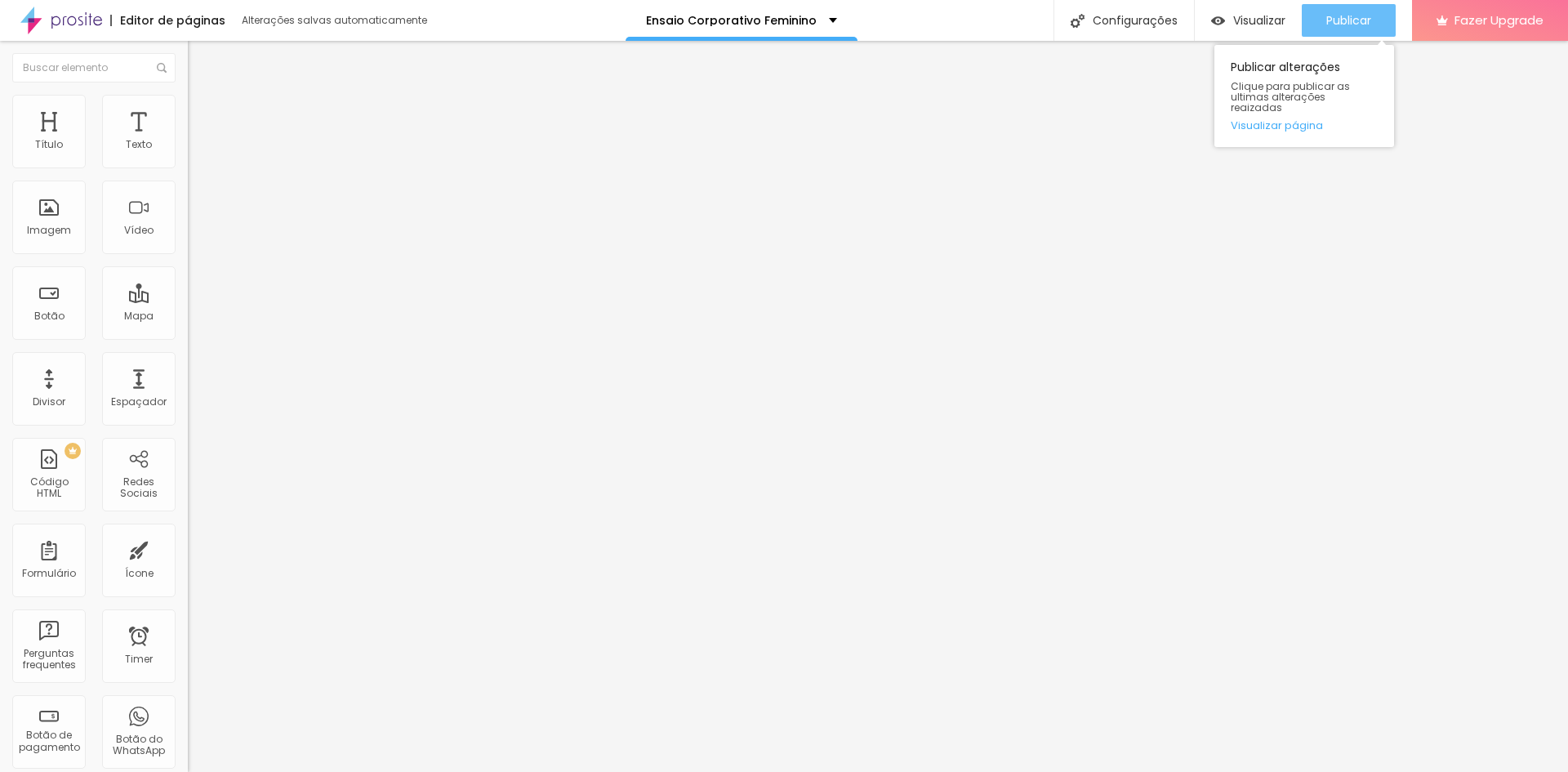
click at [1346, 14] on span "Publicar" at bounding box center [1349, 19] width 45 height 13
